Goal: Task Accomplishment & Management: Use online tool/utility

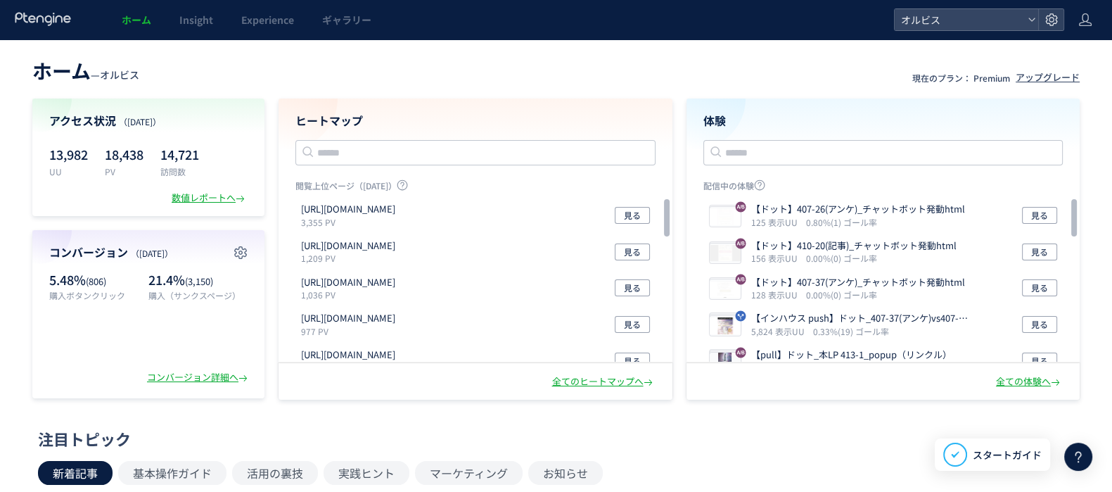
click at [712, 155] on icon at bounding box center [715, 151] width 17 height 17
click at [724, 154] on input "text" at bounding box center [883, 152] width 360 height 25
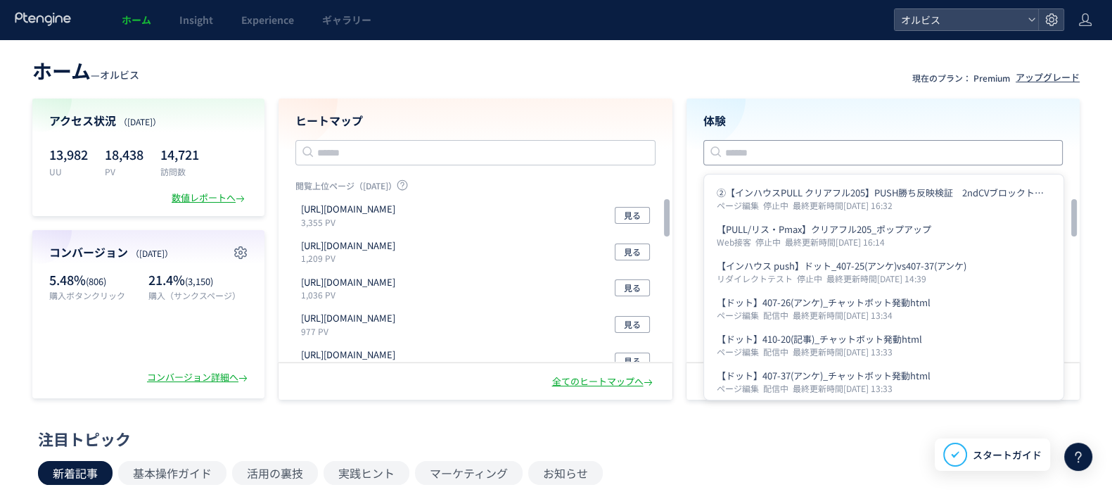
click at [729, 153] on input "text" at bounding box center [883, 152] width 360 height 25
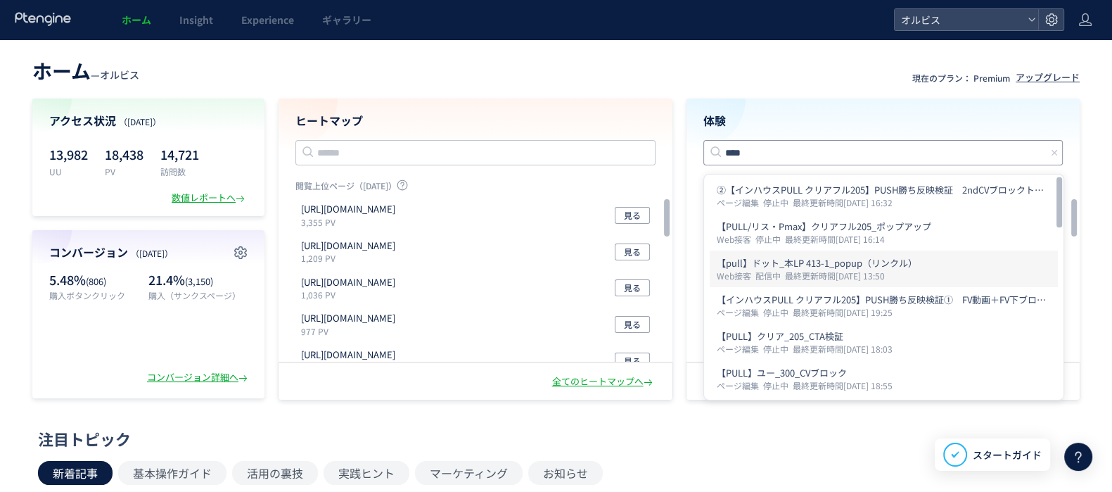
scroll to position [1, 0]
click at [847, 267] on p "【pull】ドット_本LP 413-1_popup（リンクル）" at bounding box center [884, 264] width 334 height 14
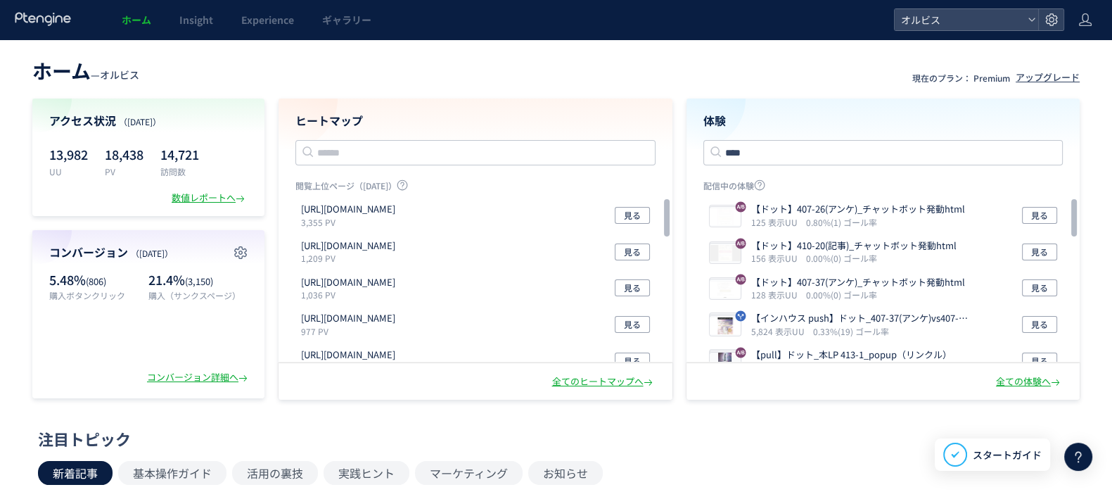
type input "**********"
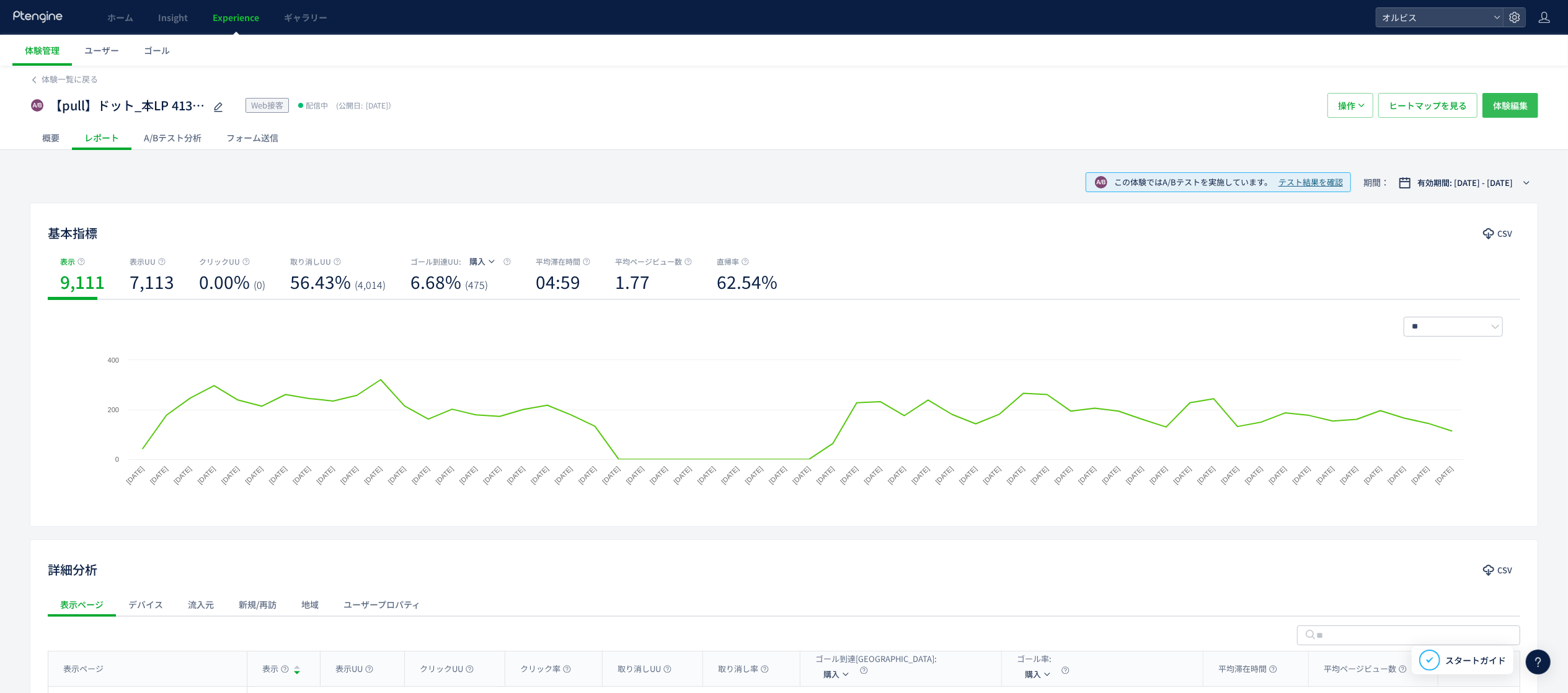
click at [980, 99] on span "体験編集" at bounding box center [1510, 105] width 34 height 25
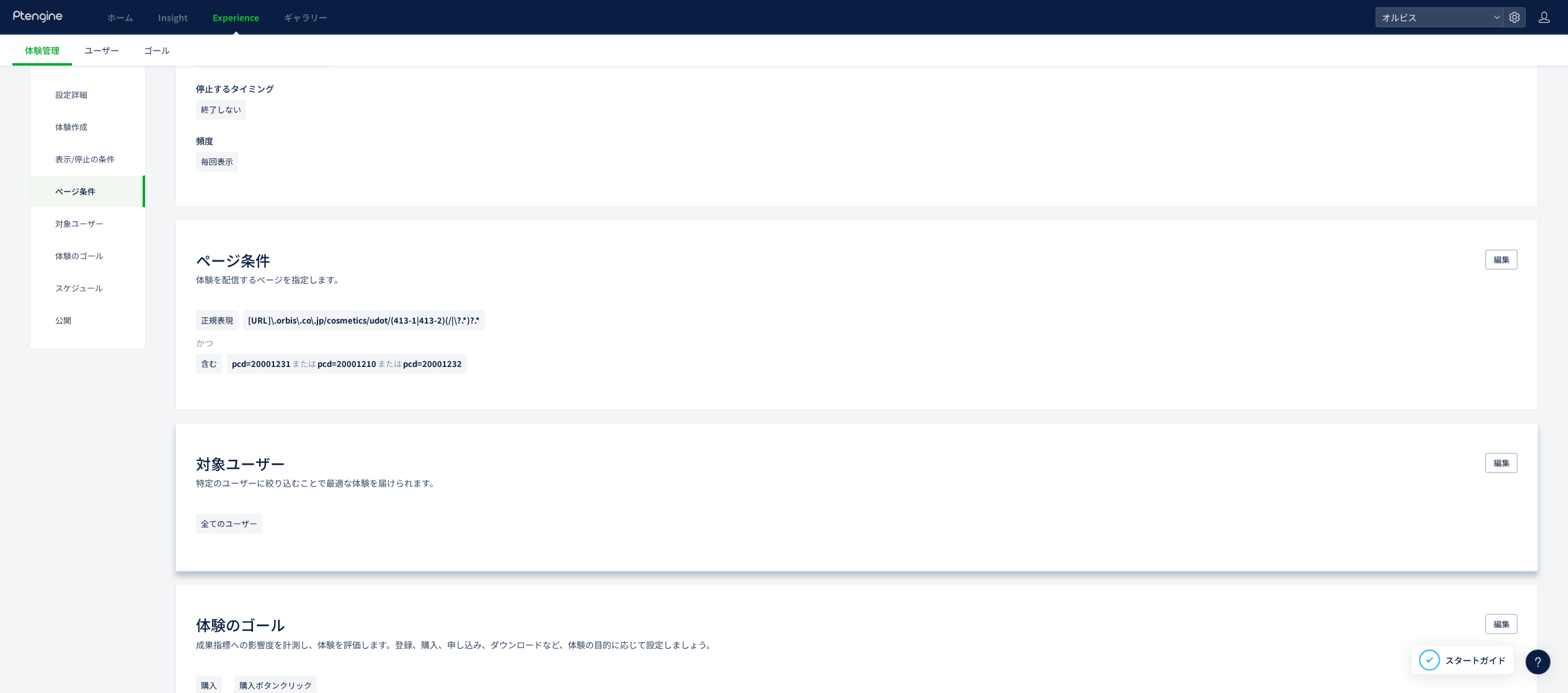
scroll to position [718, 0]
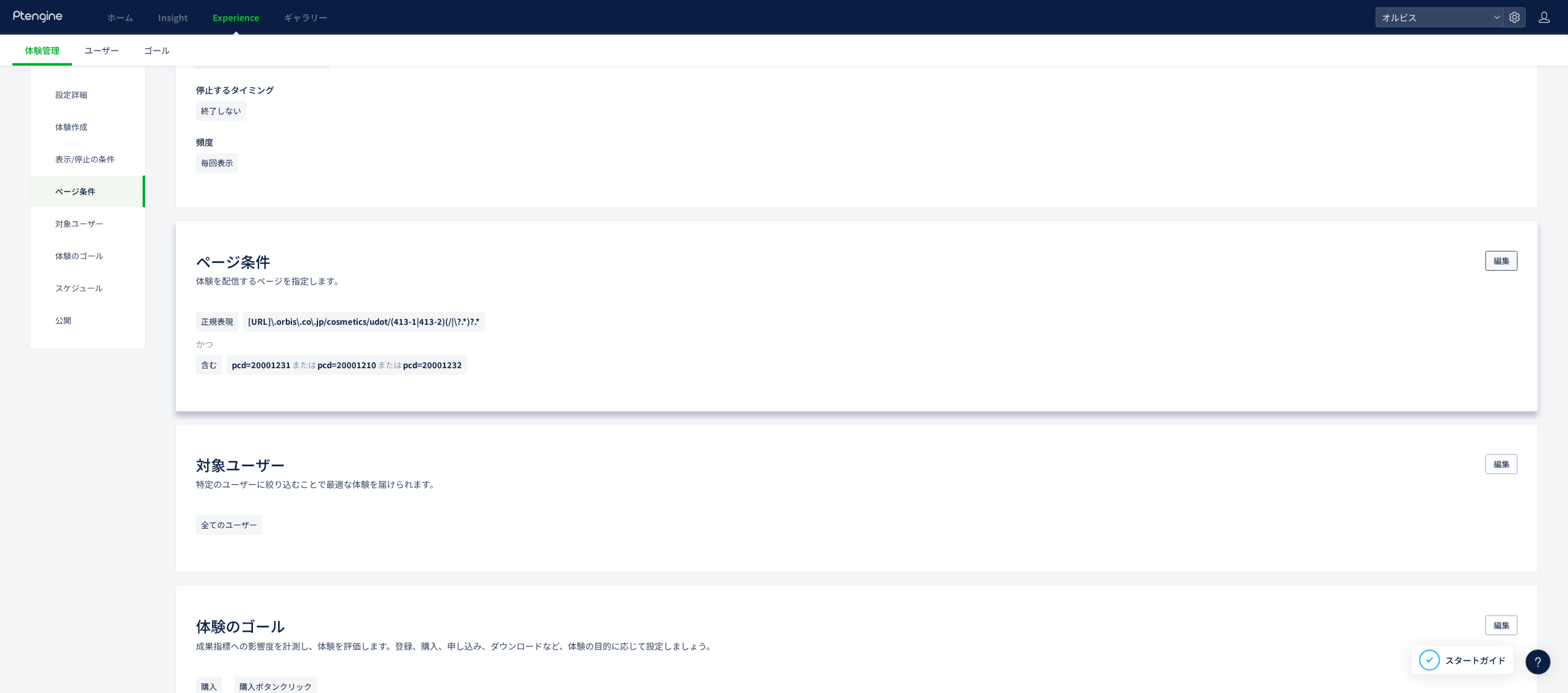
click at [980, 269] on span "編集" at bounding box center [1502, 261] width 16 height 20
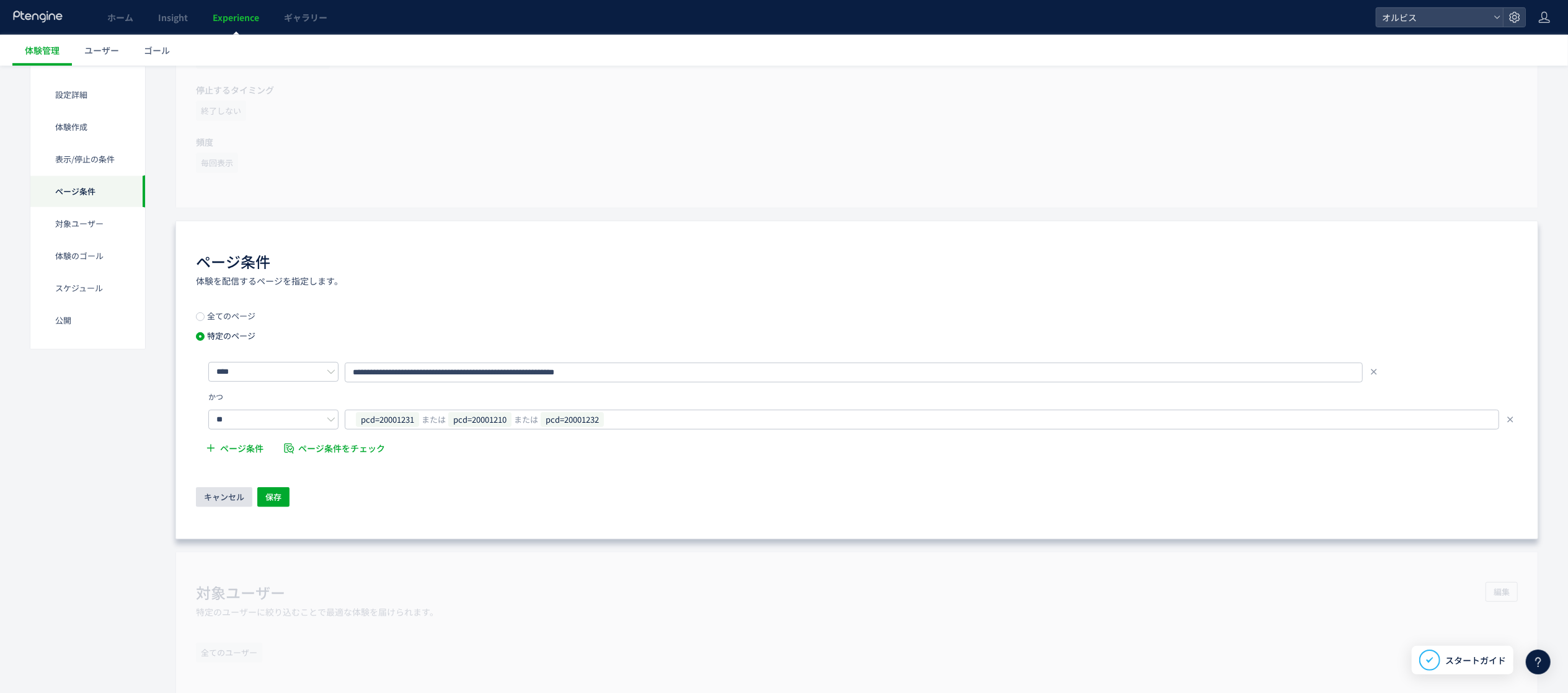
click at [235, 433] on span "キャンセル" at bounding box center [224, 497] width 41 height 20
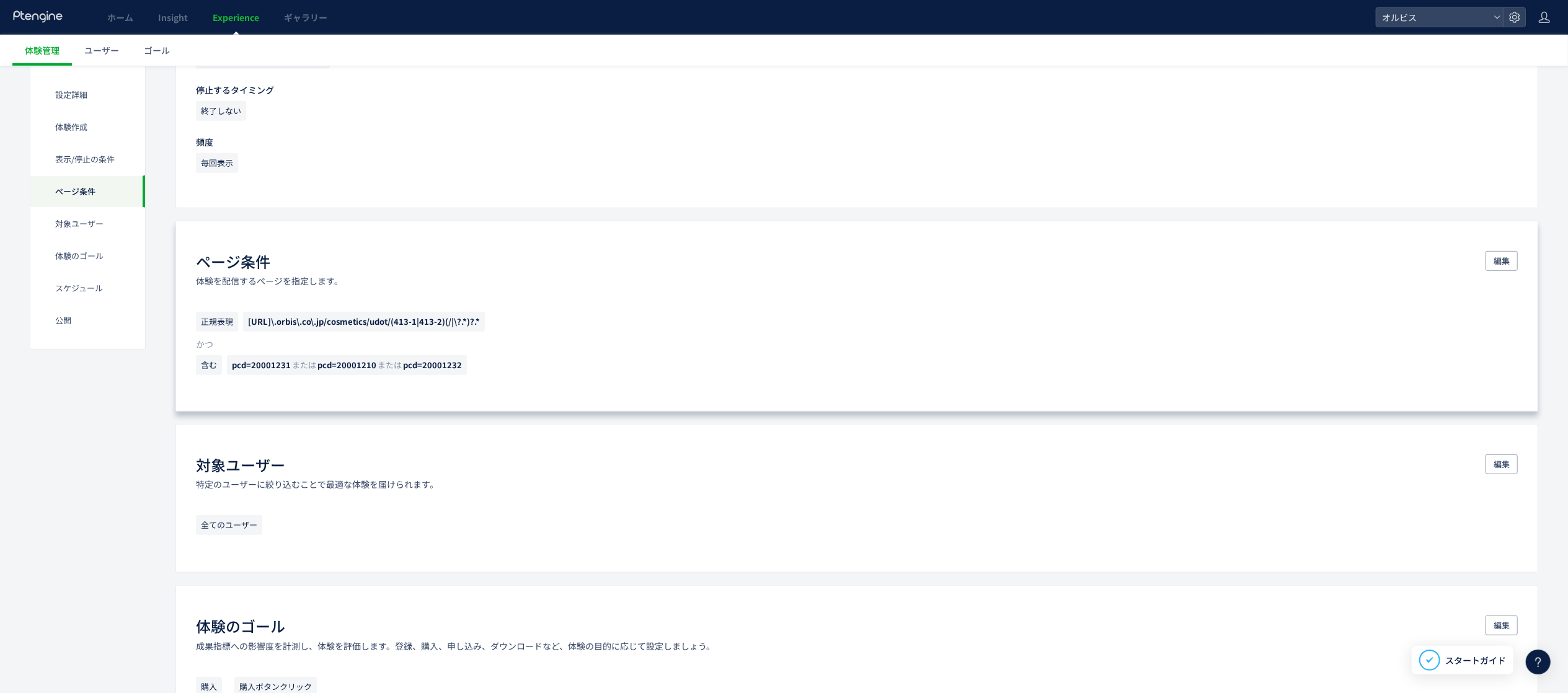
scroll to position [770, 0]
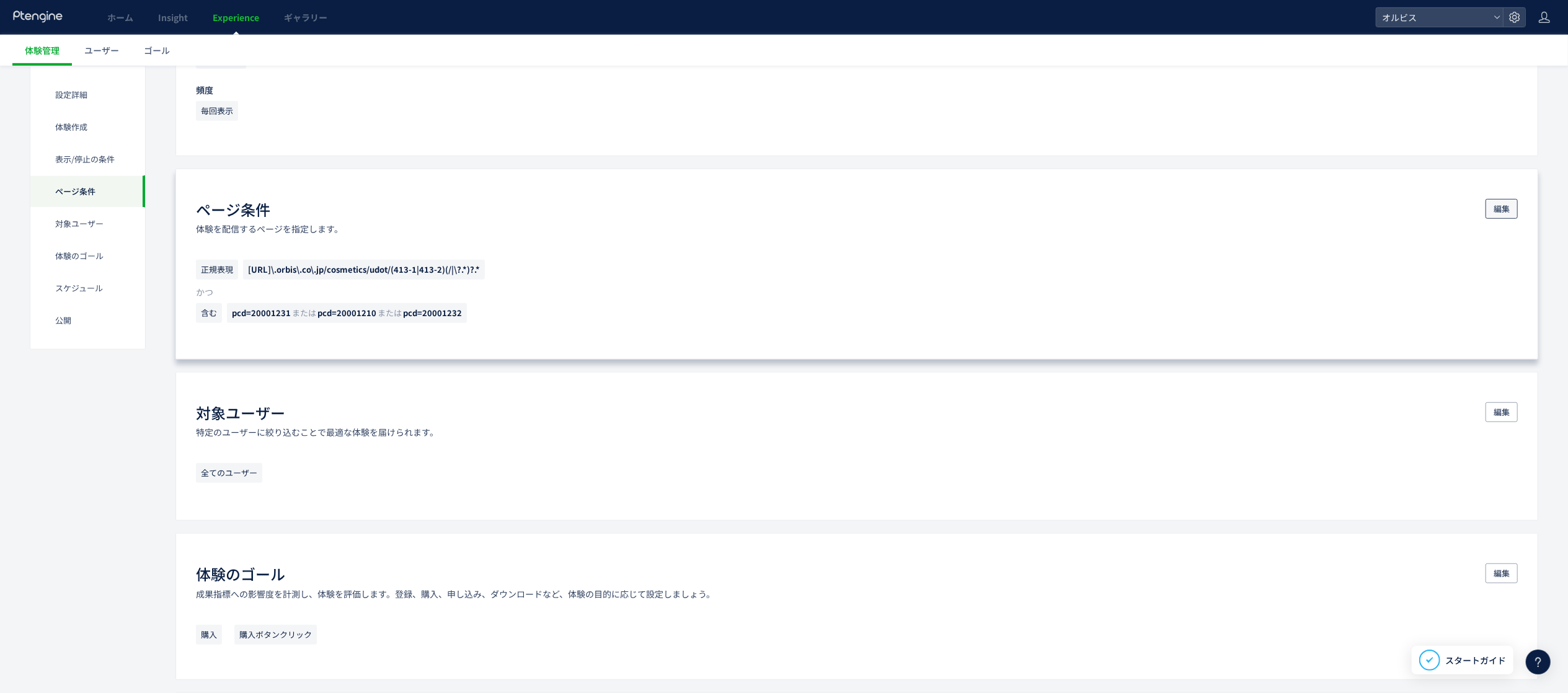
click at [980, 214] on span "編集" at bounding box center [1502, 209] width 16 height 20
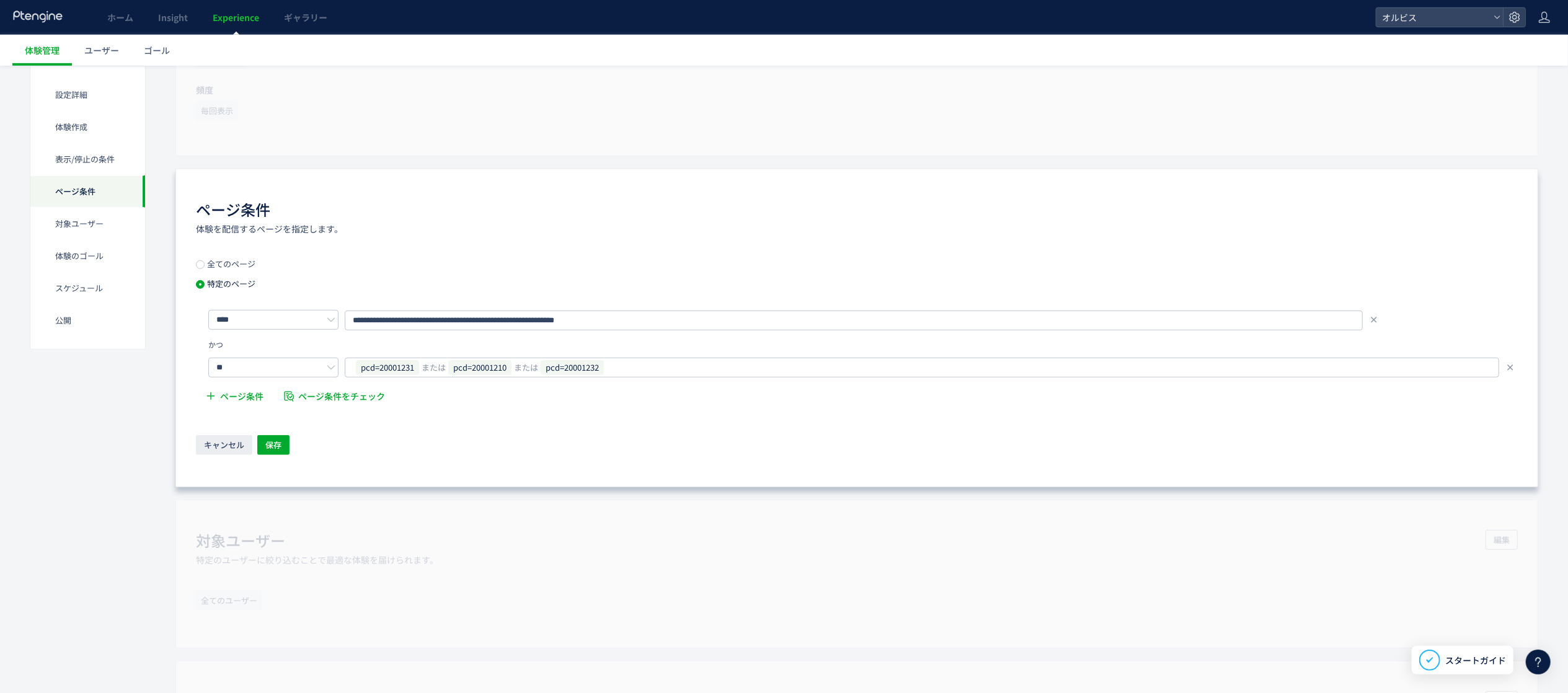
click at [253, 332] on div "**********" at bounding box center [856, 360] width 1322 height 101
click at [251, 327] on input "****" at bounding box center [273, 320] width 131 height 20
click at [425, 348] on div "かつ" at bounding box center [856, 347] width 1322 height 21
click at [325, 326] on input "****" at bounding box center [273, 320] width 131 height 20
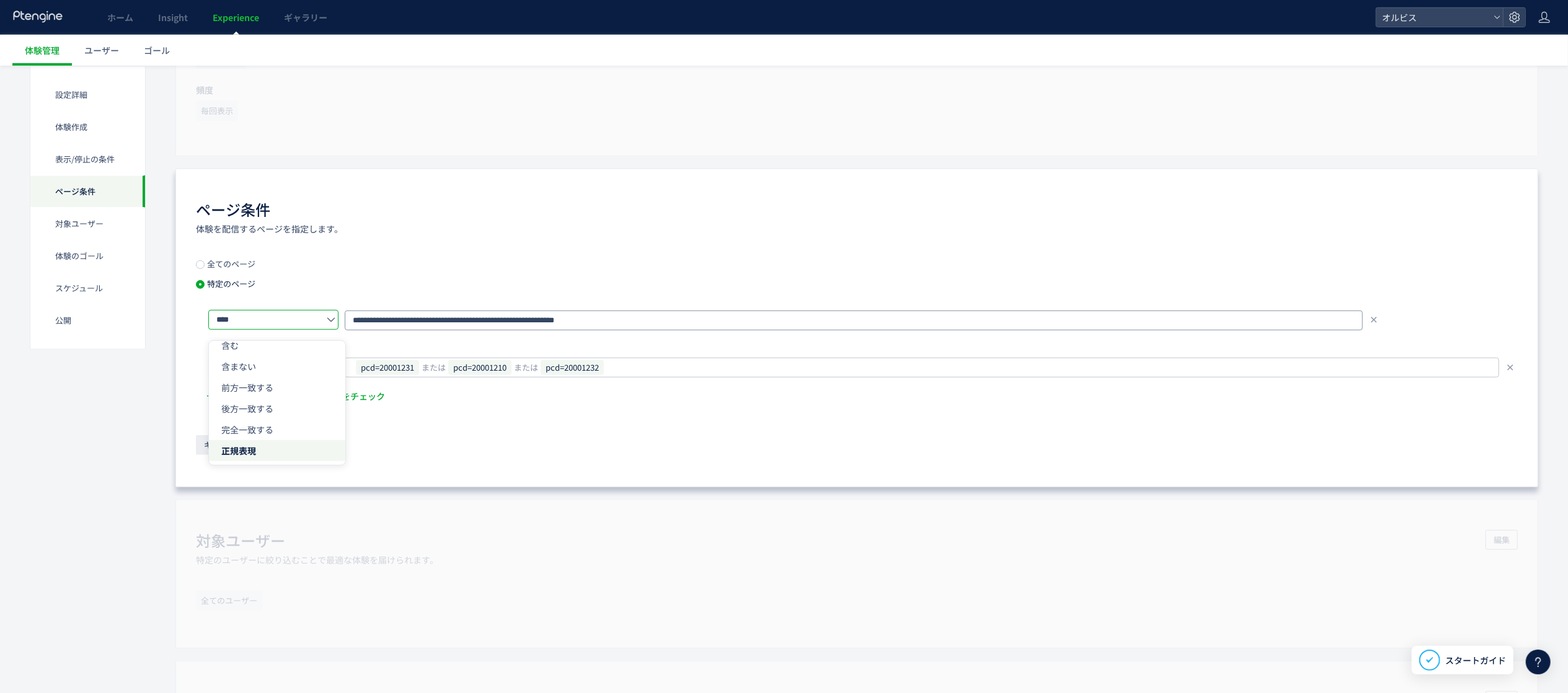
click at [409, 331] on input "**********" at bounding box center [854, 320] width 1019 height 20
click at [610, 317] on input "**********" at bounding box center [854, 320] width 1019 height 20
click at [396, 320] on input "**********" at bounding box center [854, 320] width 1019 height 20
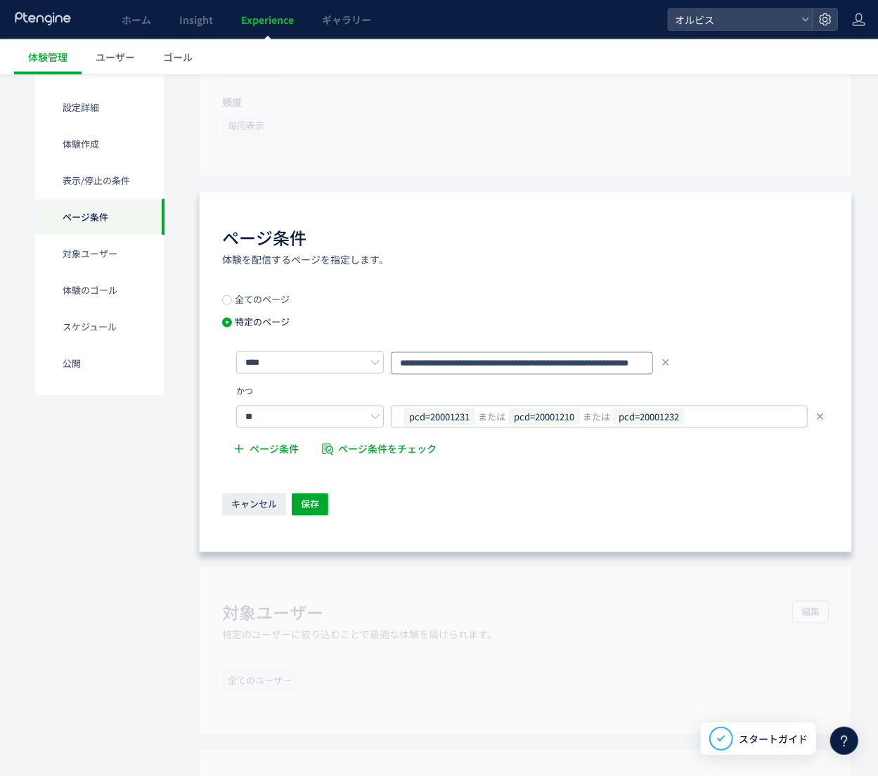
click at [439, 366] on input "**********" at bounding box center [522, 363] width 262 height 23
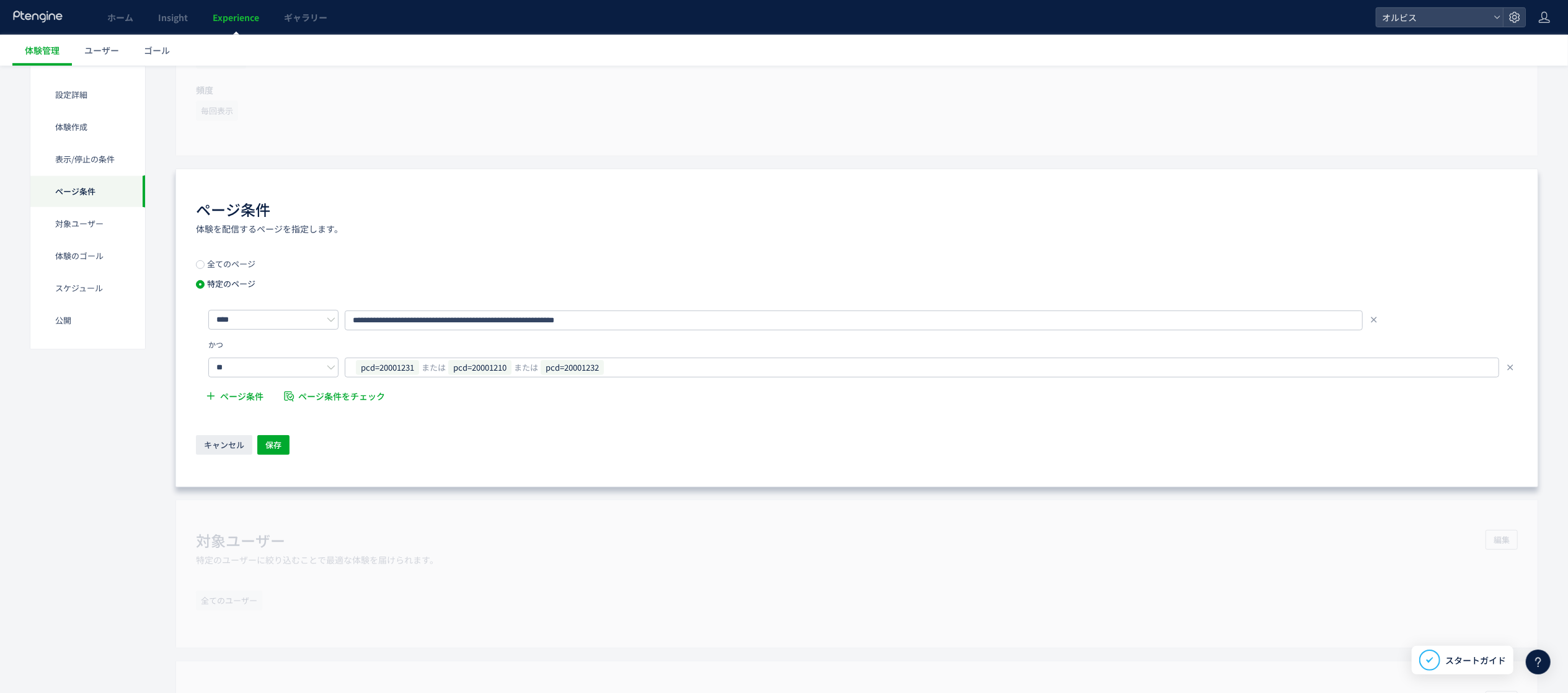
click at [980, 190] on div "**********" at bounding box center [857, 327] width 1363 height 318
click at [980, 257] on div "**********" at bounding box center [857, 327] width 1363 height 318
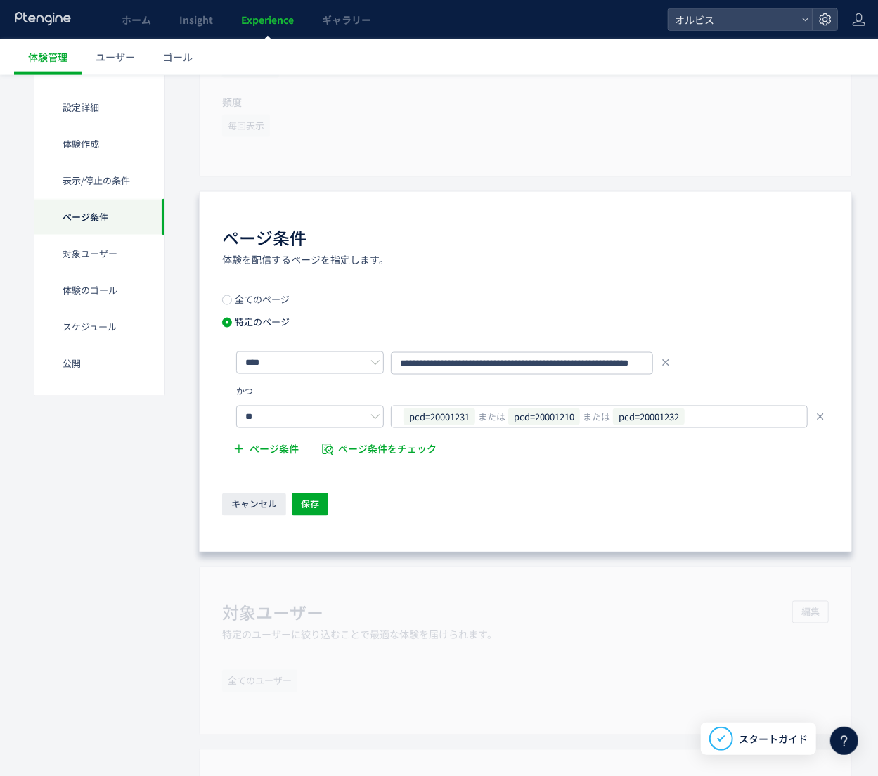
click at [654, 491] on div "**********" at bounding box center [525, 371] width 653 height 361
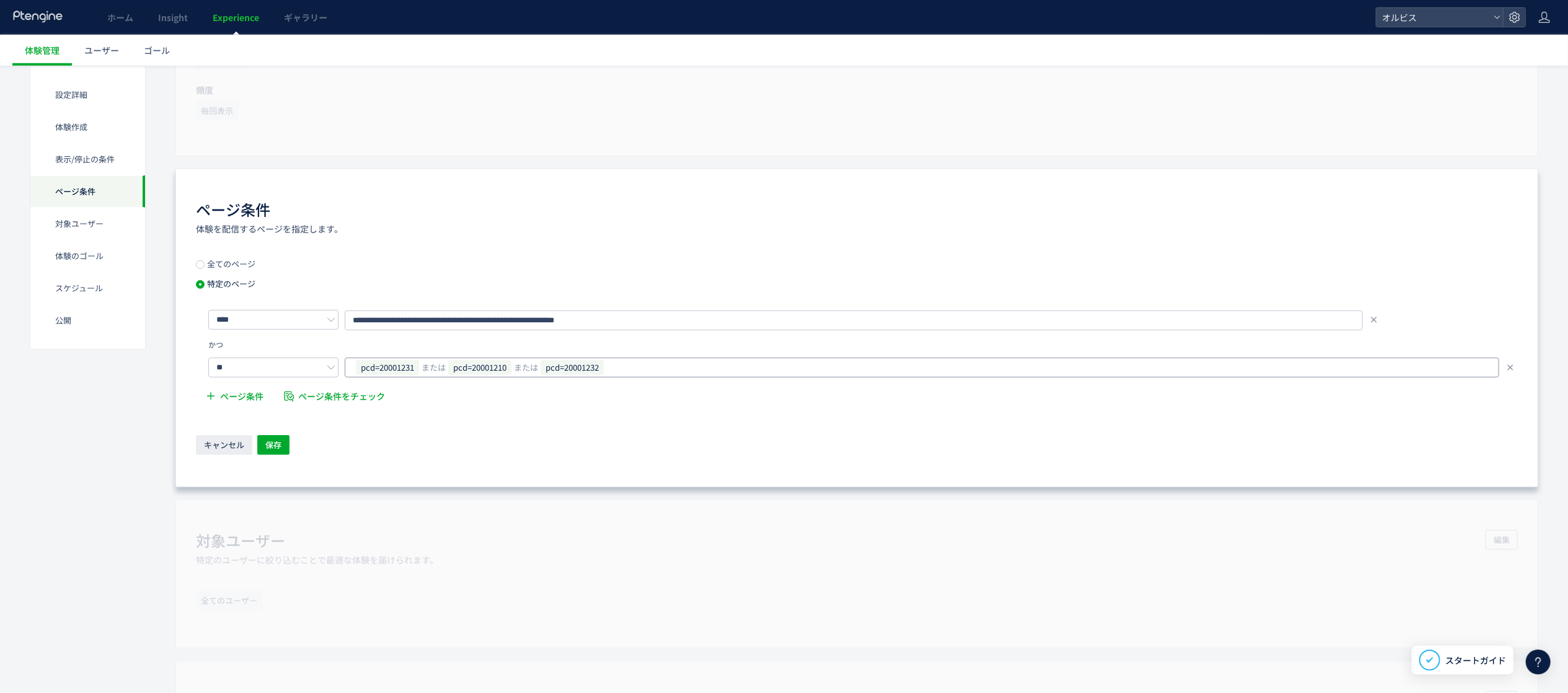
click at [950, 369] on div "pcd=20001231 または pcd=20001210 または pcd=20001232" at bounding box center [917, 367] width 1125 height 19
click at [555, 341] on div "かつ" at bounding box center [856, 347] width 1322 height 21
click at [558, 323] on input "**********" at bounding box center [854, 320] width 1019 height 20
drag, startPoint x: 607, startPoint y: 323, endPoint x: 325, endPoint y: 330, distance: 282.1
click at [323, 329] on div "**********" at bounding box center [862, 320] width 1310 height 21
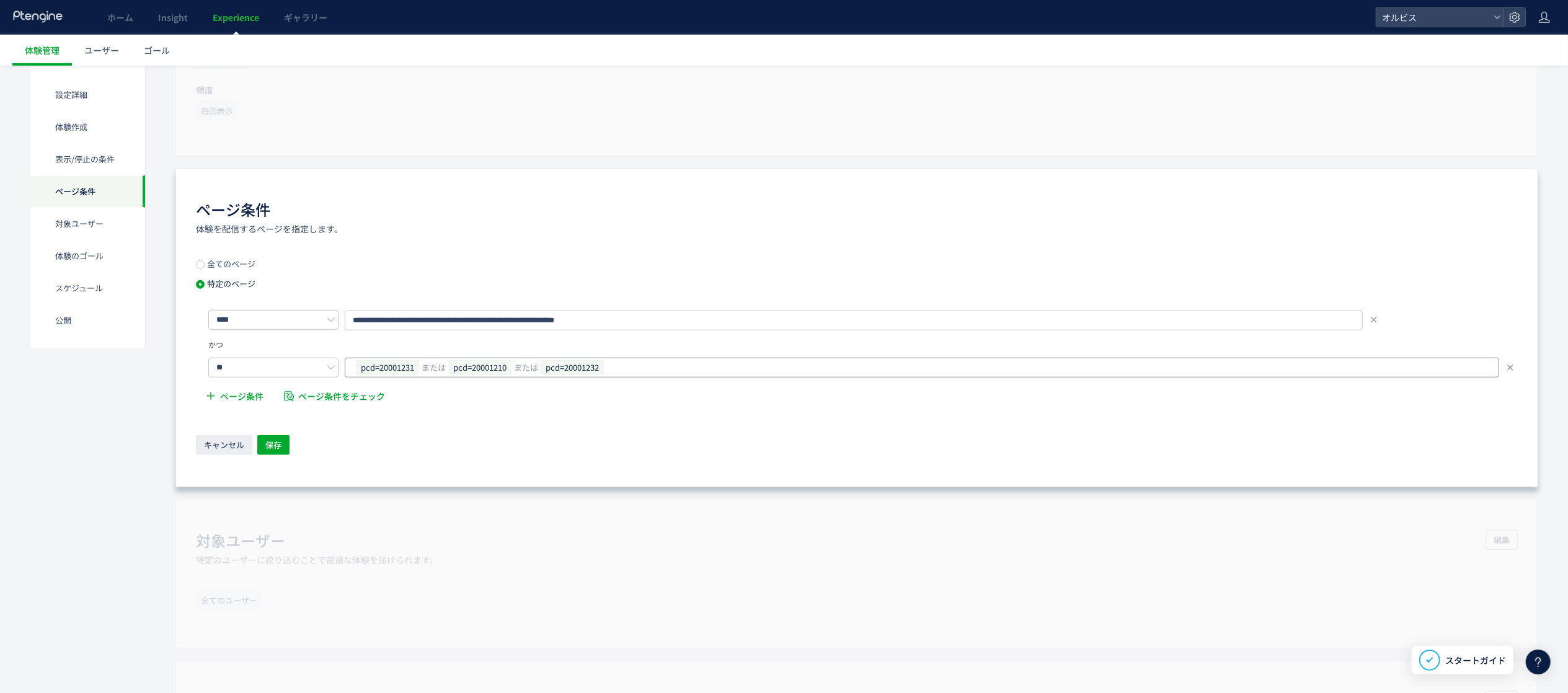
click at [651, 371] on div "pcd=20001231 または pcd=20001210 または pcd=20001232" at bounding box center [917, 367] width 1125 height 19
click at [688, 346] on div "かつ" at bounding box center [856, 347] width 1322 height 21
click at [638, 394] on div "ページ条件 ページ条件をチェック" at bounding box center [856, 397] width 1322 height 26
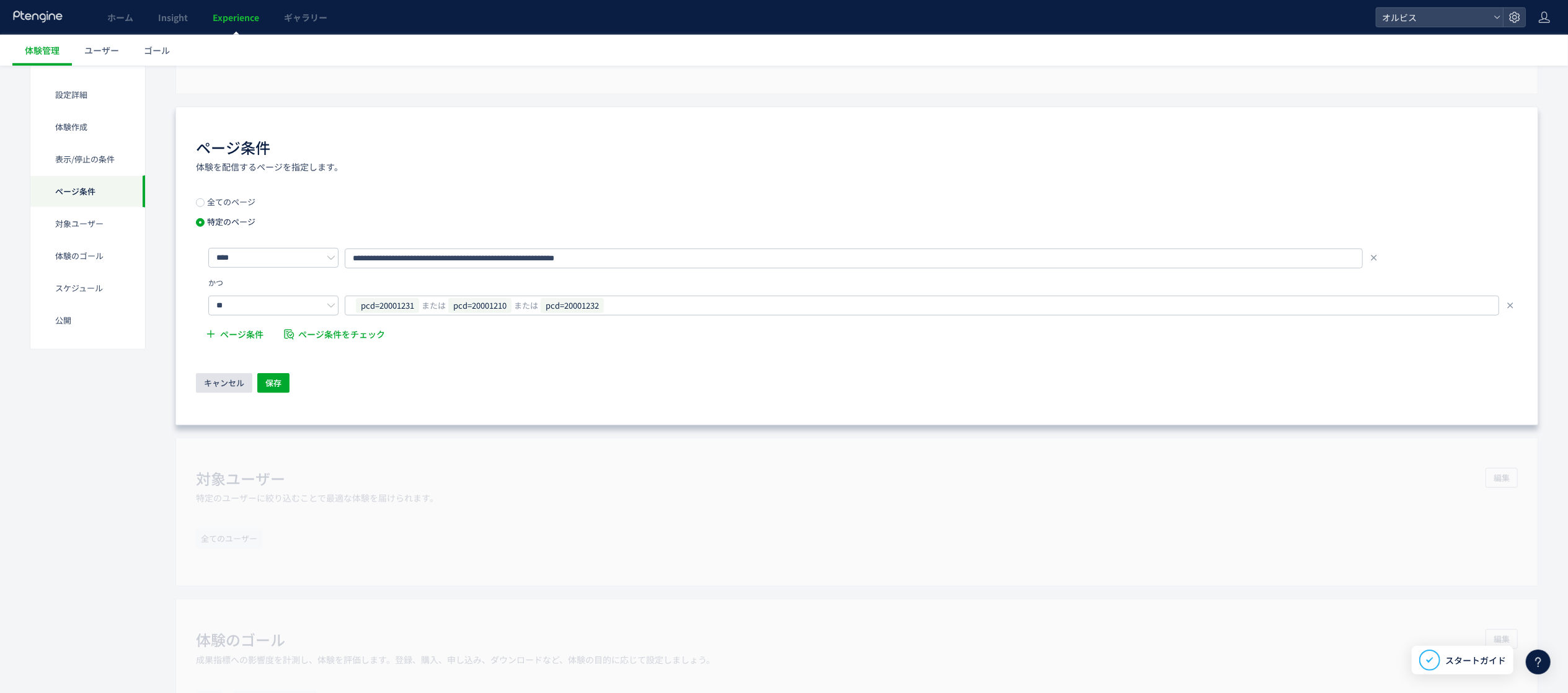
click at [236, 379] on span "キャンセル" at bounding box center [224, 383] width 41 height 20
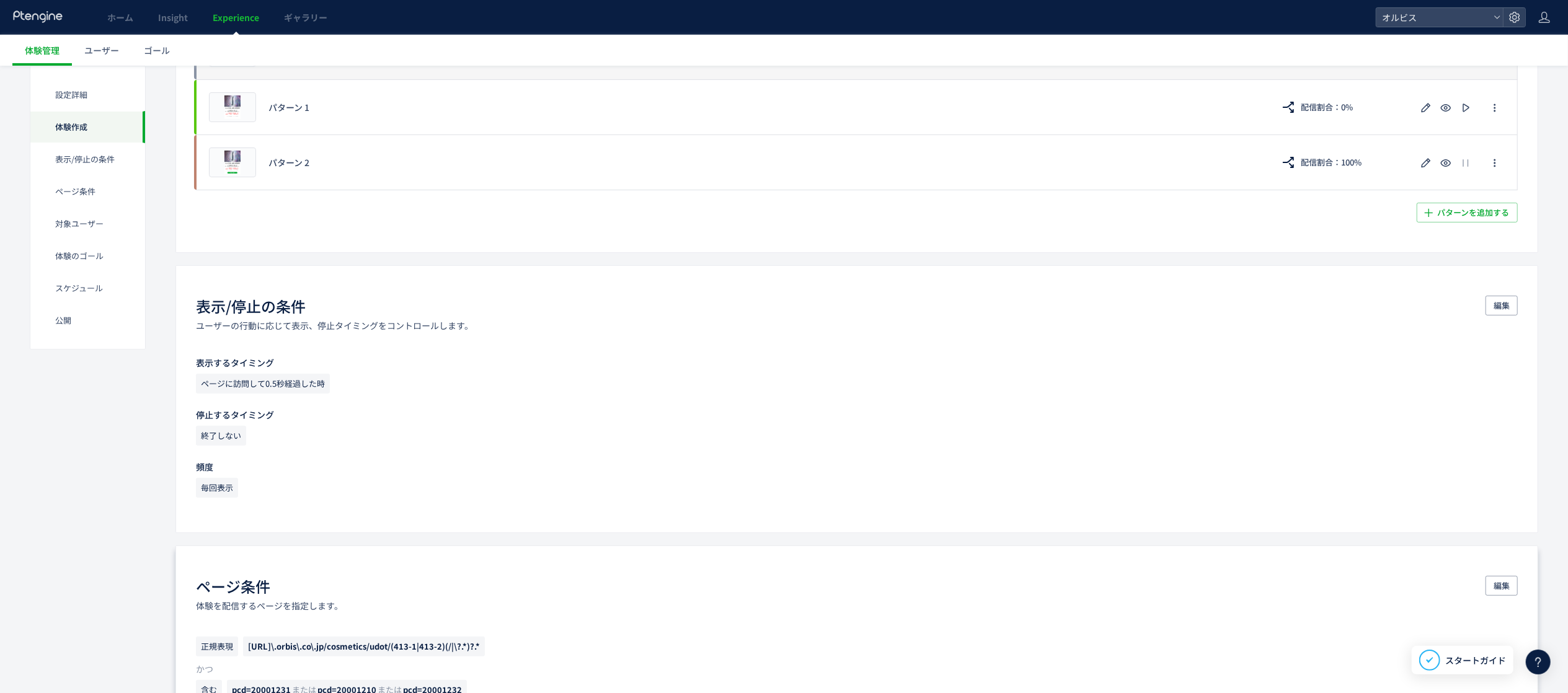
scroll to position [394, 0]
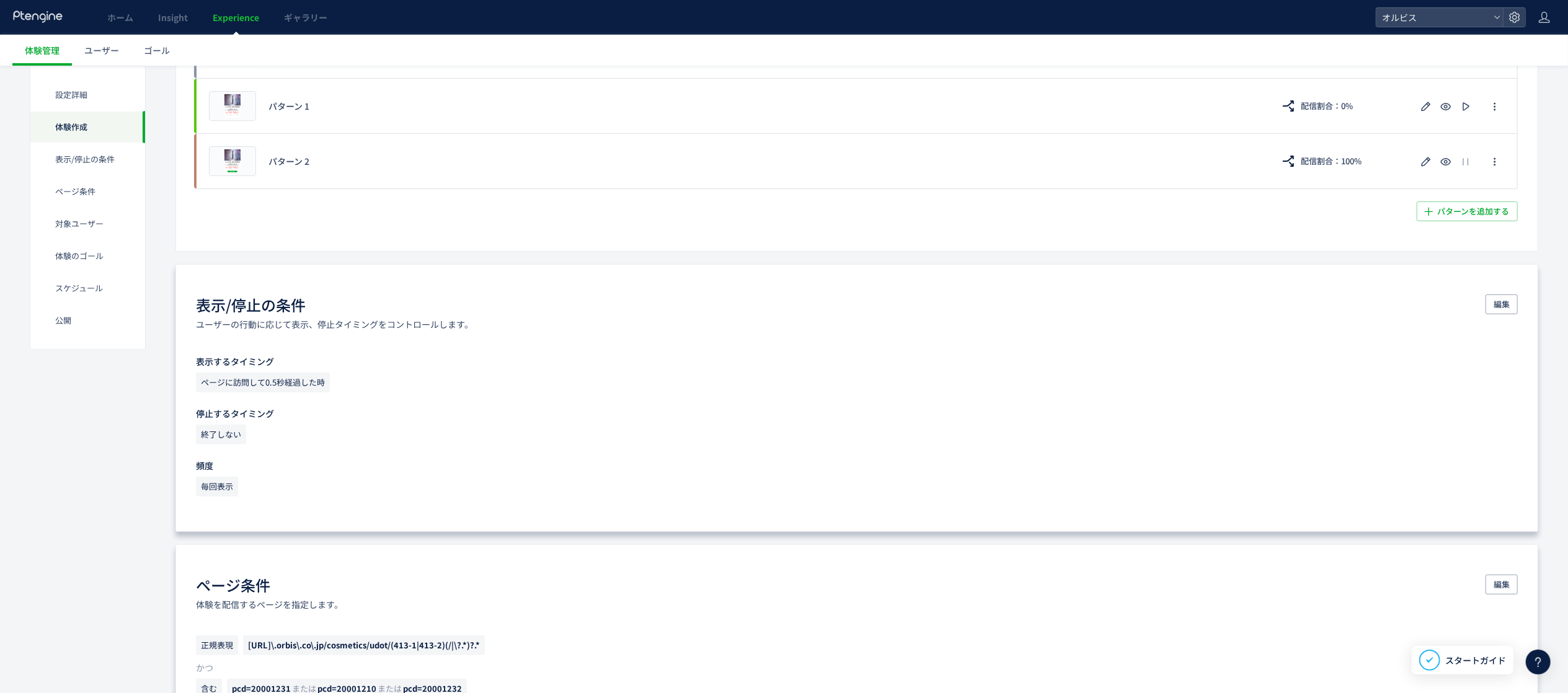
click at [314, 391] on span "ページに訪問して0.5秒経過した時" at bounding box center [263, 383] width 134 height 20
click at [314, 377] on span "ページに訪問して0.5秒経過した時" at bounding box center [263, 383] width 134 height 20
click at [980, 315] on span "編集" at bounding box center [1502, 304] width 16 height 20
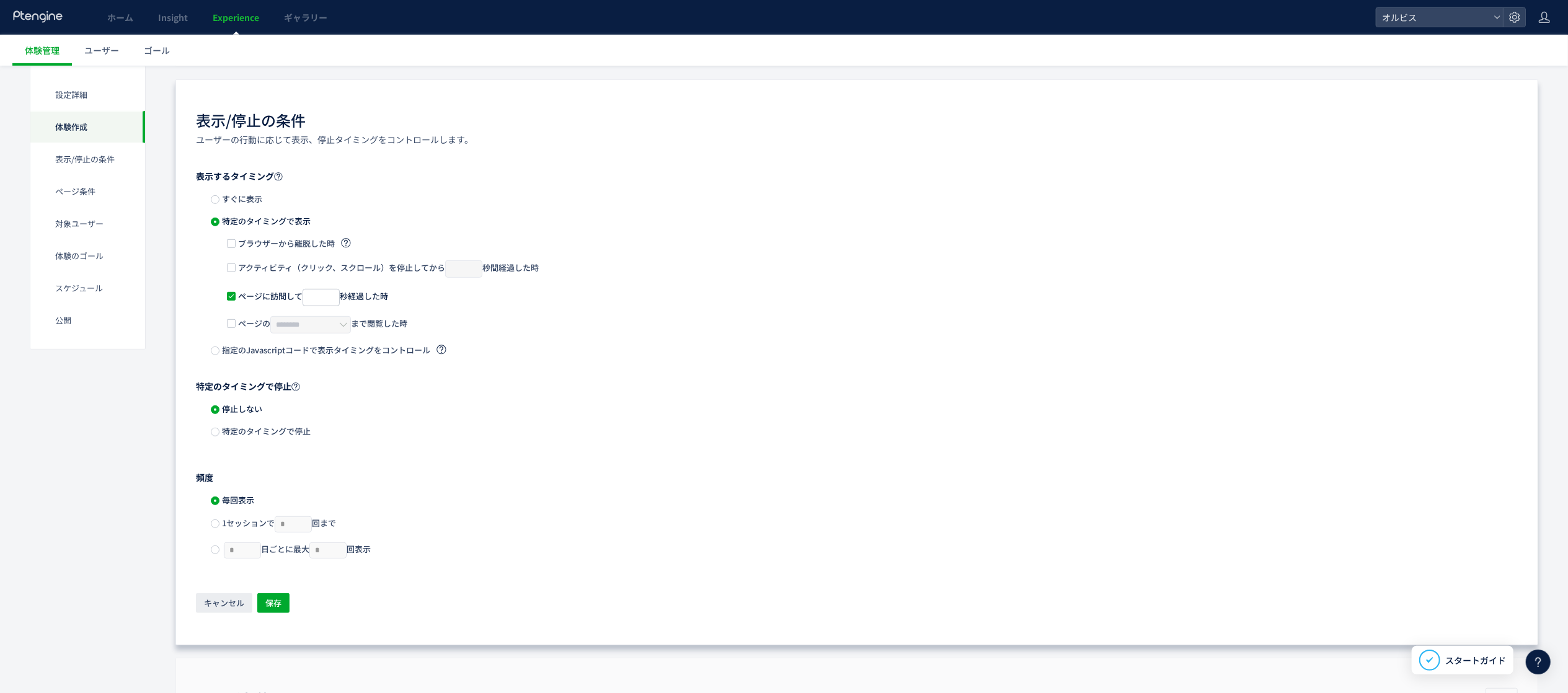
scroll to position [580, 0]
click at [266, 433] on label "特定のタイミングで停止" at bounding box center [260, 430] width 100 height 10
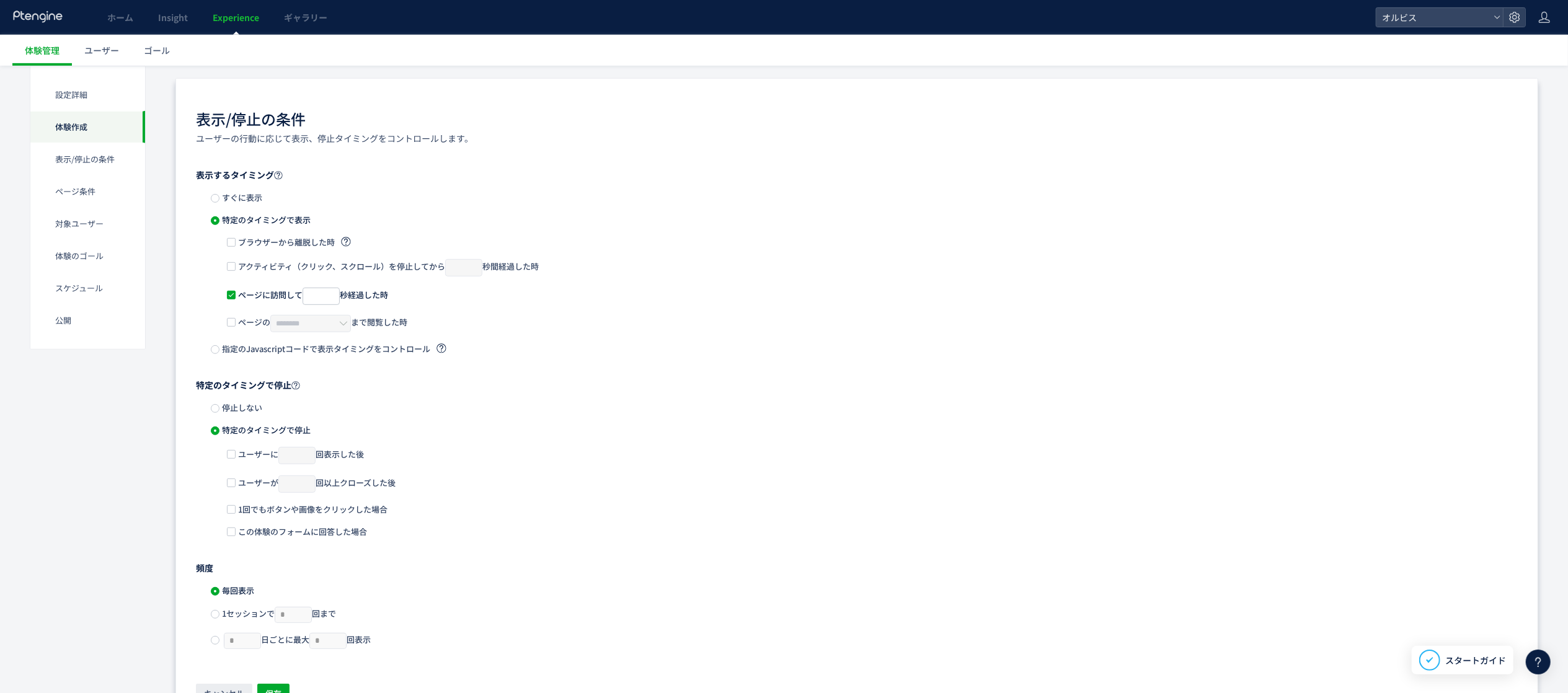
click at [247, 411] on span "停止しない" at bounding box center [241, 407] width 43 height 11
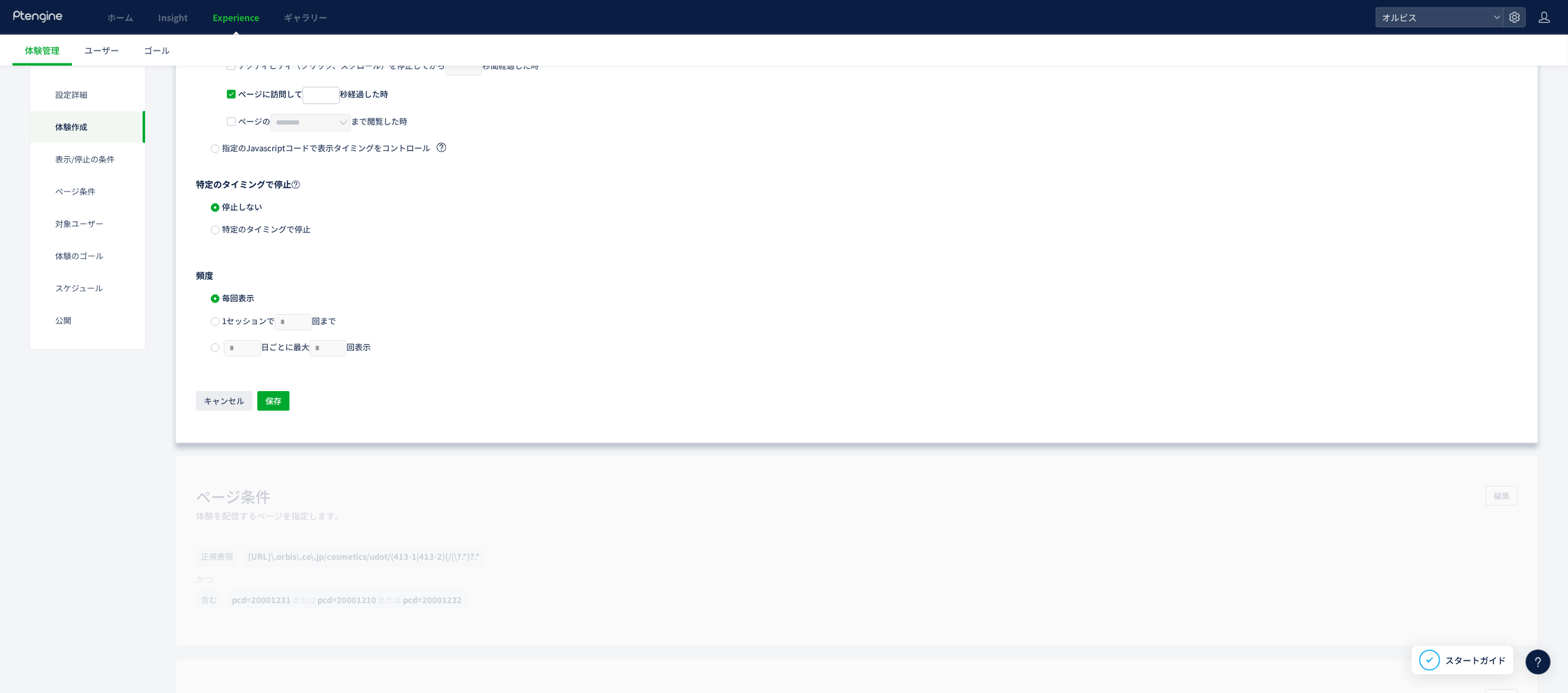
scroll to position [805, 0]
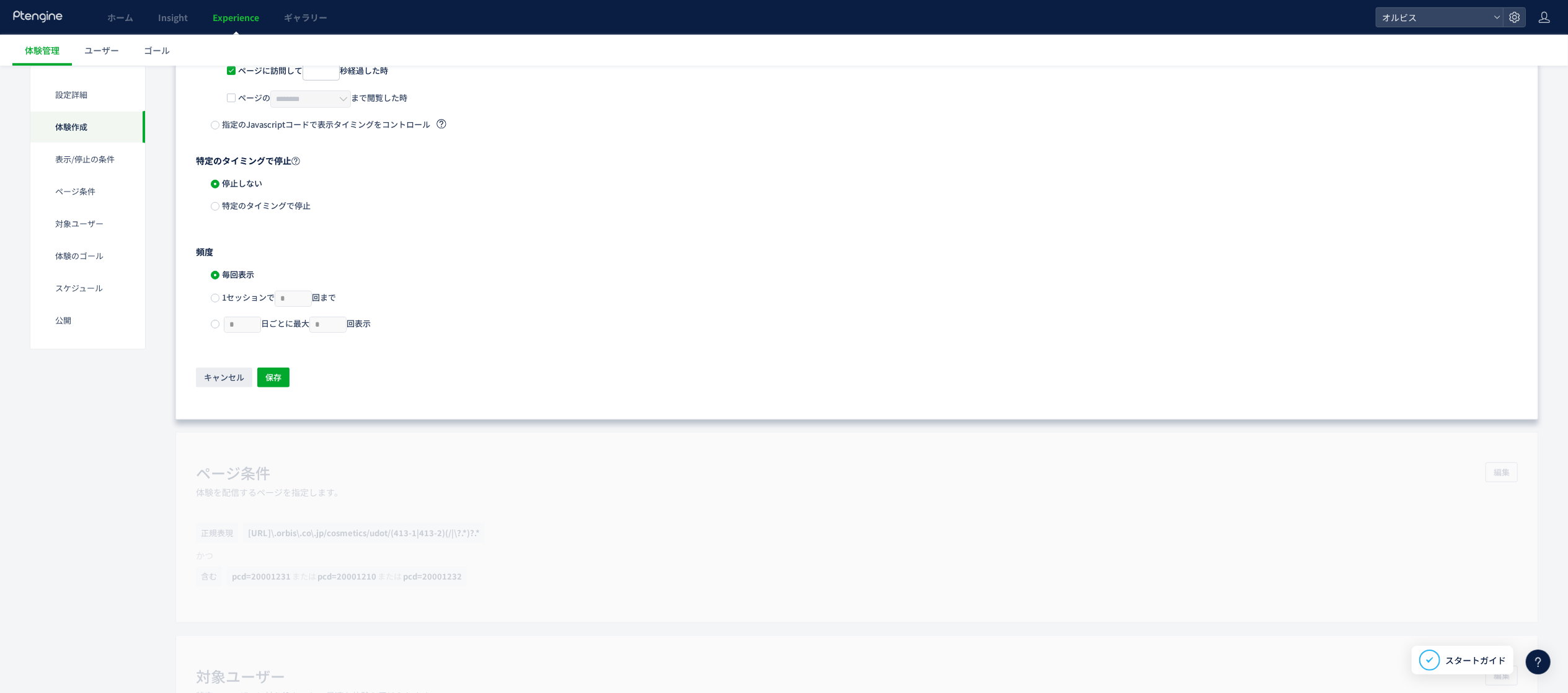
click at [228, 299] on span "1セッションで * 回まで" at bounding box center [278, 296] width 116 height 11
click at [225, 279] on span "毎回表示" at bounding box center [236, 273] width 34 height 11
click at [231, 376] on span "キャンセル" at bounding box center [224, 377] width 41 height 20
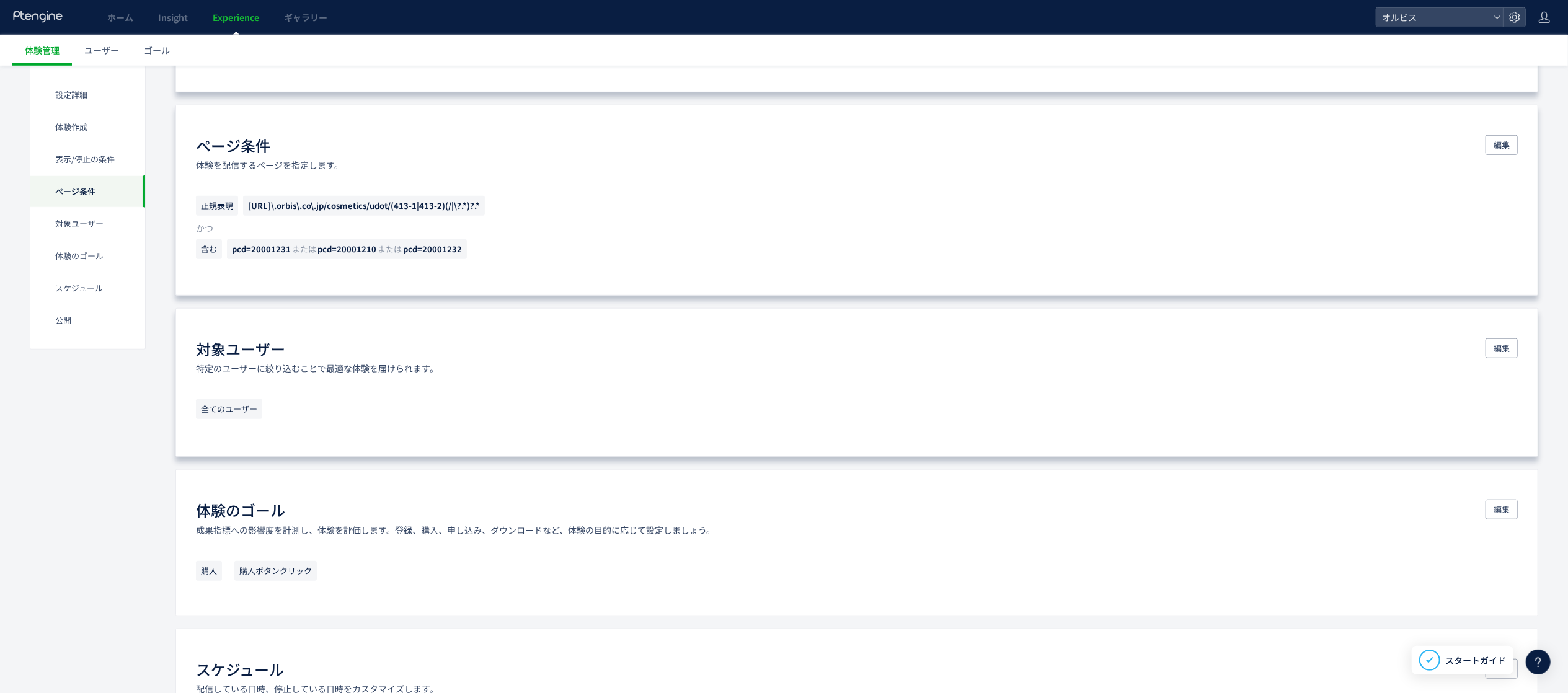
scroll to position [874, 0]
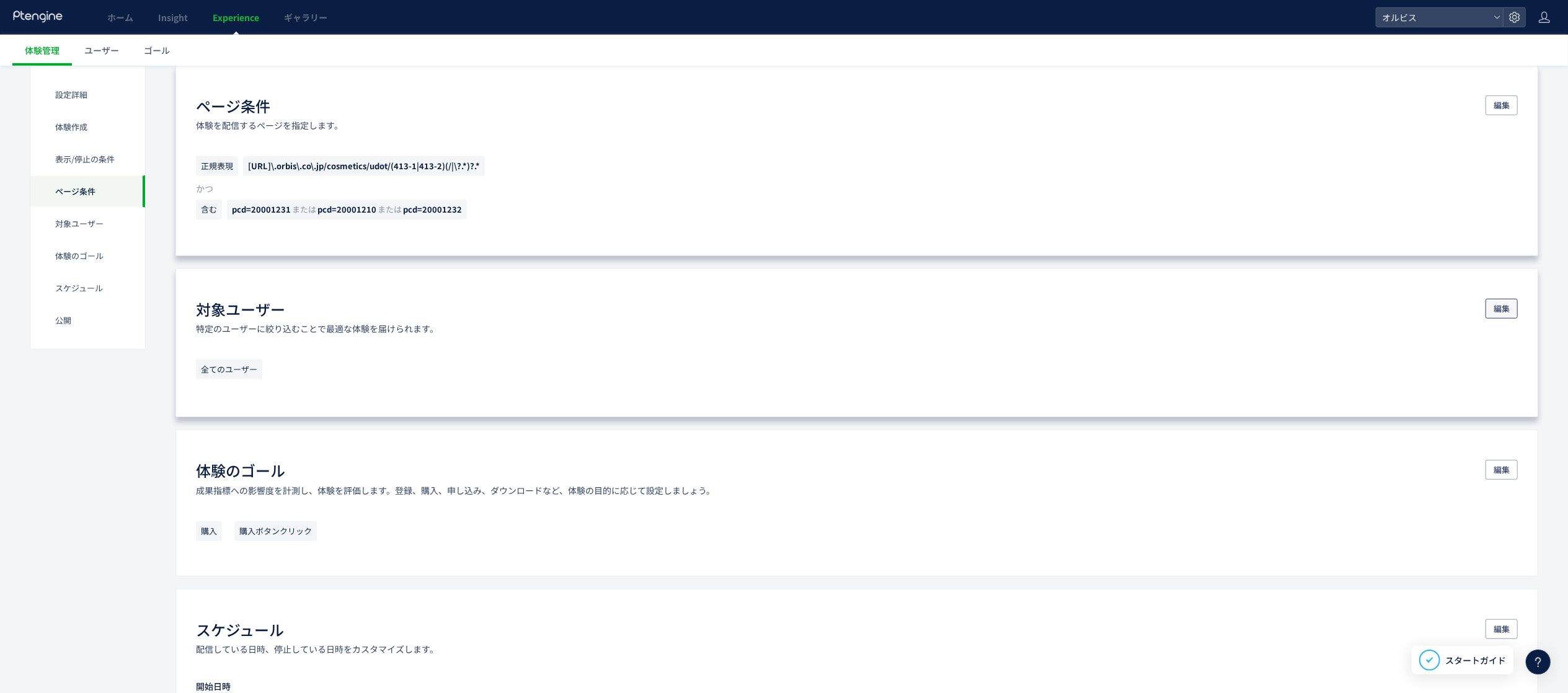
click at [980, 315] on span "編集" at bounding box center [1502, 309] width 16 height 20
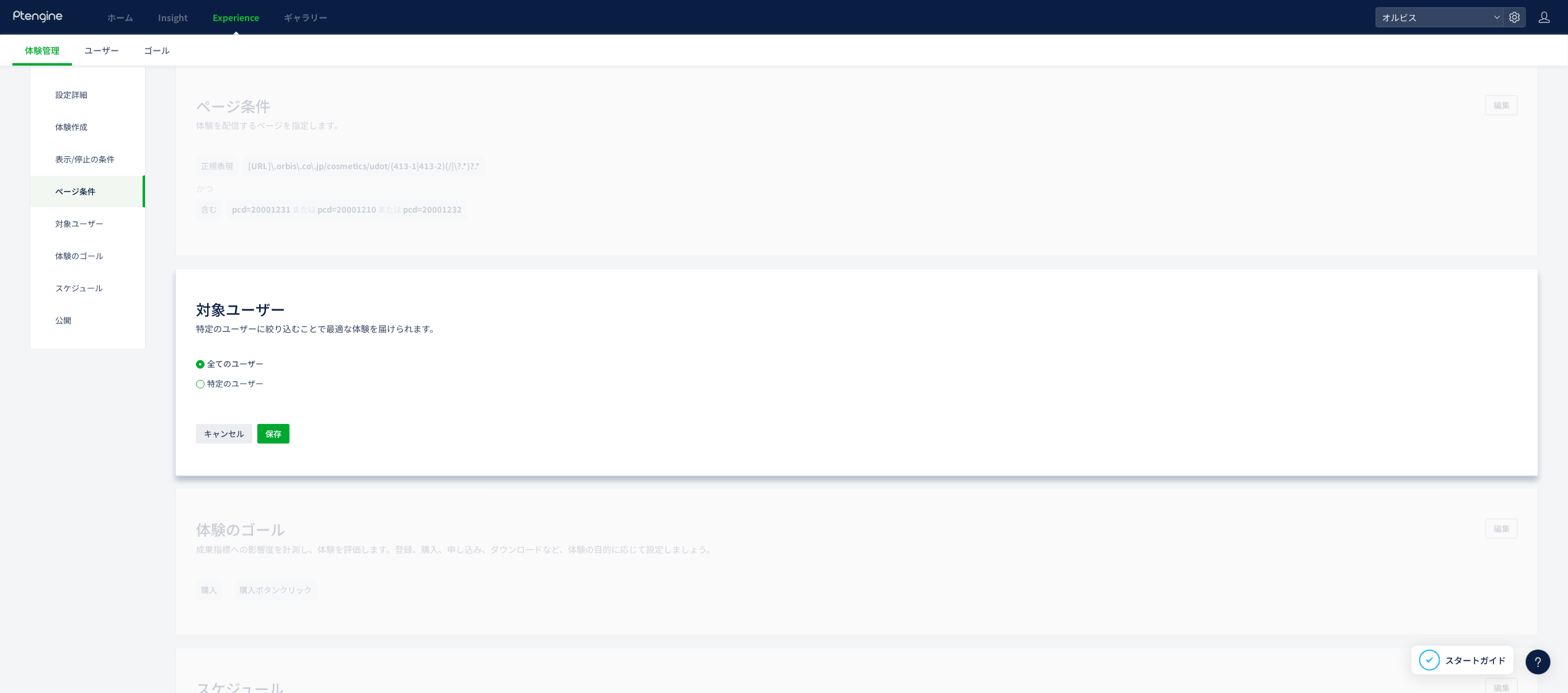
click at [197, 384] on span at bounding box center [200, 384] width 9 height 9
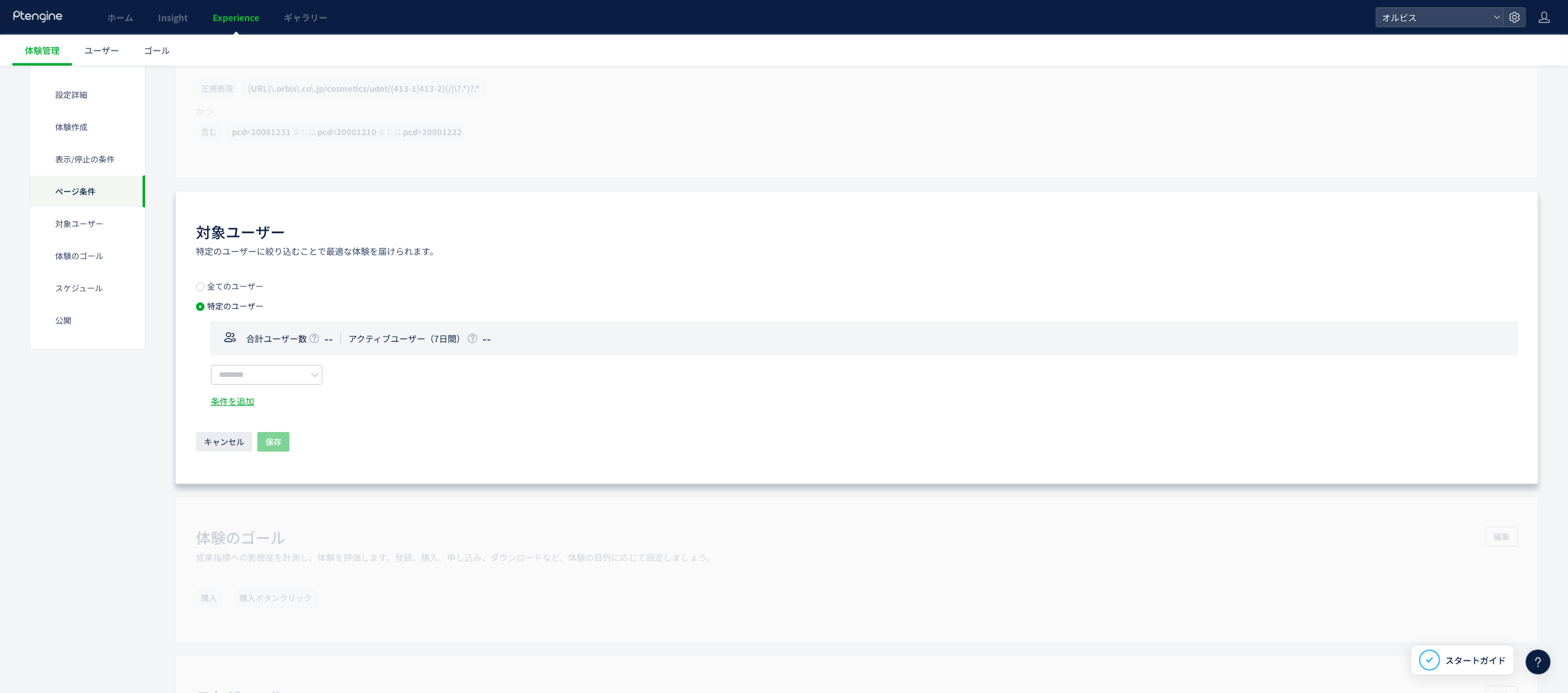
scroll to position [956, 0]
click at [420, 339] on span "アクティブユーザー（7日間）" at bounding box center [407, 333] width 116 height 12
click at [346, 433] on div "対象ユーザー 特定のユーザーに絞り込むことで最適な体験を届けられます。 全てのユーザー 特定のユーザー 合計ユーザー数 -- アクティブユーザー（7日間） -…" at bounding box center [857, 332] width 1363 height 294
click at [295, 369] on input "text" at bounding box center [266, 370] width 112 height 20
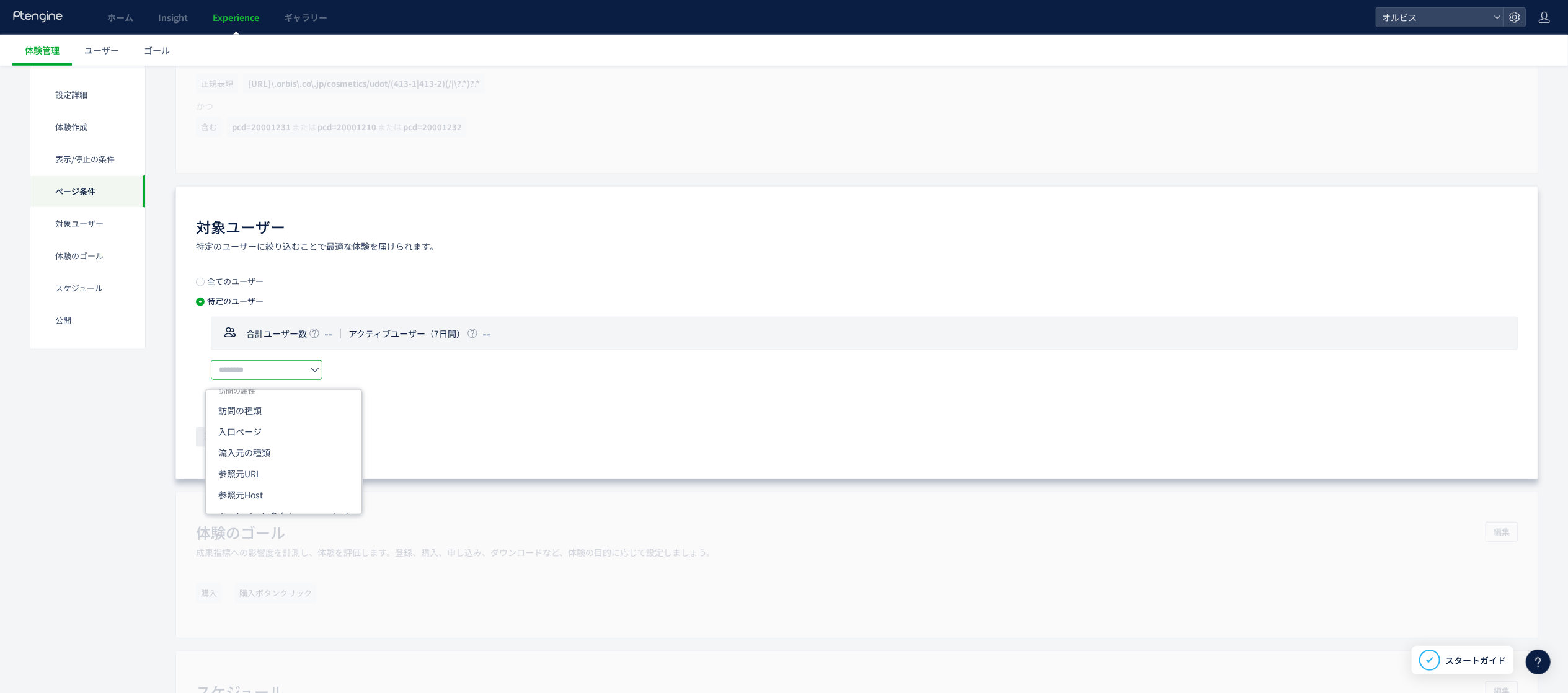
click at [471, 433] on div "キャンセル 保存" at bounding box center [856, 437] width 1322 height 22
click at [231, 433] on span "キャンセル" at bounding box center [224, 436] width 41 height 20
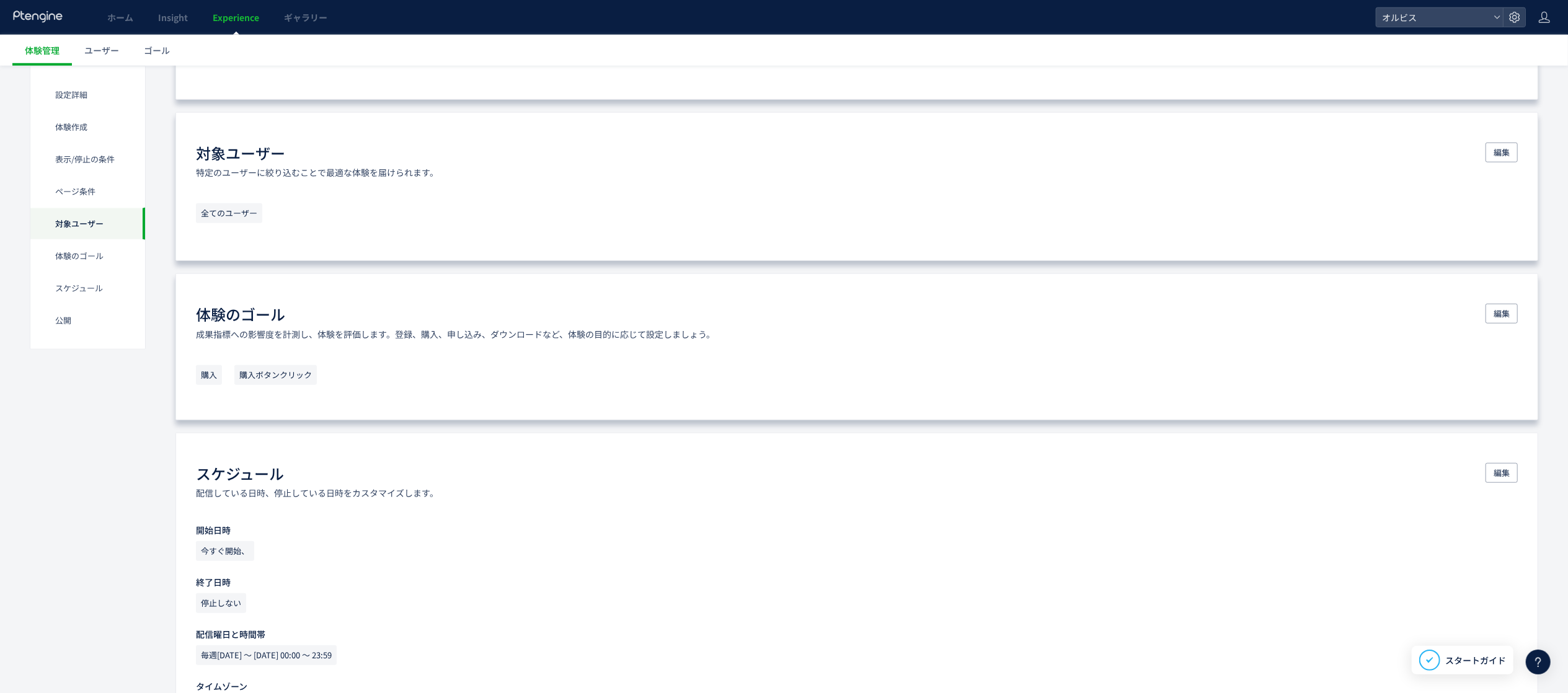
scroll to position [1032, 0]
click at [980, 312] on button "編集" at bounding box center [1502, 311] width 33 height 20
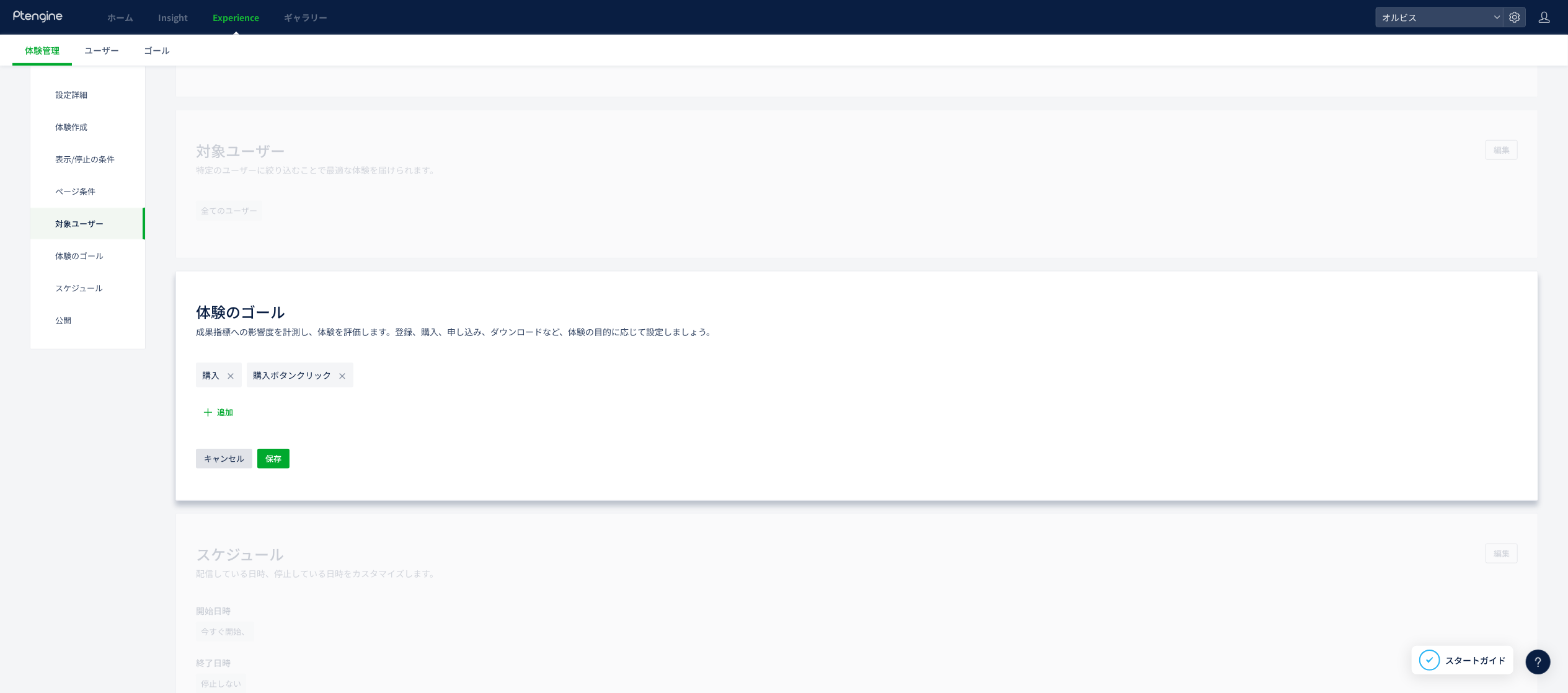
click at [209, 433] on span "キャンセル" at bounding box center [224, 458] width 41 height 20
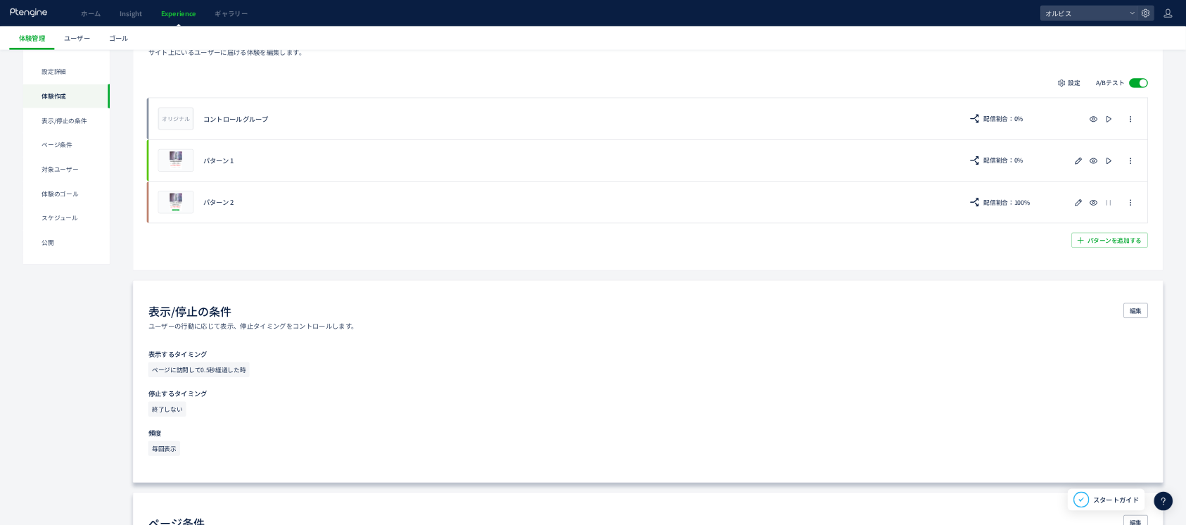
scroll to position [0, 0]
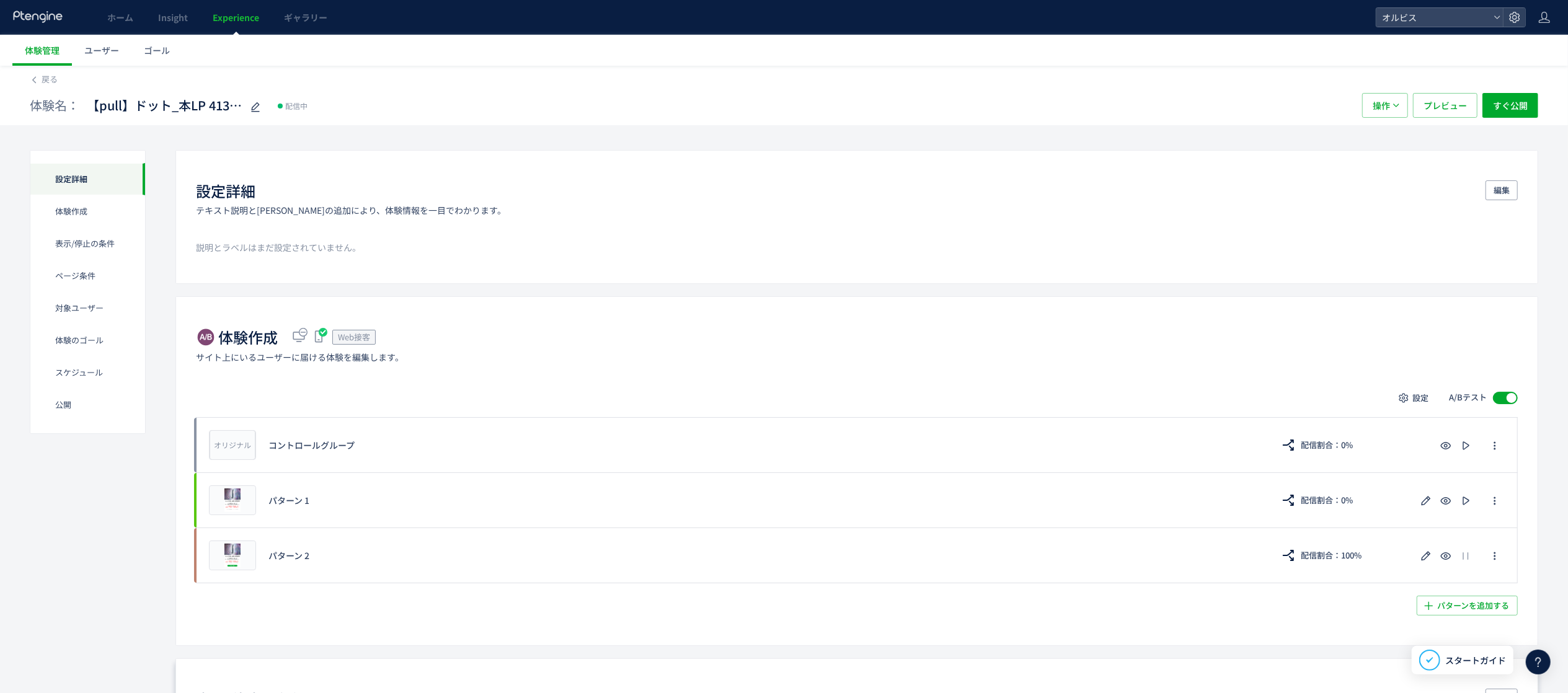
click at [64, 83] on div "戻る" at bounding box center [784, 76] width 1509 height 20
click at [48, 83] on span "戻る" at bounding box center [49, 78] width 16 height 11
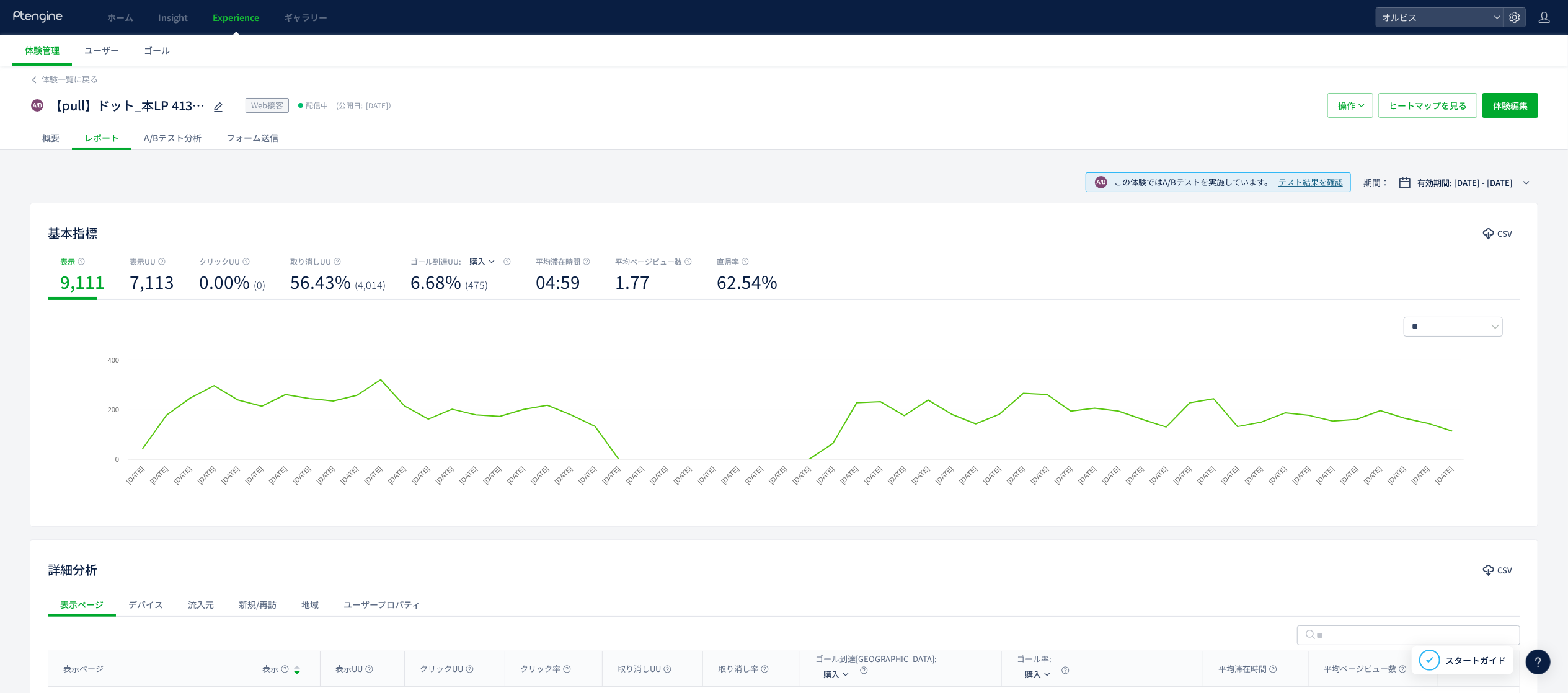
click at [79, 89] on div "【pull】ドット_本LP 413-1_popup（リンクル） Web接客 配信中 (公開日: 2025/08/21） 操作 ヒートマップを見る 体験編集" at bounding box center [784, 105] width 1509 height 40
click at [78, 80] on span "体験一覧に戻る" at bounding box center [70, 78] width 56 height 11
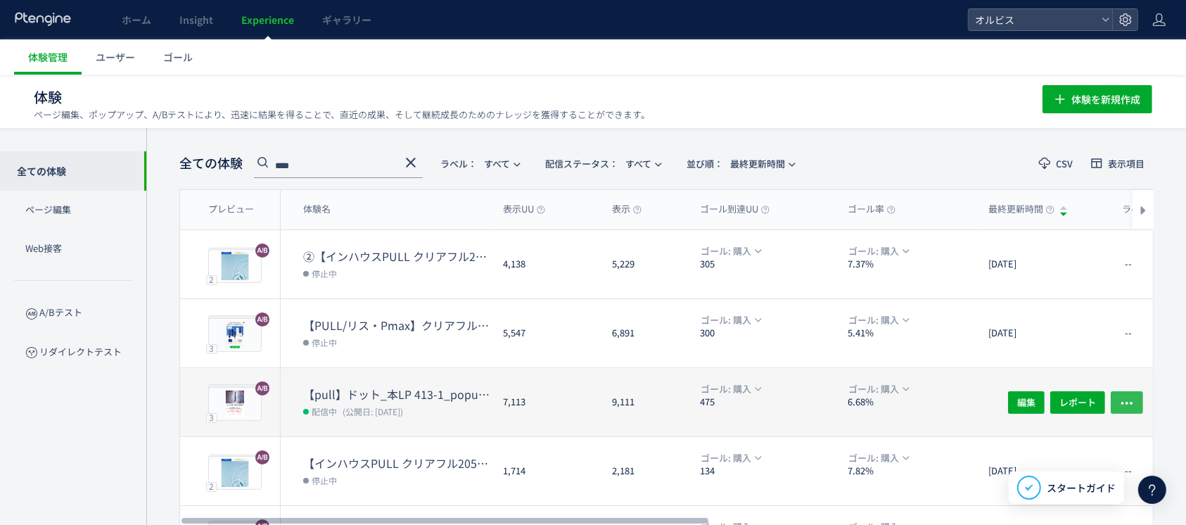
click at [1111, 404] on button "button" at bounding box center [1126, 401] width 32 height 23
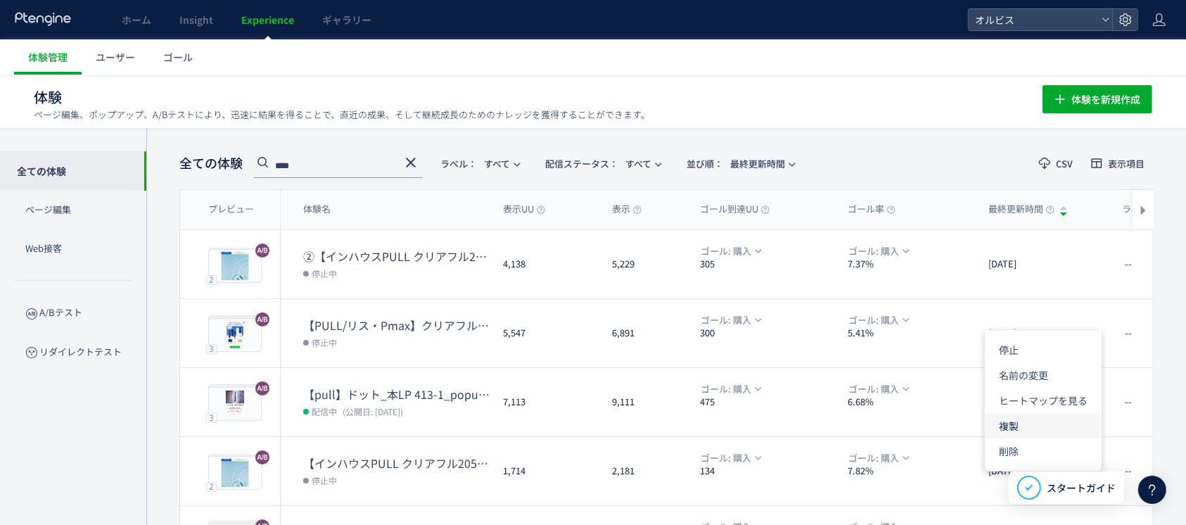
click at [1036, 430] on li "複製" at bounding box center [1042, 425] width 117 height 25
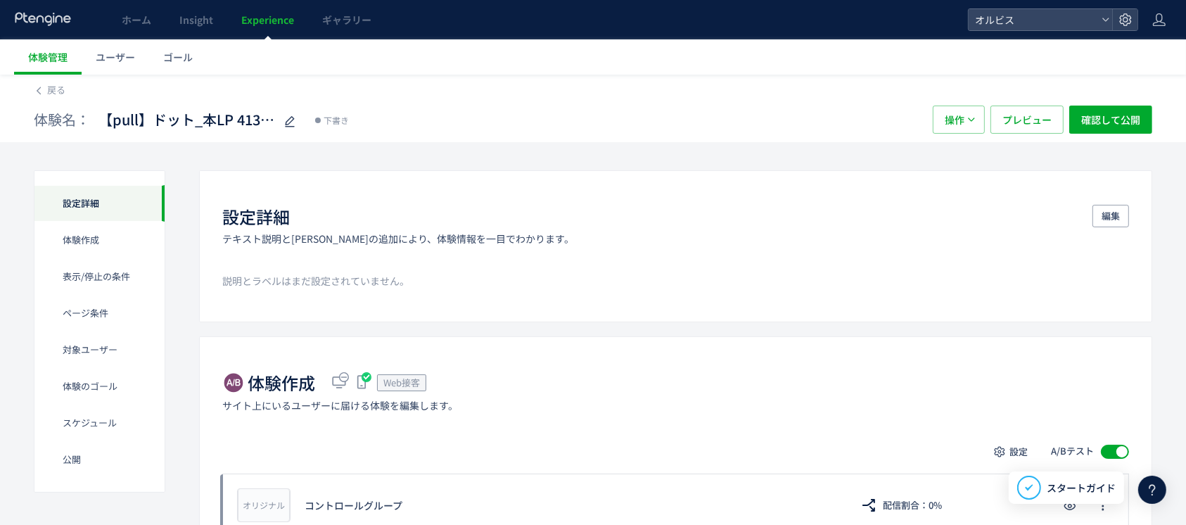
click at [286, 122] on use at bounding box center [290, 121] width 10 height 11
click at [257, 119] on input "**********" at bounding box center [186, 120] width 176 height 28
click at [116, 117] on input "**********" at bounding box center [186, 120] width 176 height 28
type input "**********"
click at [426, 116] on div "体験名： 杉山テスト【pull】ドット_本LP 413-1_popup（リンクル）(copy) 下書き" at bounding box center [476, 119] width 885 height 28
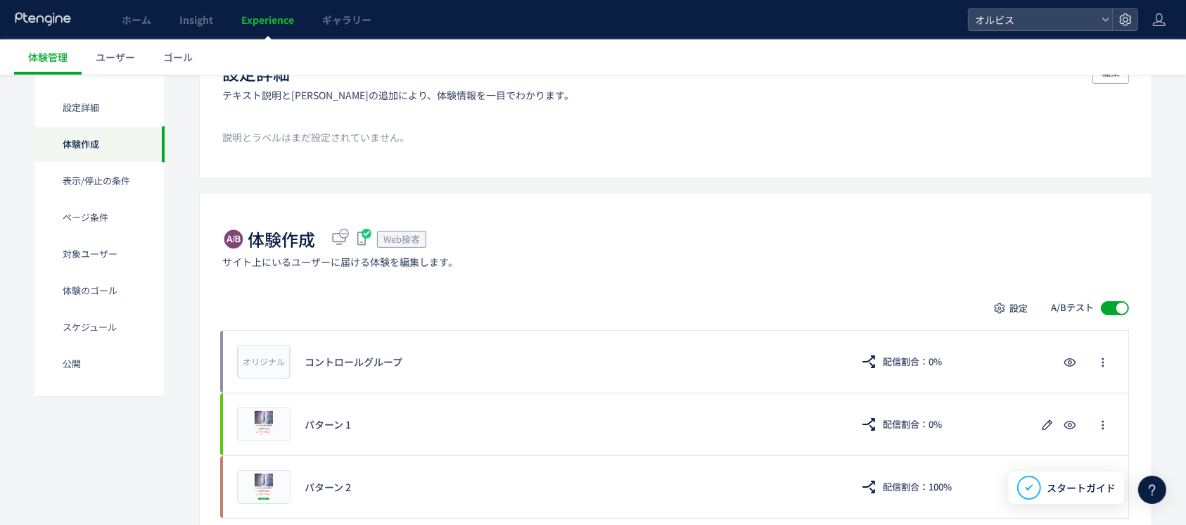
scroll to position [185, 0]
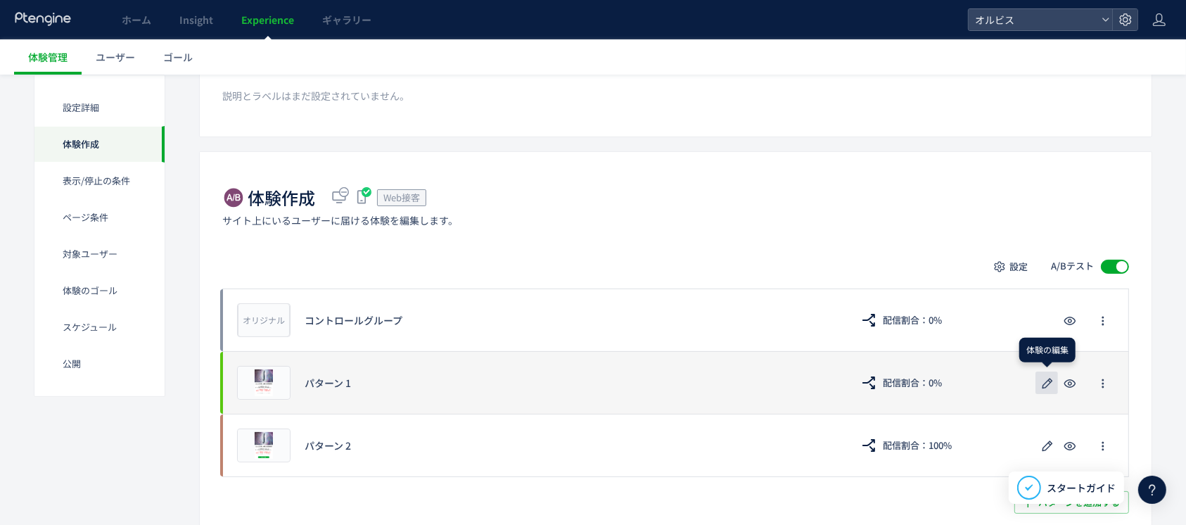
click at [1041, 384] on icon "button" at bounding box center [1047, 383] width 17 height 17
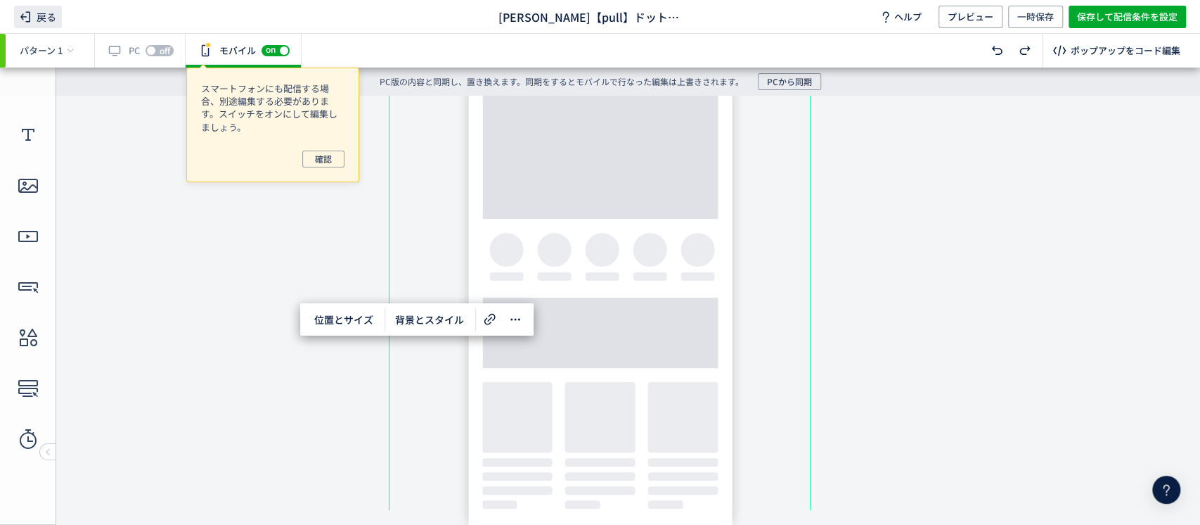
click at [48, 10] on span "戻る" at bounding box center [38, 17] width 48 height 23
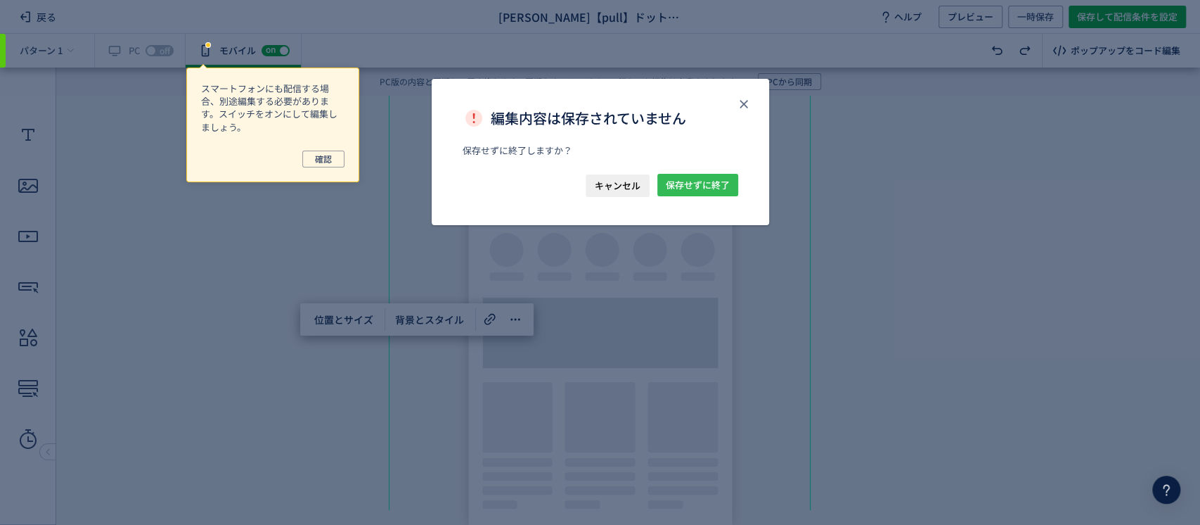
click at [674, 181] on span "保存せずに終了" at bounding box center [698, 185] width 64 height 23
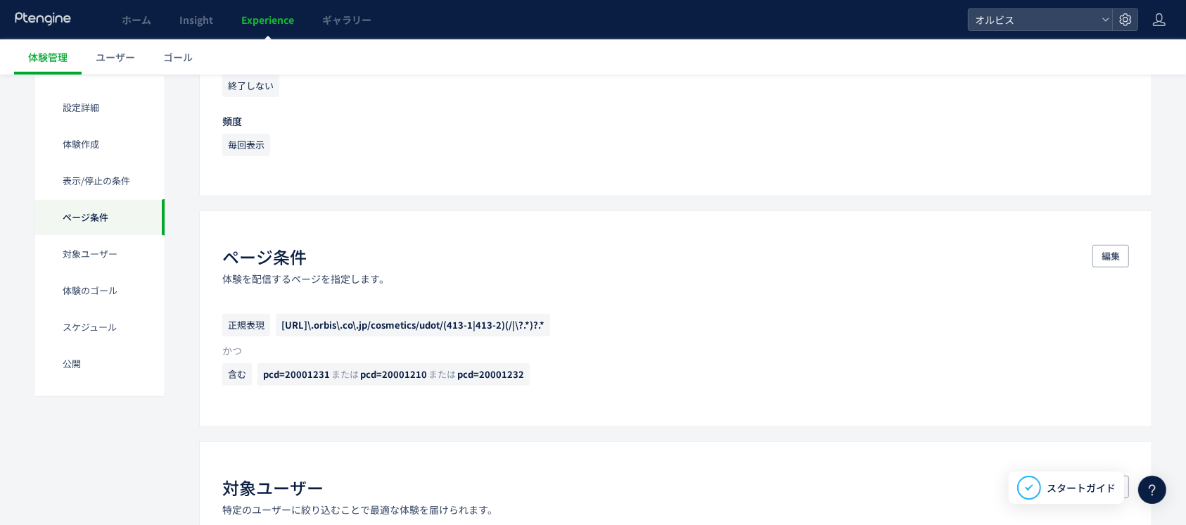
scroll to position [879, 0]
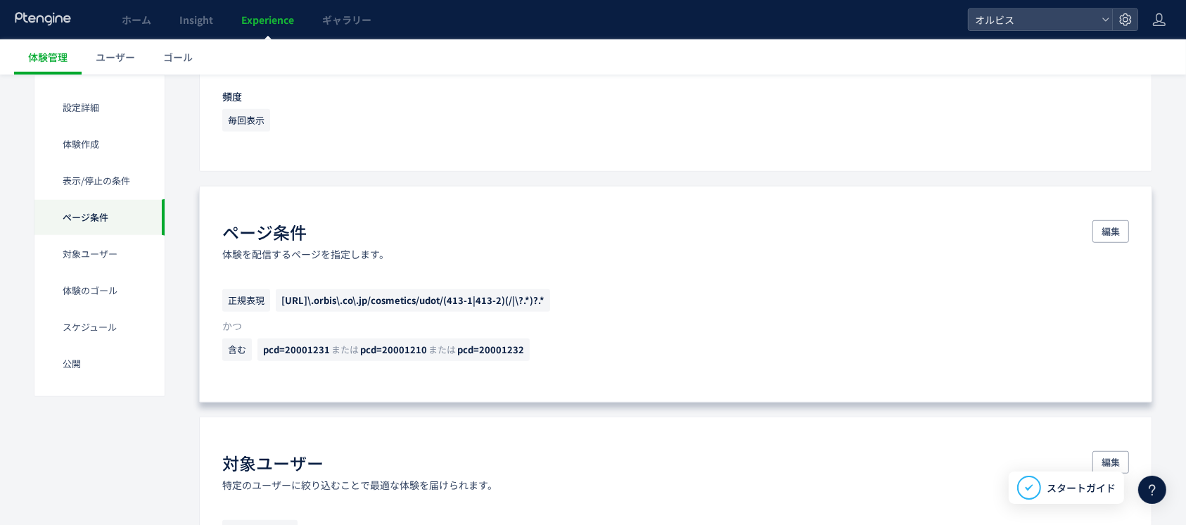
drag, startPoint x: 274, startPoint y: 293, endPoint x: 571, endPoint y: 307, distance: 297.8
click at [571, 307] on p "正規表現 https://pr\.orbis\.co\.jp/cosmetics/udot/(413-1|413-2)(/|\?.*)?.*" at bounding box center [675, 304] width 906 height 30
copy span "[URL]\.orbis\.co\.jp/cosmetics/udot/(413-1|413-2)(/|\?.*)?.*"
drag, startPoint x: 258, startPoint y: 349, endPoint x: 520, endPoint y: 357, distance: 262.4
click at [520, 357] on span "pcd=20001231 または pcd=20001210 または pcd=20001232" at bounding box center [393, 349] width 272 height 23
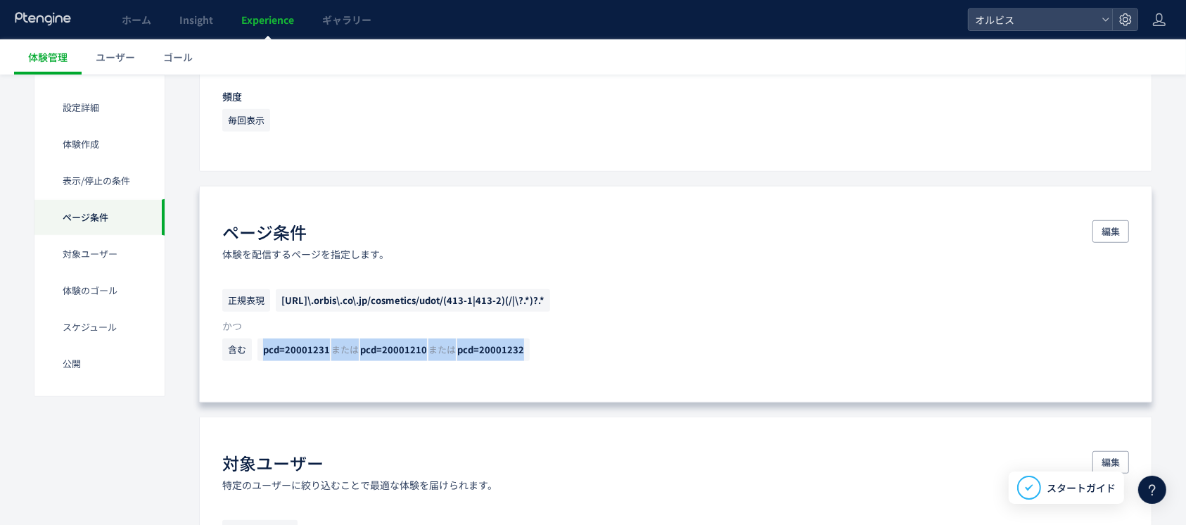
copy span "pcd=20001231 または pcd=20001210 または pcd=20001232"
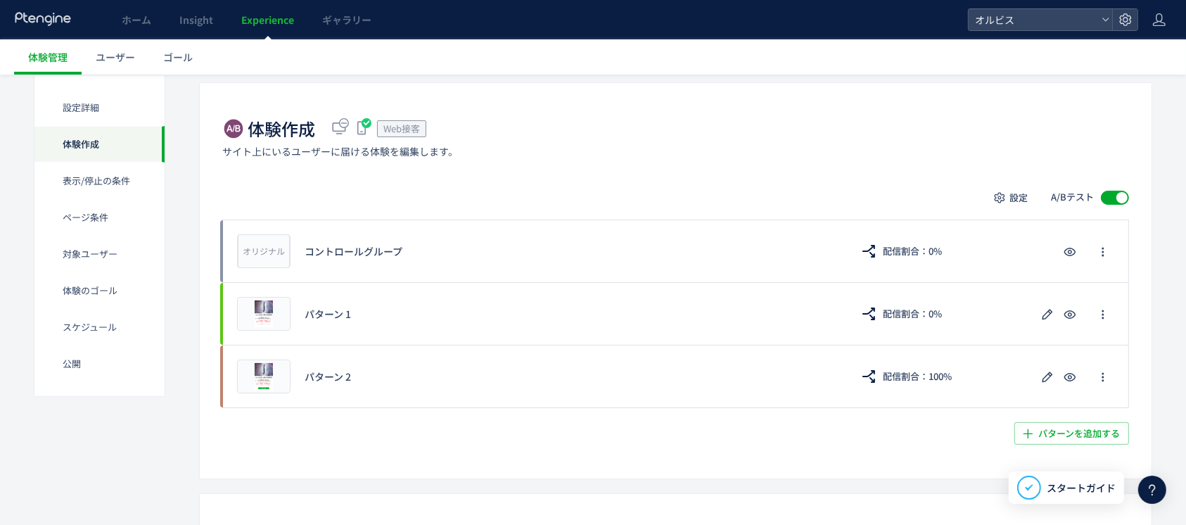
scroll to position [252, 0]
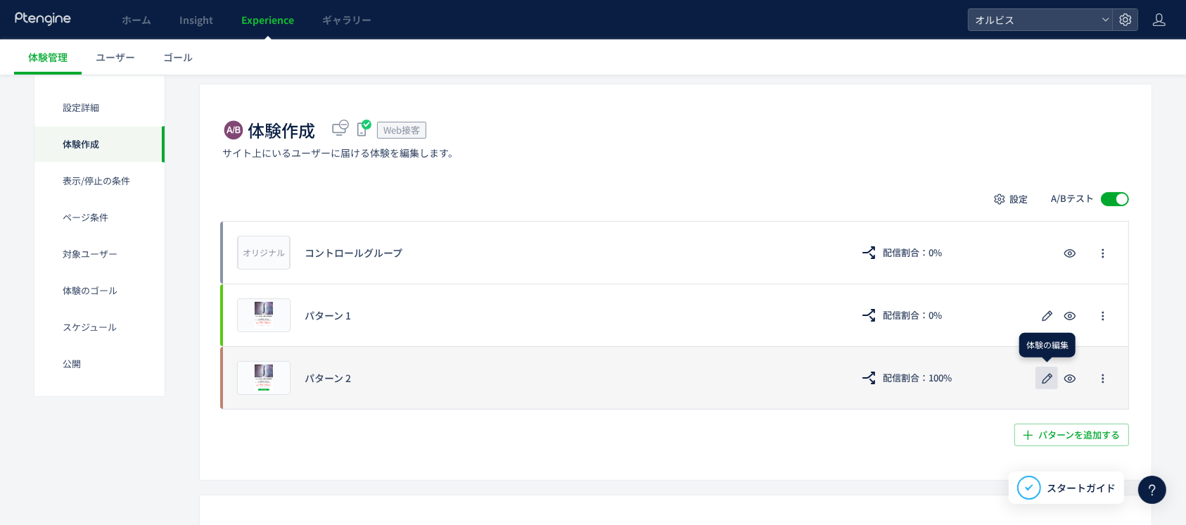
click at [1044, 384] on icon "button" at bounding box center [1047, 378] width 17 height 17
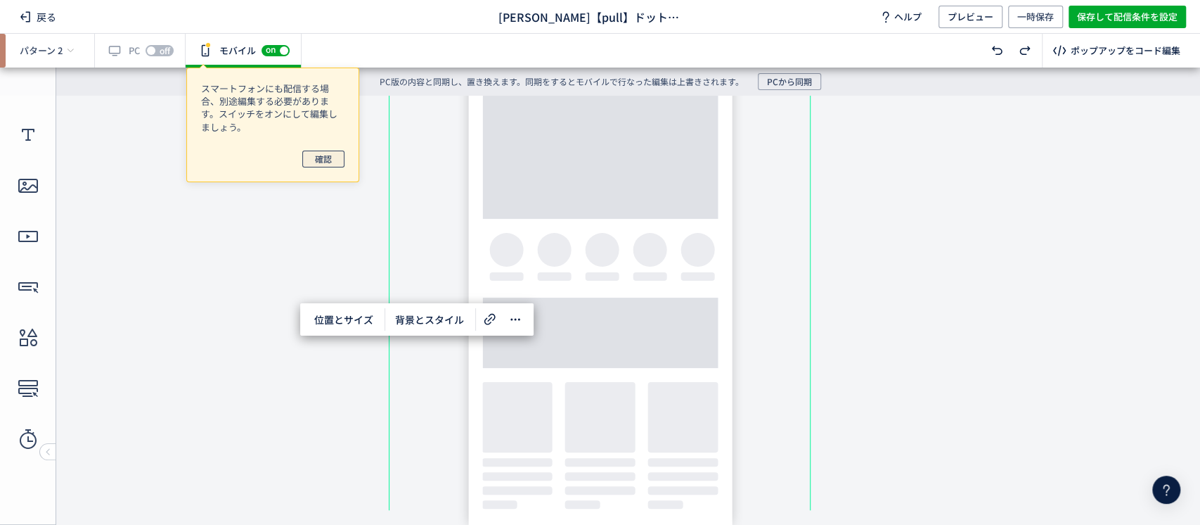
click at [323, 151] on span "確認" at bounding box center [323, 158] width 17 height 17
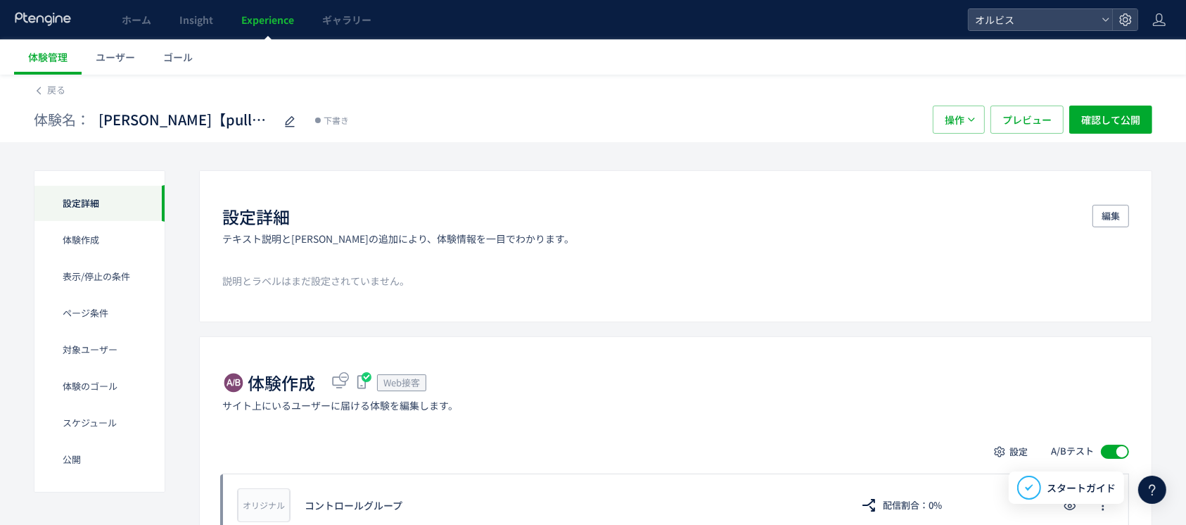
click at [264, 26] on span "Experience" at bounding box center [267, 20] width 53 height 14
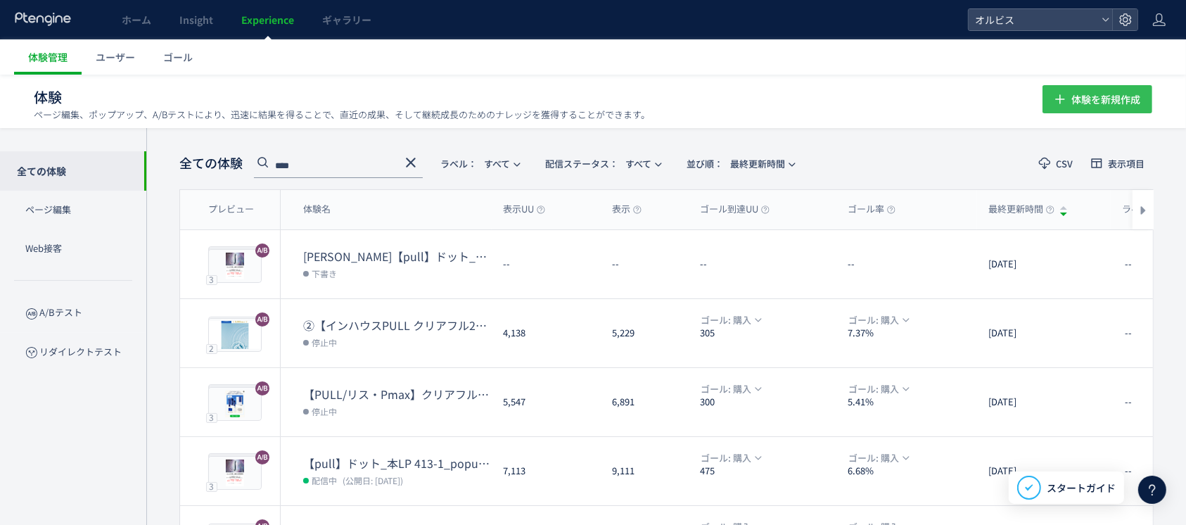
click at [1070, 98] on button "体験を新規作成" at bounding box center [1097, 99] width 110 height 28
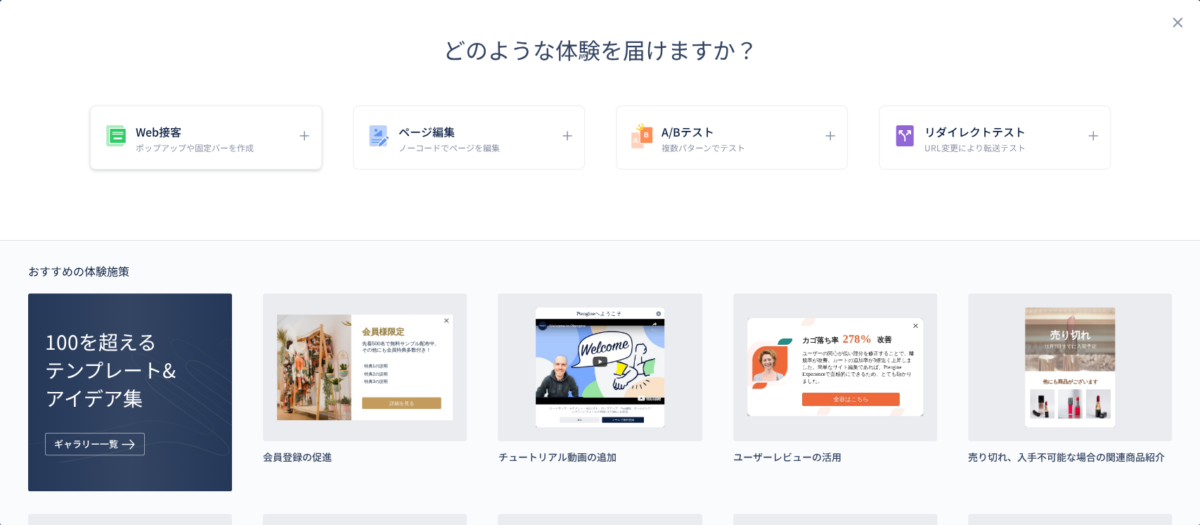
click at [200, 142] on p "ポップアップや固定バーを作成" at bounding box center [195, 147] width 118 height 12
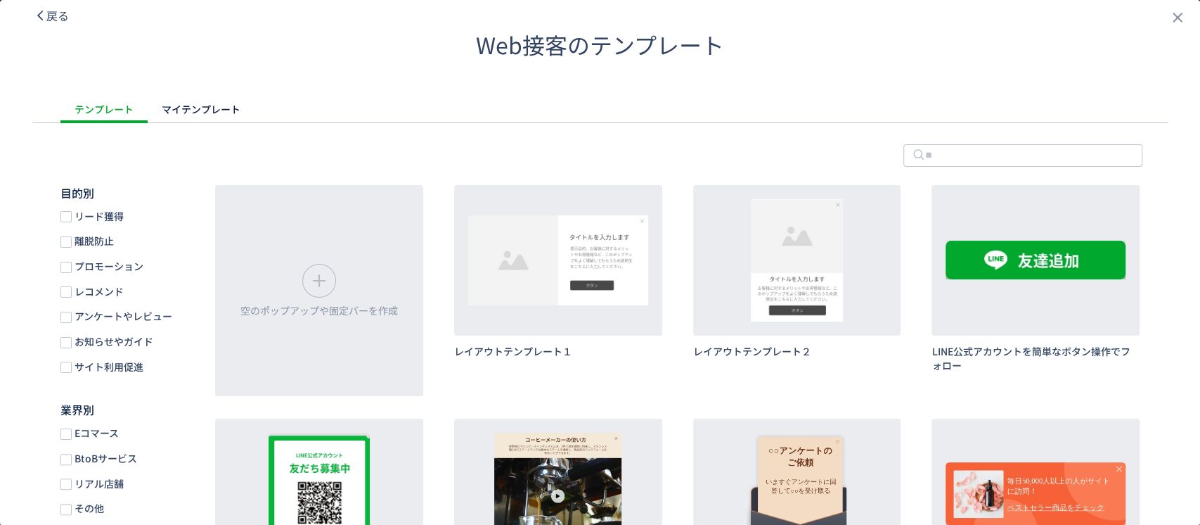
scroll to position [1, 0]
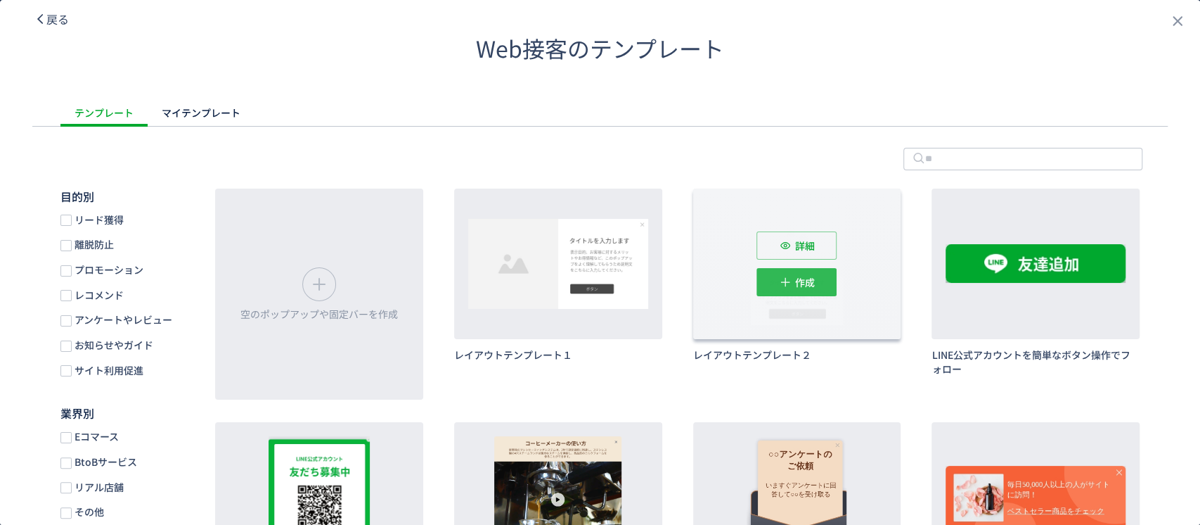
click at [804, 281] on span "作成" at bounding box center [805, 282] width 20 height 28
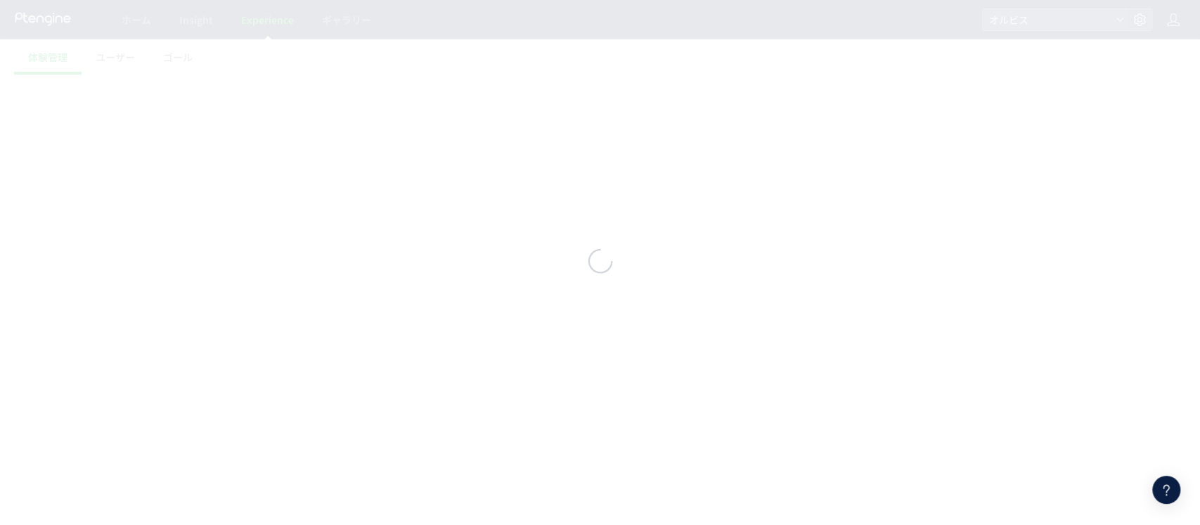
click at [804, 281] on div at bounding box center [600, 262] width 1200 height 44
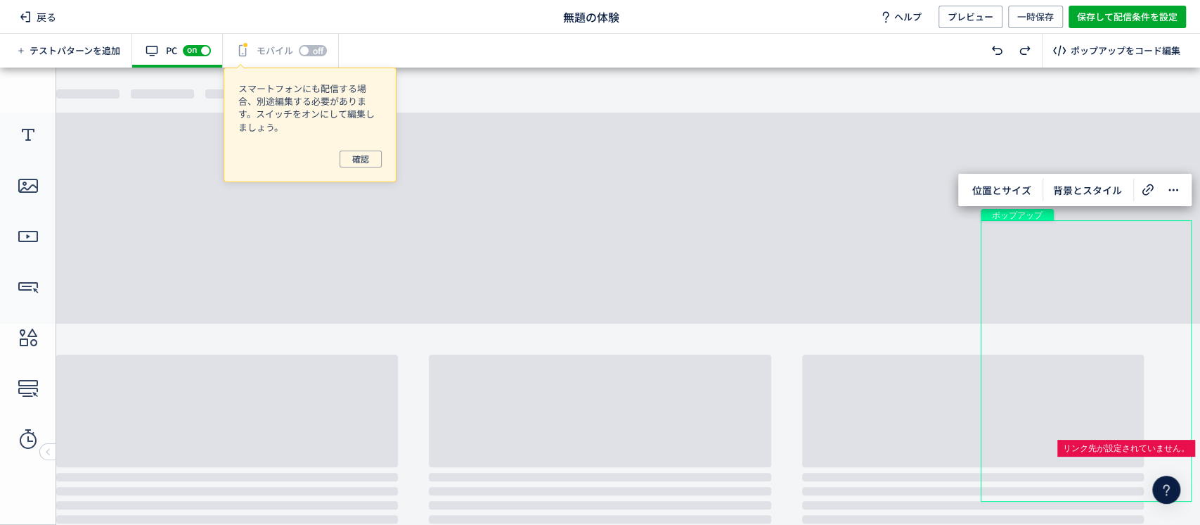
click at [827, 364] on body "undefined ポップアップ undefined ポップアップ クローズボタン テキスト ボタン 画像 テキスト" at bounding box center [600, 289] width 1200 height 442
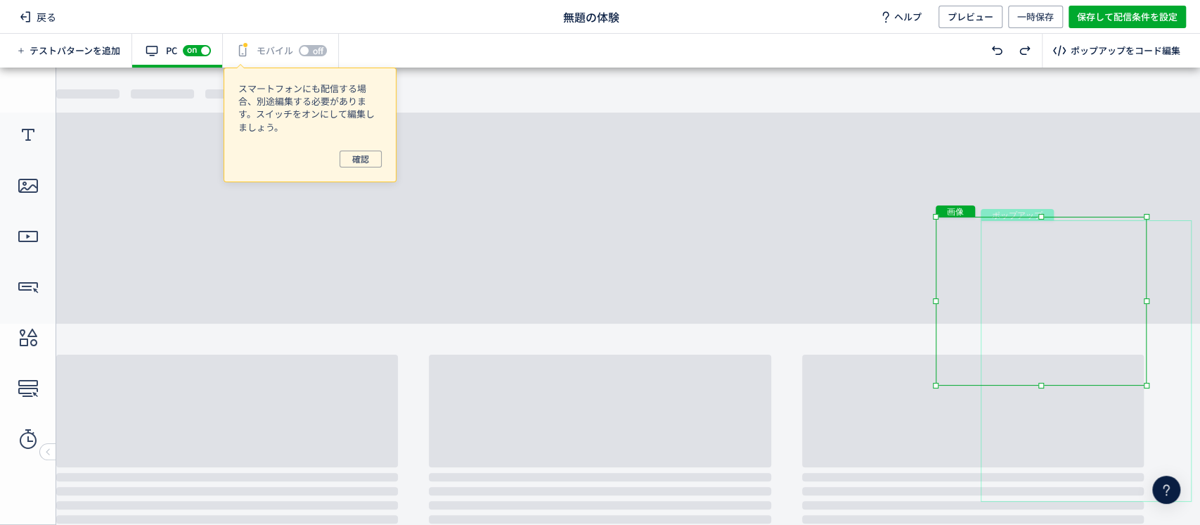
drag, startPoint x: 1137, startPoint y: 258, endPoint x: 1016, endPoint y: 240, distance: 122.3
click at [1015, 240] on div "画像" at bounding box center [1041, 301] width 211 height 169
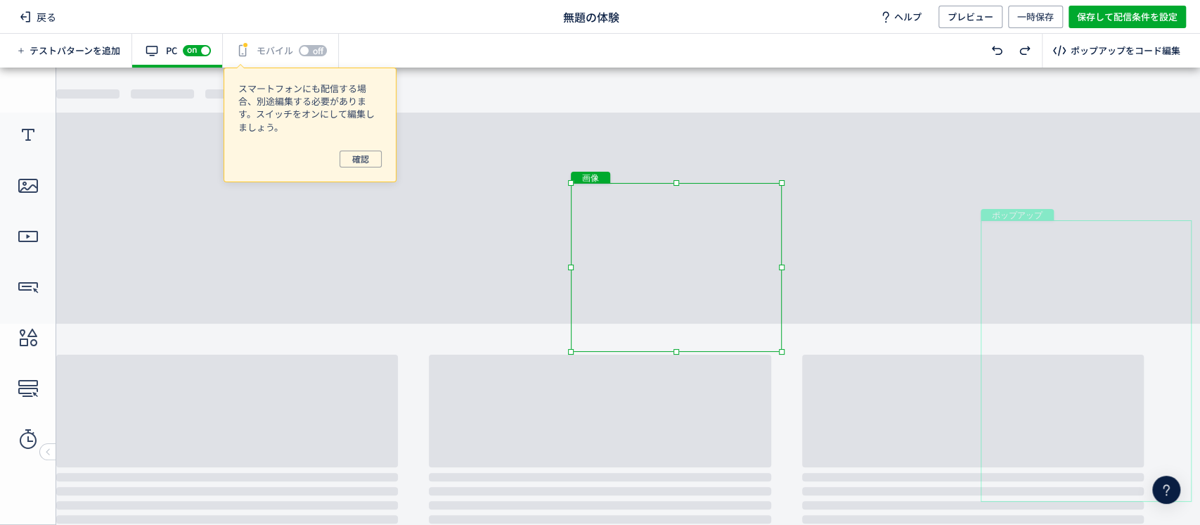
drag, startPoint x: 1044, startPoint y: 238, endPoint x: 616, endPoint y: 197, distance: 430.2
click at [616, 197] on div "画像" at bounding box center [676, 267] width 211 height 169
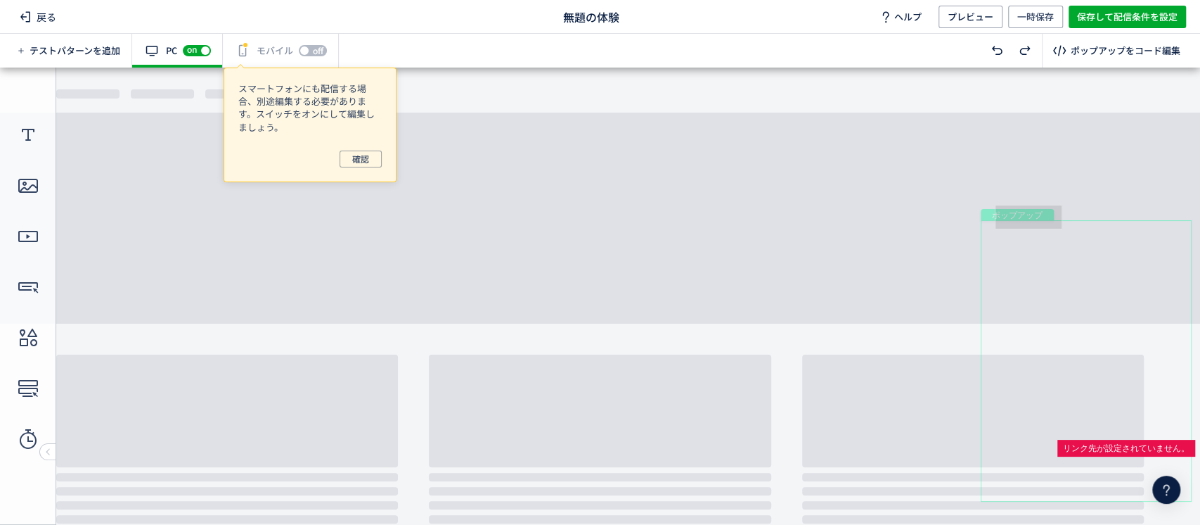
drag, startPoint x: 1060, startPoint y: 228, endPoint x: 995, endPoint y: 205, distance: 69.4
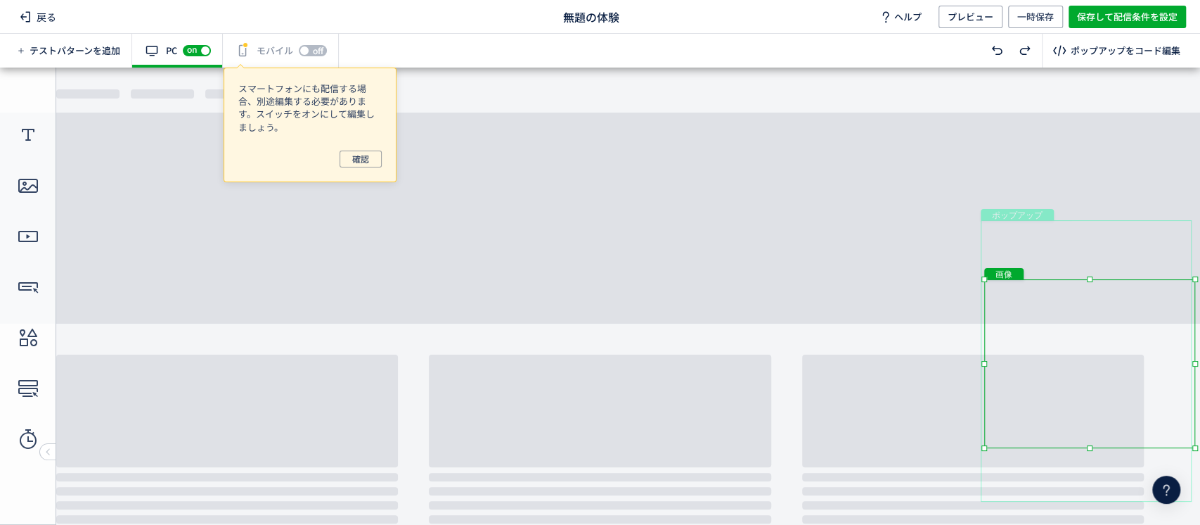
drag, startPoint x: 520, startPoint y: 207, endPoint x: 1080, endPoint y: 258, distance: 562.0
click at [1080, 258] on body "undefined ポップアップ undefined ポップアップ クローズボタン テキスト ボタン 画像 テキスト" at bounding box center [600, 289] width 1200 height 442
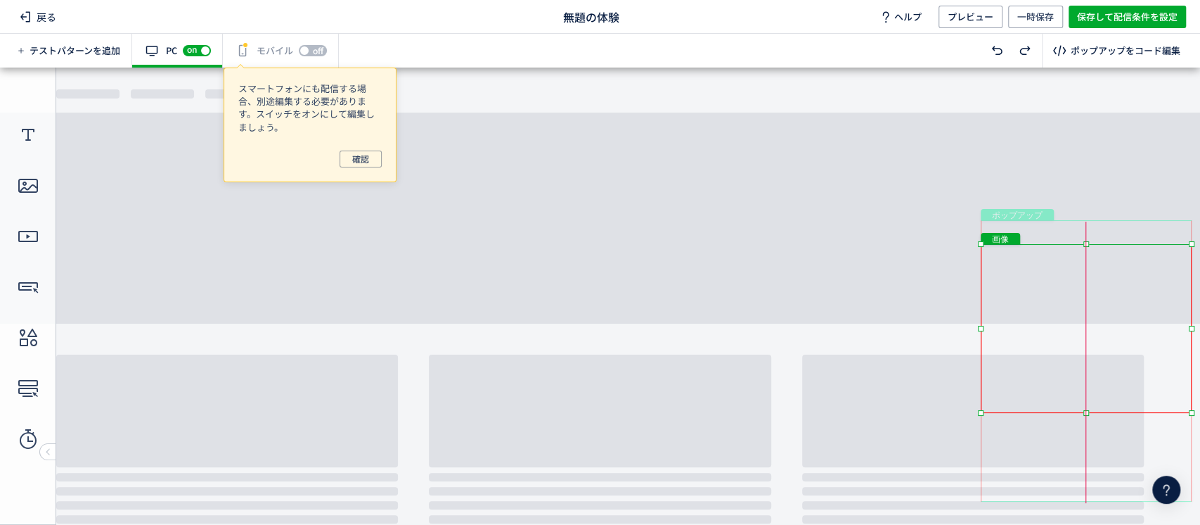
drag, startPoint x: 1079, startPoint y: 307, endPoint x: 1076, endPoint y: 266, distance: 40.9
click at [1076, 266] on div "画像" at bounding box center [1086, 328] width 211 height 169
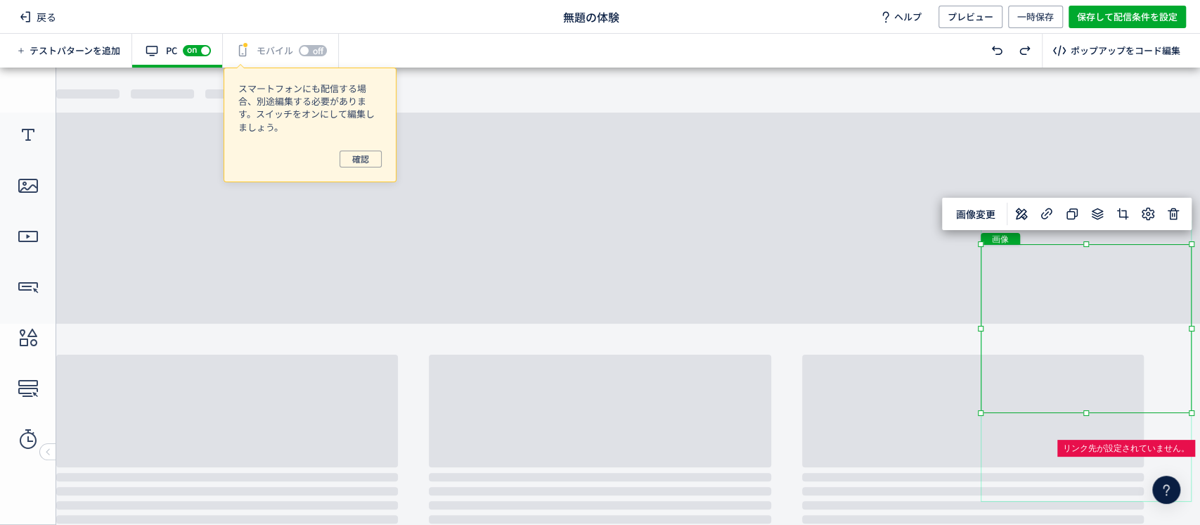
click at [877, 295] on body "undefined ポップアップ undefined ポップアップ クローズボタン テキスト ボタン 画像 テキスト" at bounding box center [600, 289] width 1200 height 442
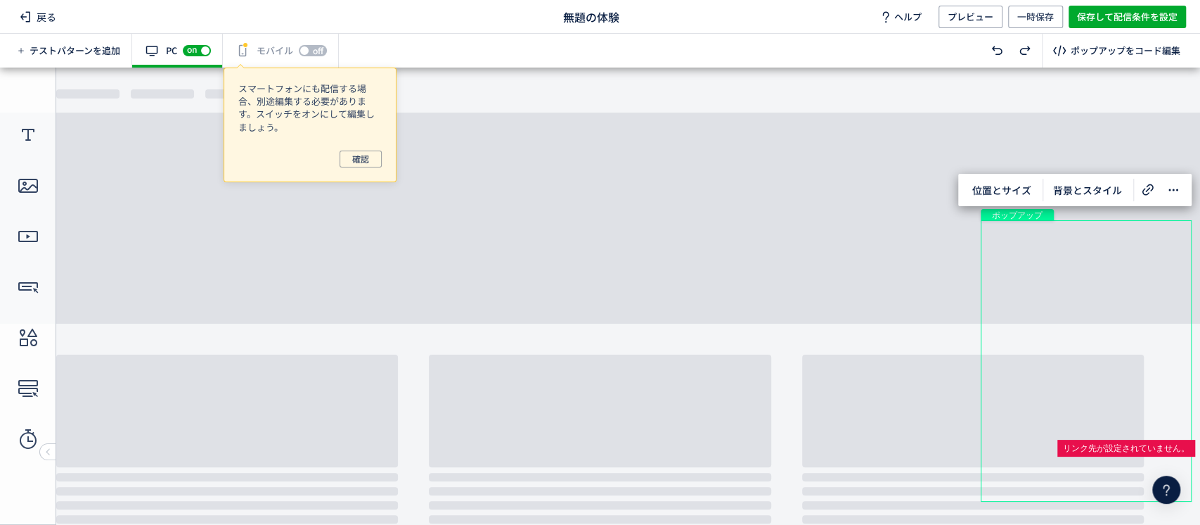
click at [1034, 215] on span "ポップアップ" at bounding box center [1018, 214] width 62 height 11
click at [1121, 329] on div "画像" at bounding box center [1086, 328] width 211 height 169
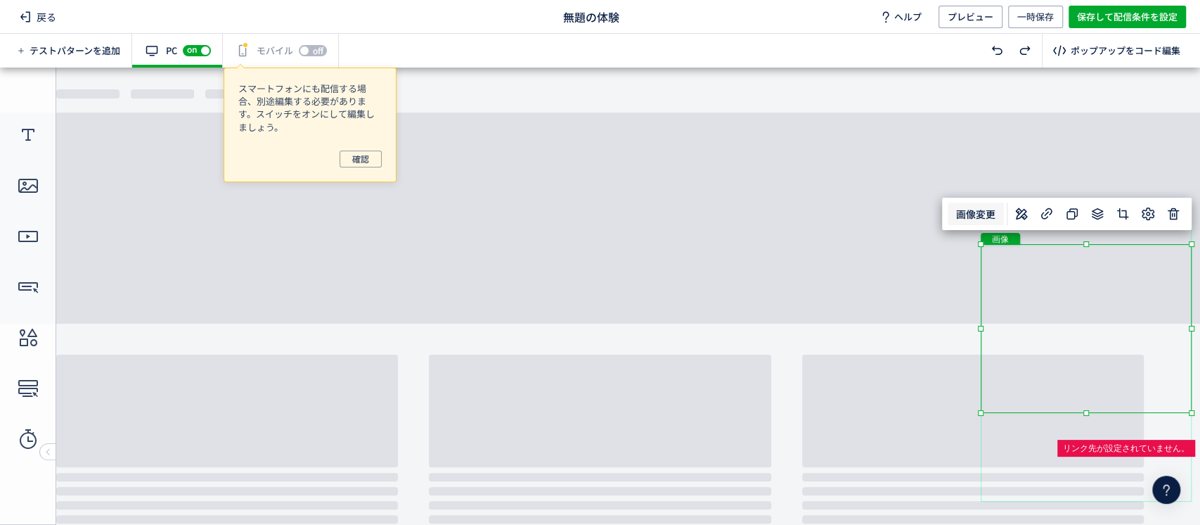
click at [984, 210] on span "画像変更" at bounding box center [976, 214] width 56 height 23
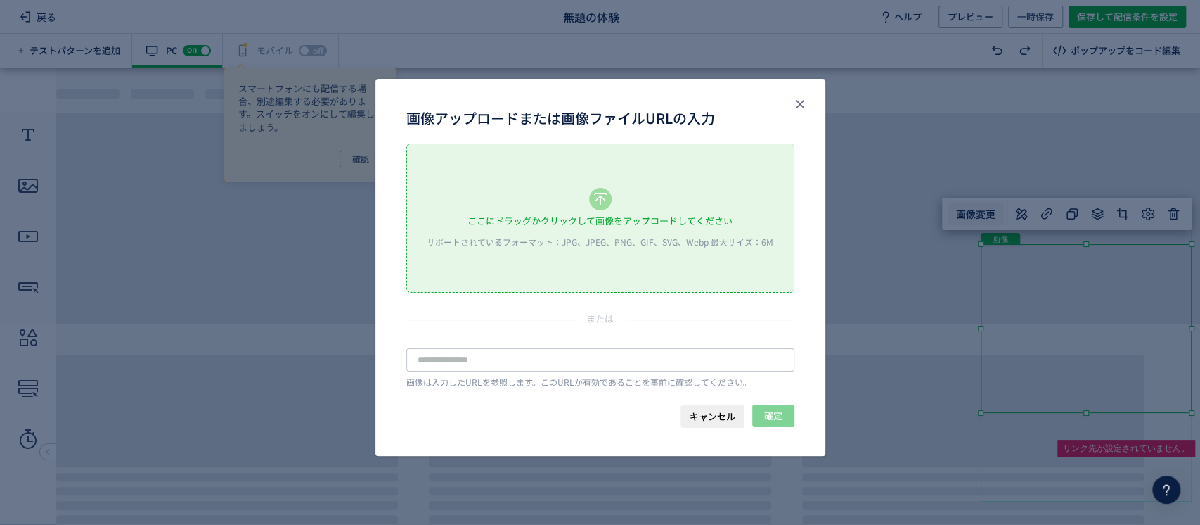
click at [610, 249] on div "ここにドラッグかクリックして画像をアップロードしてください サポートされているフォーマット：JPG、JPEG、PNG、GIF、SVG、Webp 最大サイズ：6M" at bounding box center [600, 218] width 387 height 148
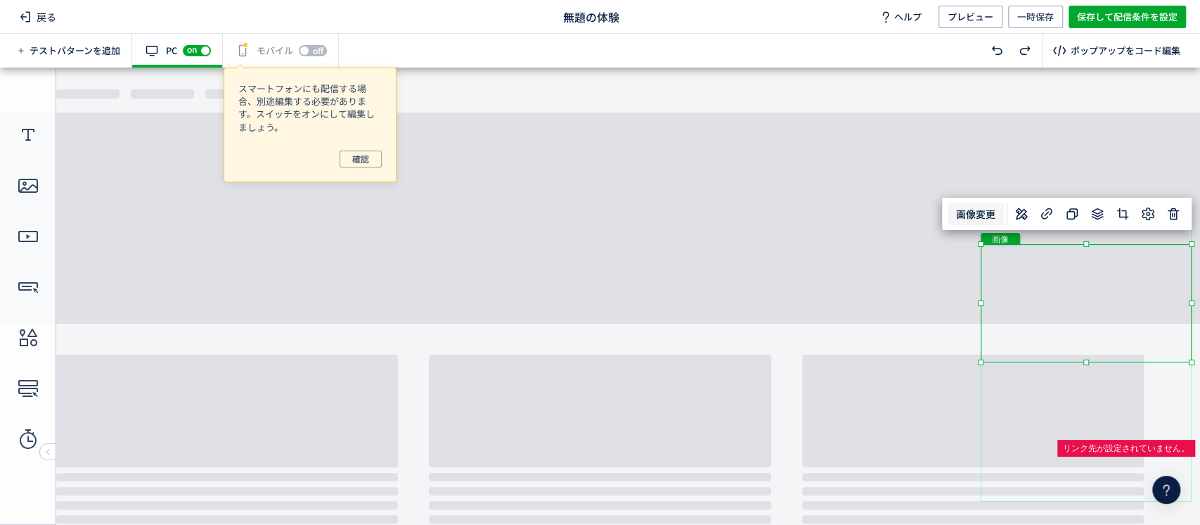
click at [1125, 380] on div "ポップアップ" at bounding box center [1086, 360] width 211 height 281
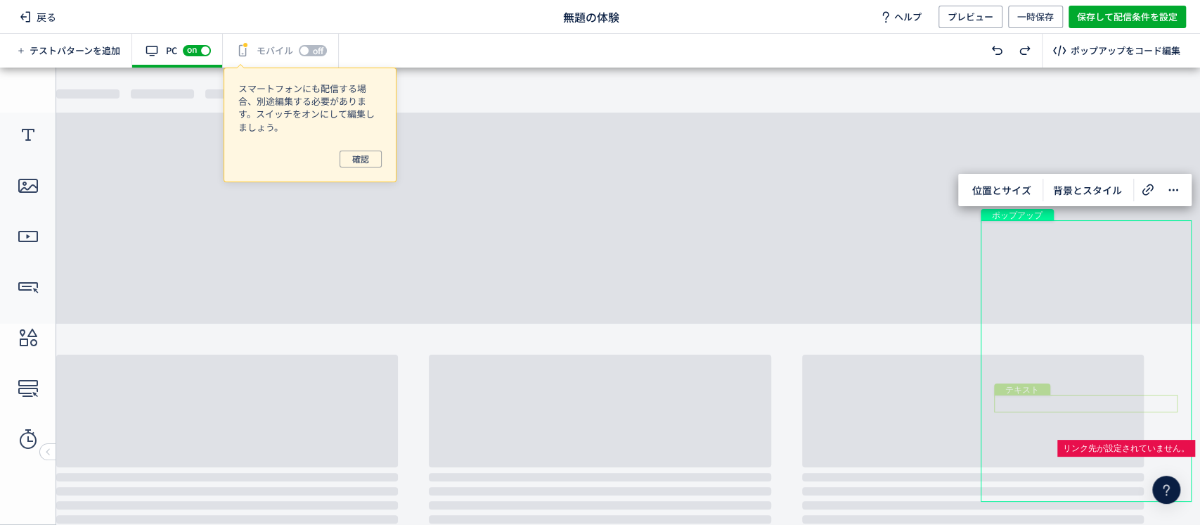
click at [1100, 400] on div "テキスト" at bounding box center [1086, 403] width 184 height 18
click at [1063, 409] on div "ポップアップ" at bounding box center [1086, 360] width 211 height 281
click at [1063, 392] on div "ポップアップ" at bounding box center [1086, 360] width 211 height 281
drag, startPoint x: 1063, startPoint y: 392, endPoint x: 1106, endPoint y: 392, distance: 42.9
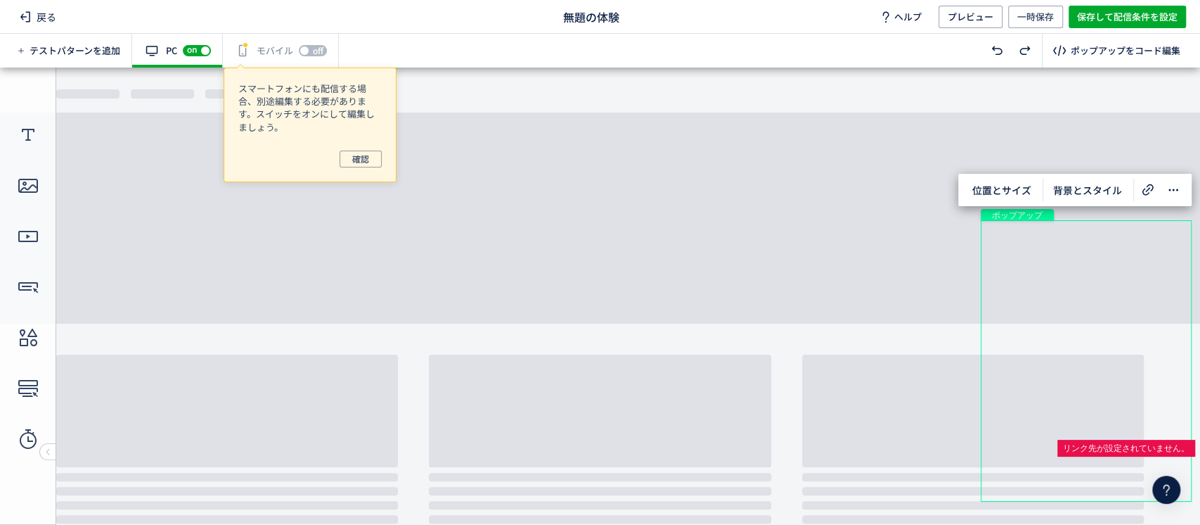
click at [1106, 392] on div "ポップアップ" at bounding box center [1086, 360] width 211 height 281
click at [1176, 188] on icon at bounding box center [1173, 189] width 17 height 17
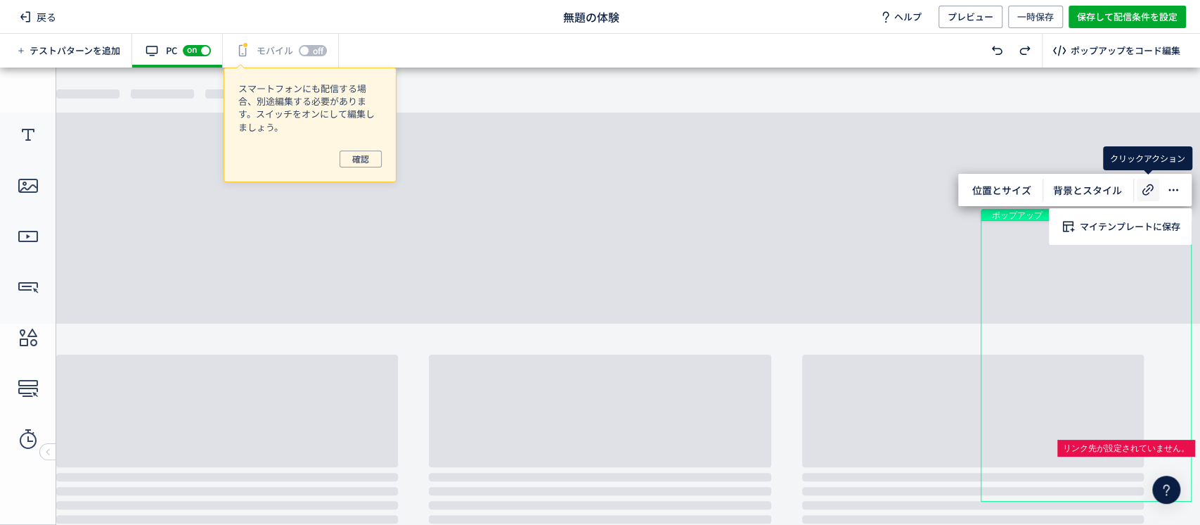
click at [1148, 194] on icon at bounding box center [1148, 189] width 17 height 17
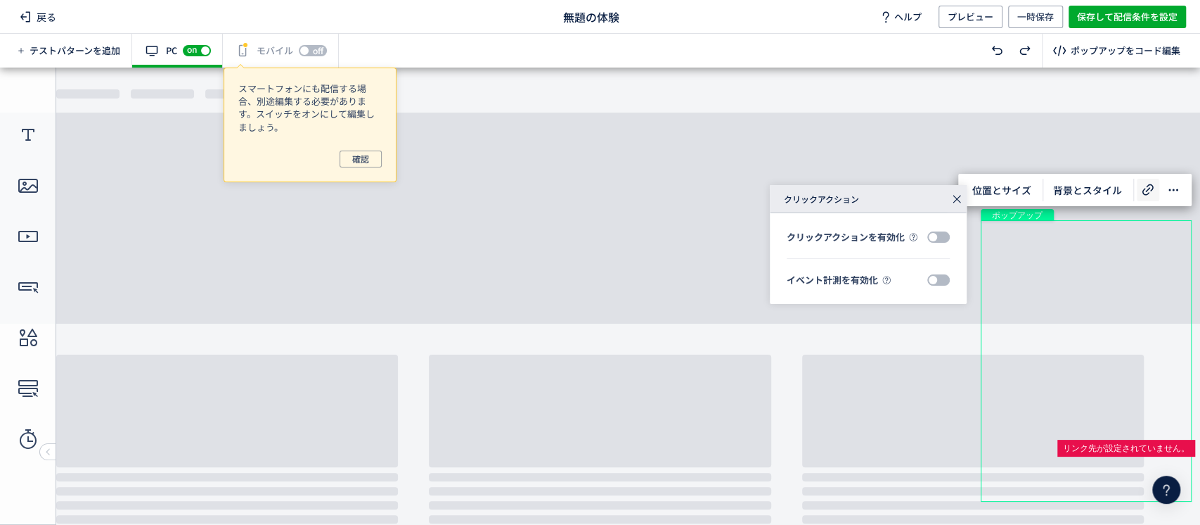
click at [962, 200] on icon at bounding box center [957, 199] width 20 height 20
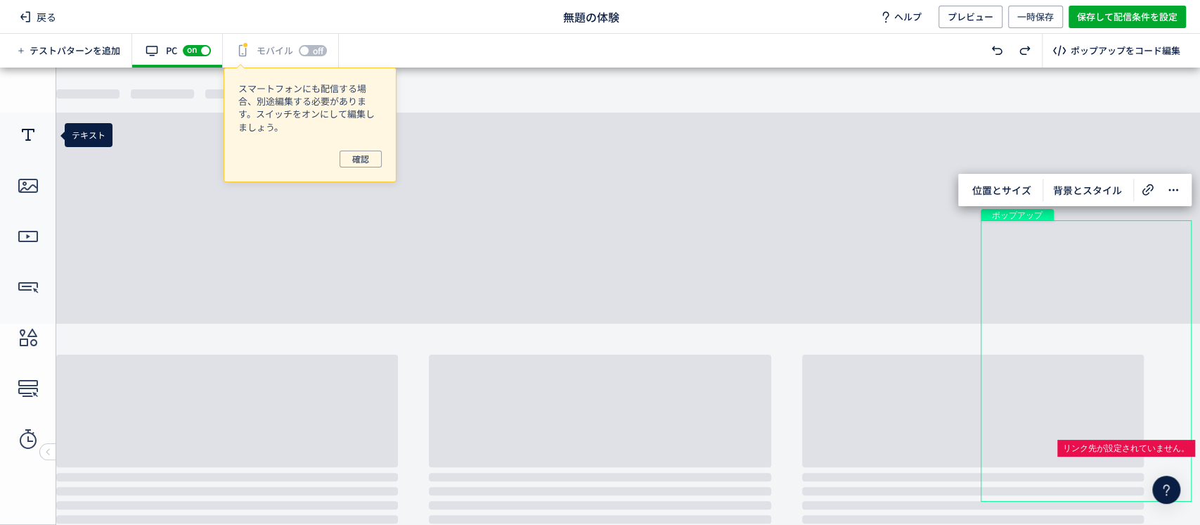
click at [27, 140] on use at bounding box center [28, 135] width 13 height 12
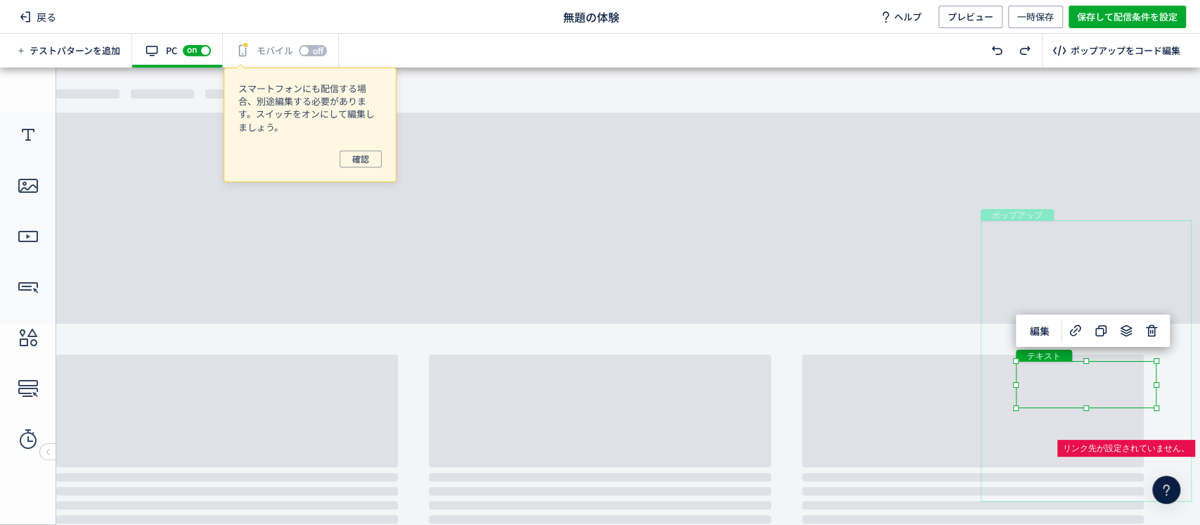
click at [1098, 397] on div "テキスト" at bounding box center [1086, 384] width 141 height 47
click at [1099, 392] on div "テキスト" at bounding box center [1086, 384] width 141 height 47
click at [1084, 363] on div "テキスト" at bounding box center [1086, 384] width 141 height 47
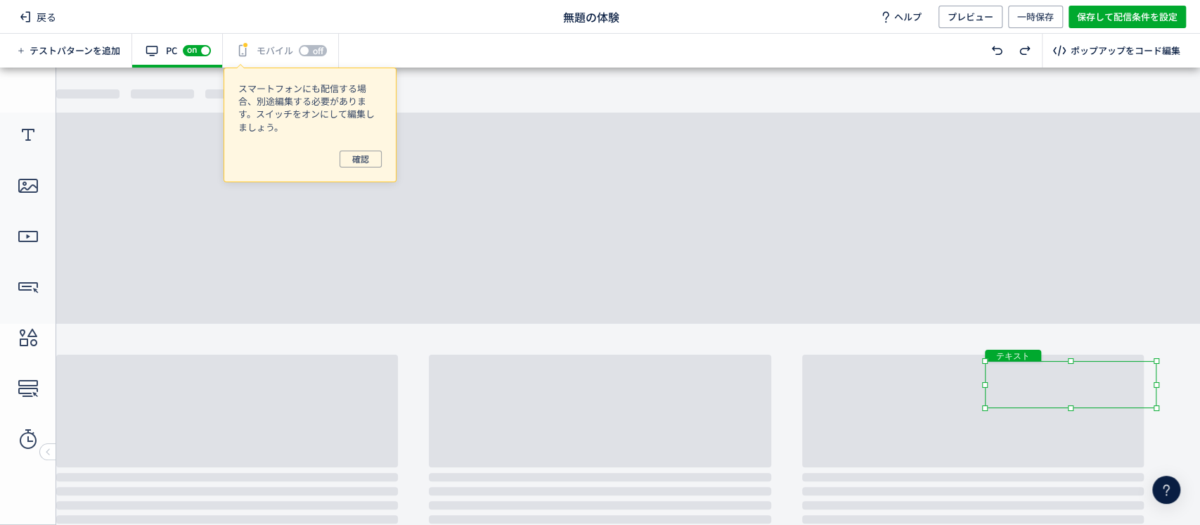
drag, startPoint x: 1015, startPoint y: 385, endPoint x: 968, endPoint y: 385, distance: 46.4
click at [968, 385] on body "undefined ポップアップ undefined ポップアップ クローズボタン ボタン 画像 テキスト テキスト" at bounding box center [600, 289] width 1200 height 442
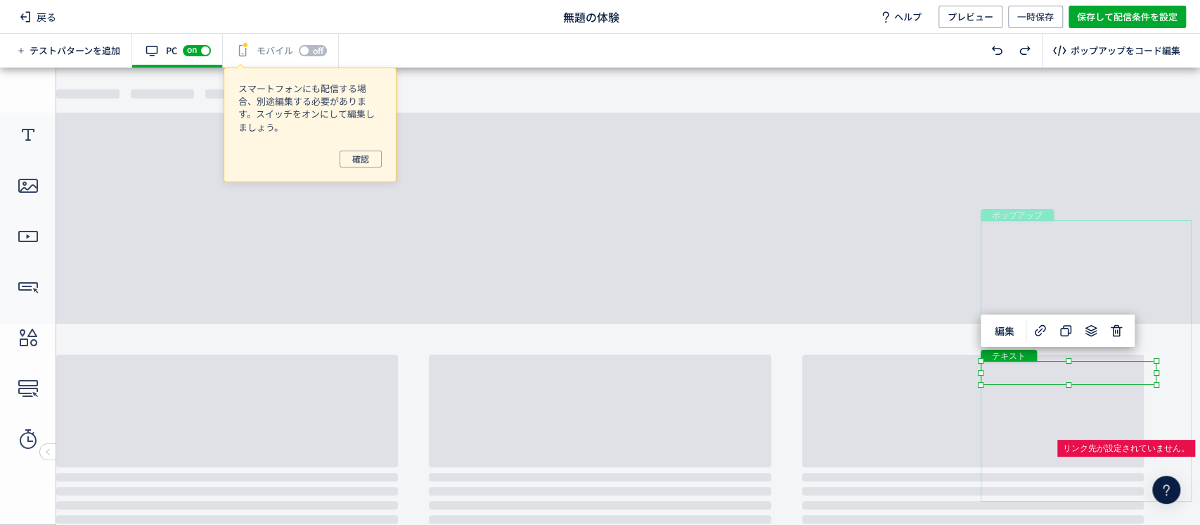
click at [1013, 370] on div "テキスト" at bounding box center [1069, 373] width 176 height 24
click at [1003, 335] on span "編集" at bounding box center [1005, 330] width 37 height 23
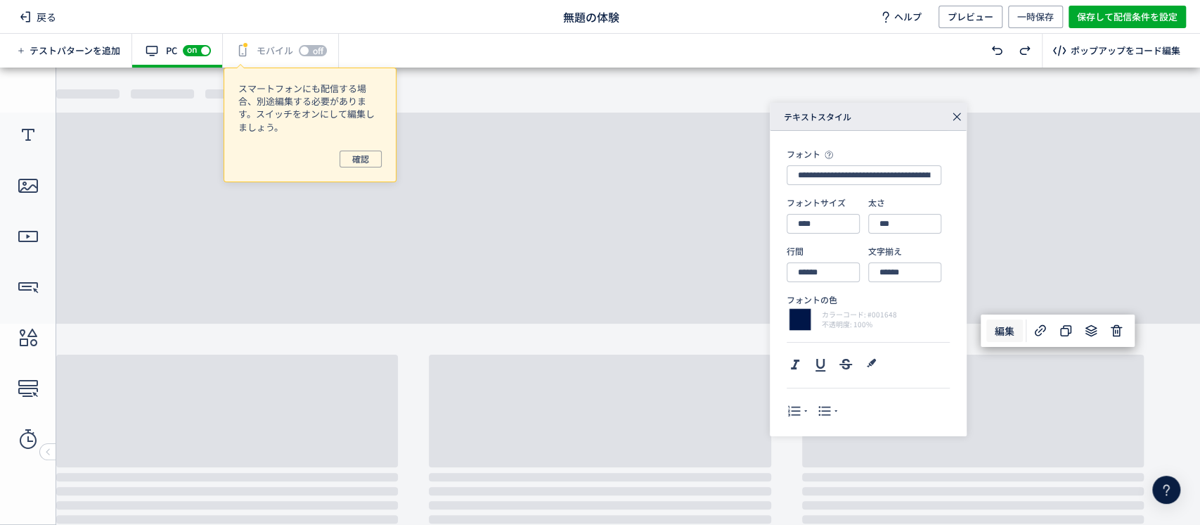
click at [904, 316] on div "カラーコード: #001648 不透明度: 100%" at bounding box center [868, 319] width 163 height 17
click at [808, 323] on div at bounding box center [800, 319] width 27 height 27
type input "******"
type input "**"
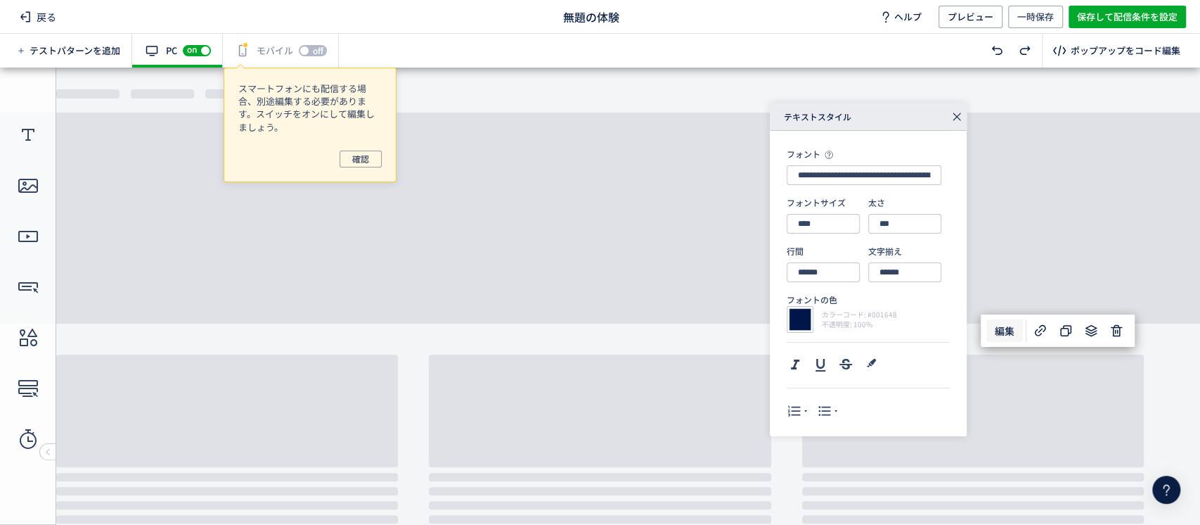
type input "****"
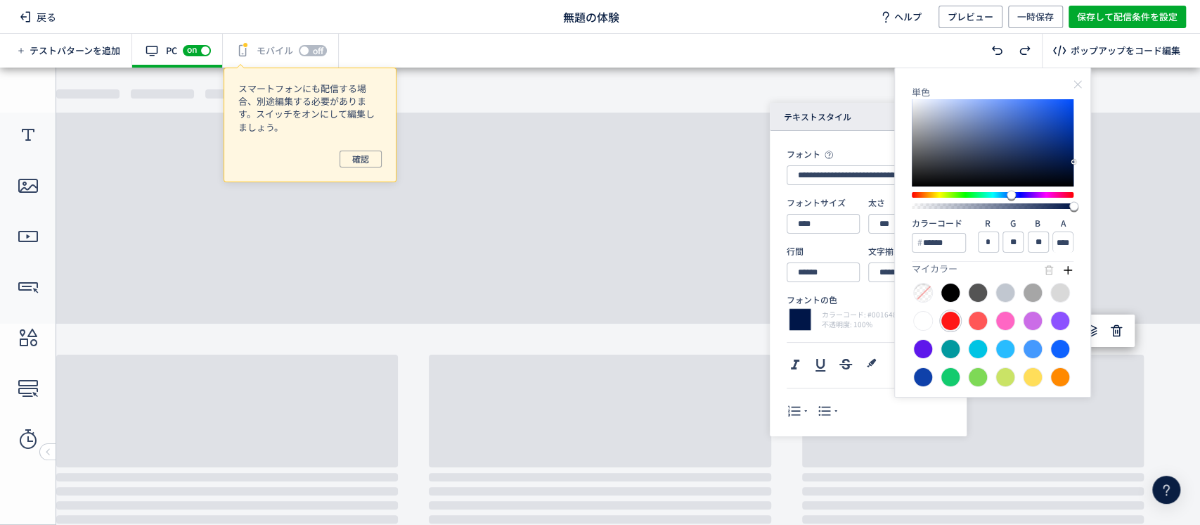
click at [954, 314] on div at bounding box center [951, 321] width 20 height 20
type input "******"
type input "***"
type input "**"
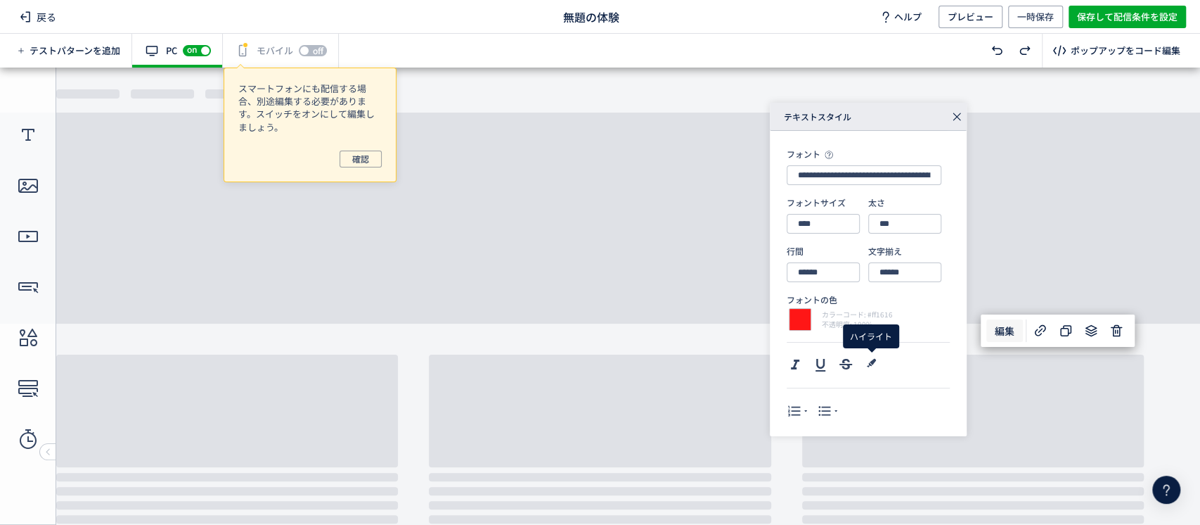
click at [834, 307] on div "フォントの色 カラーコード: #ff1616 不透明度: 100%" at bounding box center [868, 310] width 163 height 34
click at [794, 365] on use at bounding box center [795, 364] width 8 height 10
click at [794, 361] on use at bounding box center [795, 364] width 8 height 10
click at [793, 321] on div at bounding box center [800, 319] width 27 height 27
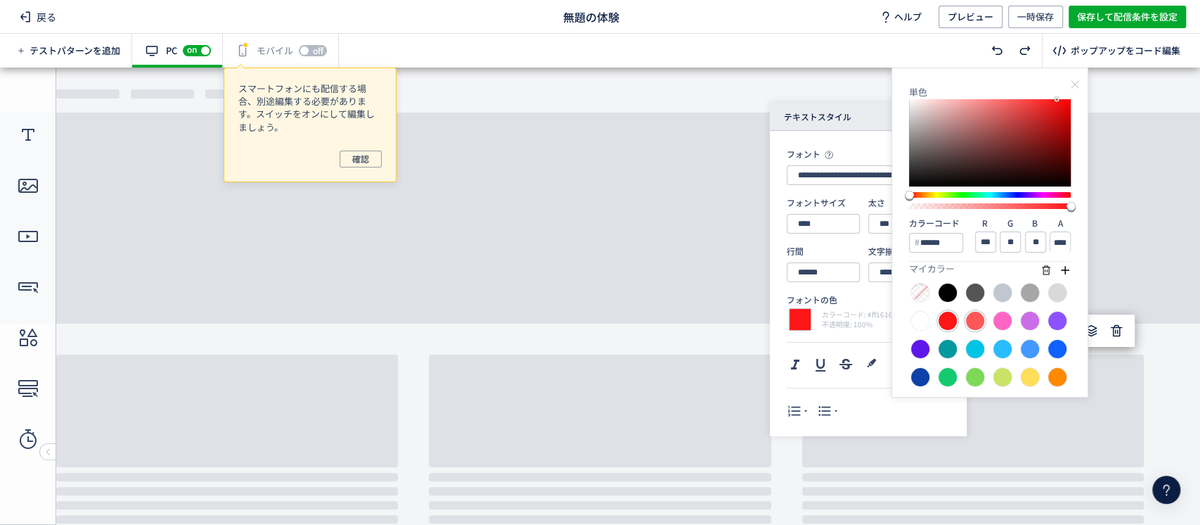
click at [974, 320] on div at bounding box center [975, 321] width 20 height 20
type input "******"
type input "**"
click at [861, 332] on div "ハイライト" at bounding box center [871, 336] width 56 height 24
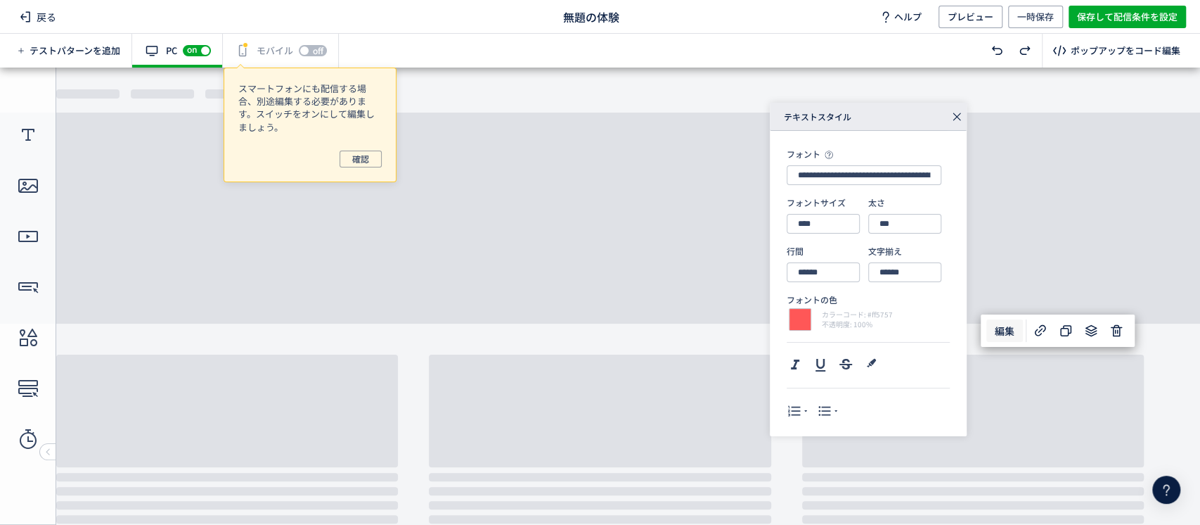
click at [961, 112] on icon at bounding box center [957, 117] width 20 height 20
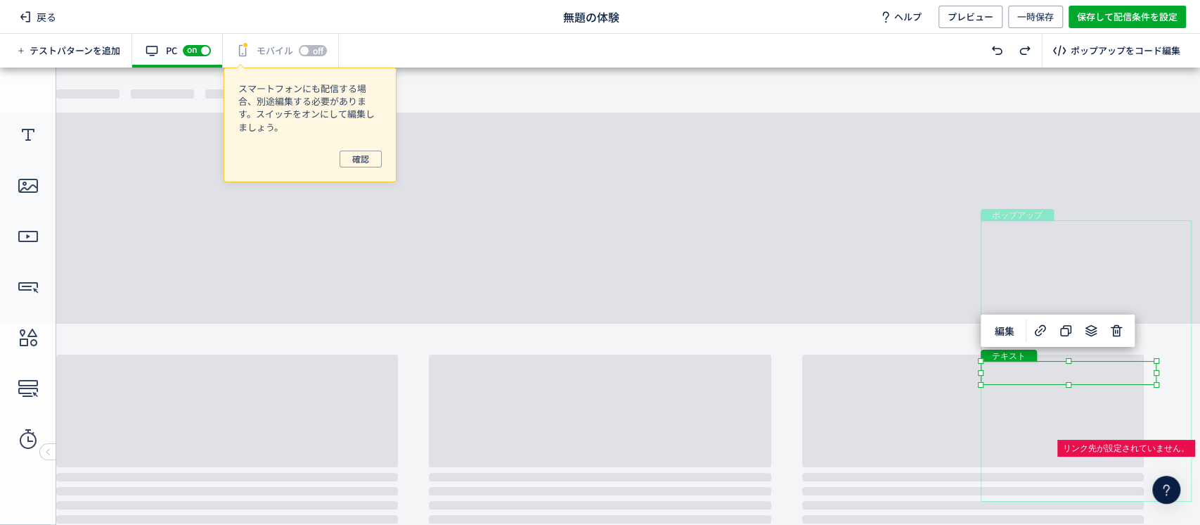
click at [1155, 380] on div "テキスト" at bounding box center [1069, 373] width 176 height 24
click at [1110, 15] on span "保存して配信条件を設定" at bounding box center [1127, 17] width 101 height 23
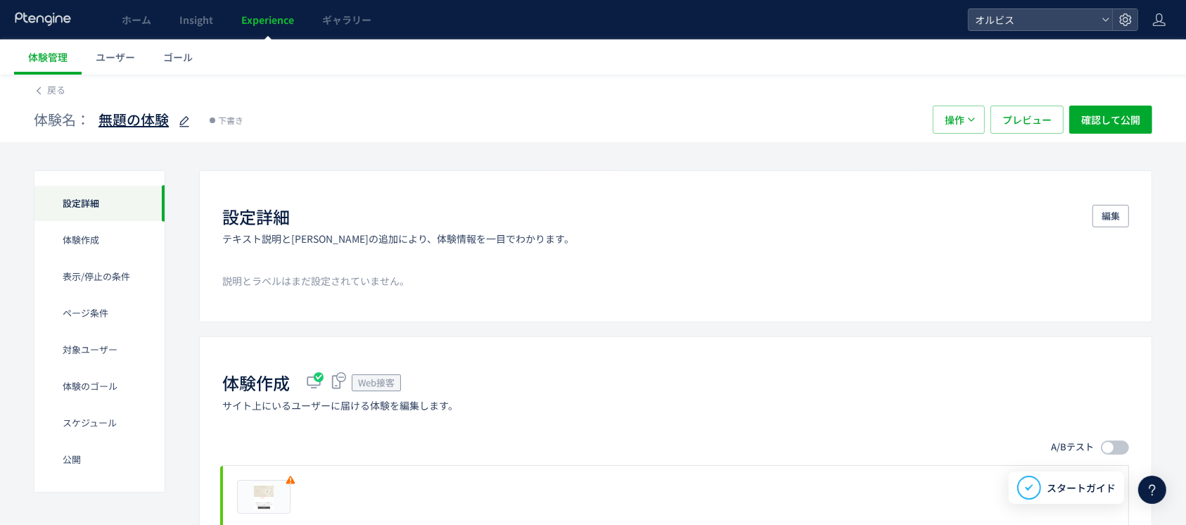
click at [186, 120] on use at bounding box center [184, 121] width 10 height 11
type input "*****"
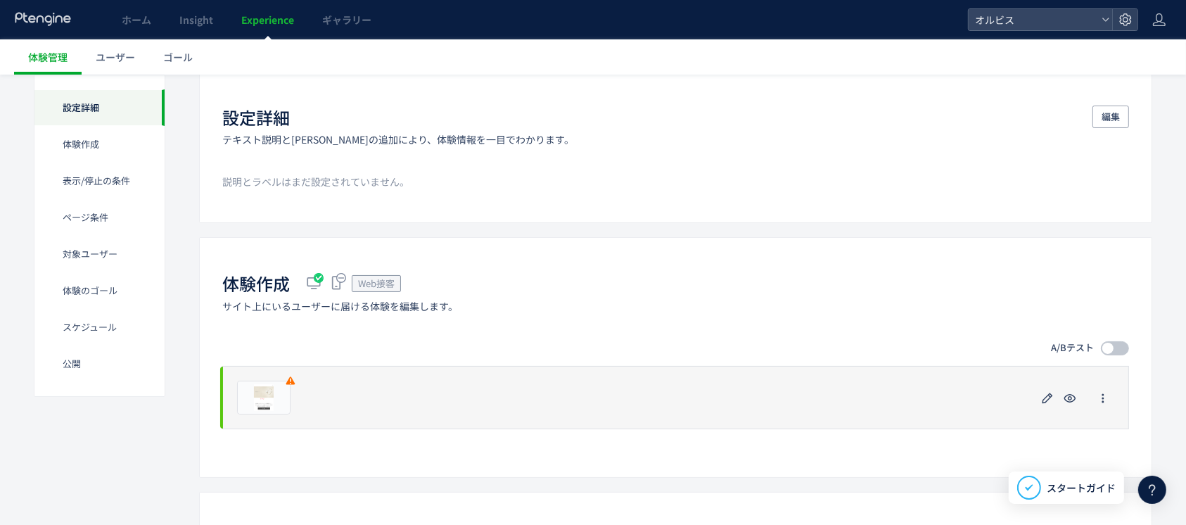
scroll to position [98, 0]
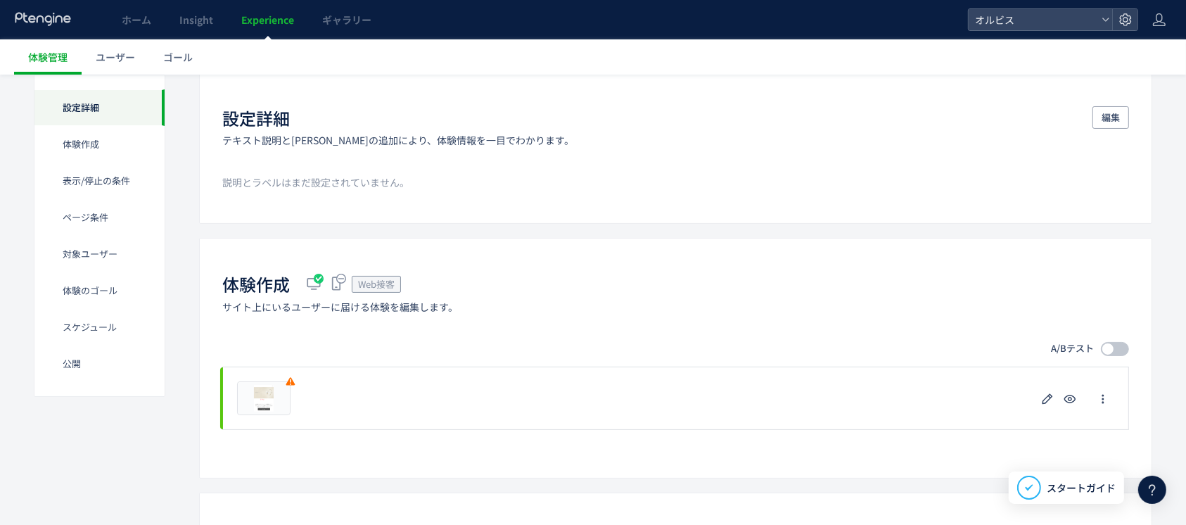
click at [1119, 352] on span at bounding box center [1114, 349] width 28 height 14
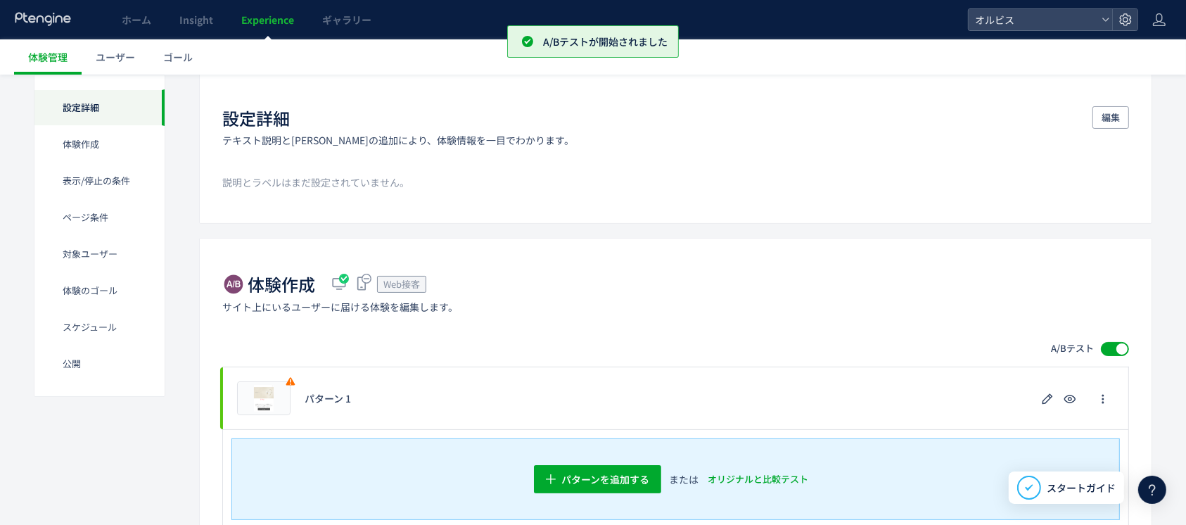
click at [1119, 352] on div at bounding box center [1121, 348] width 11 height 11
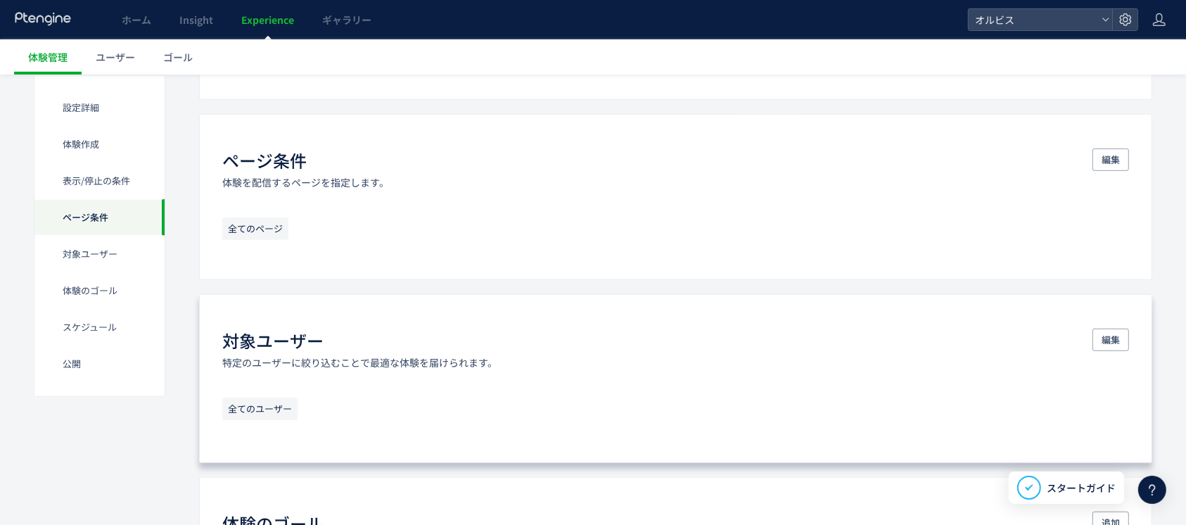
scroll to position [760, 0]
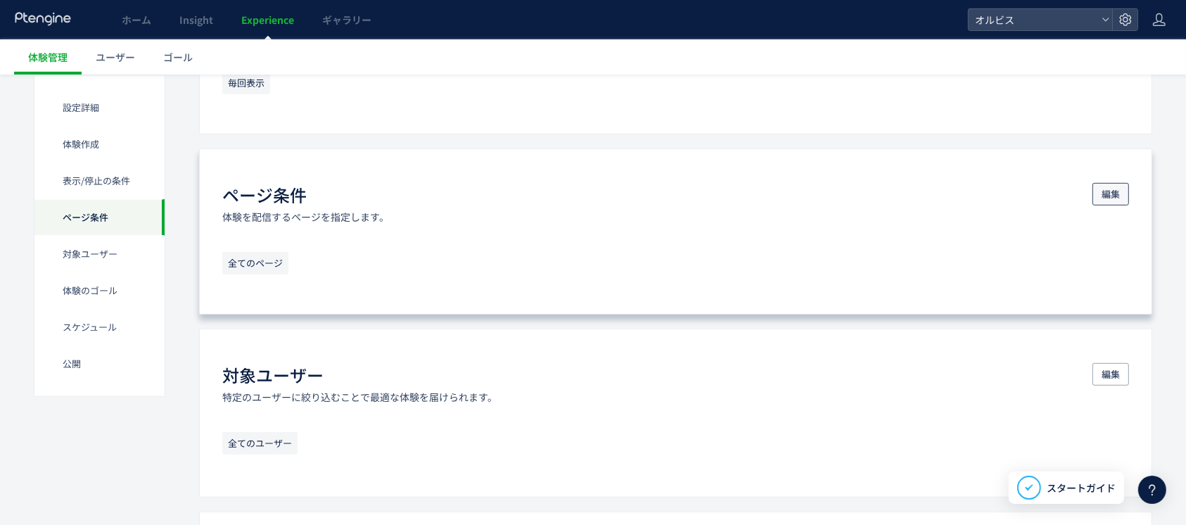
click at [1117, 194] on span "編集" at bounding box center [1110, 194] width 18 height 23
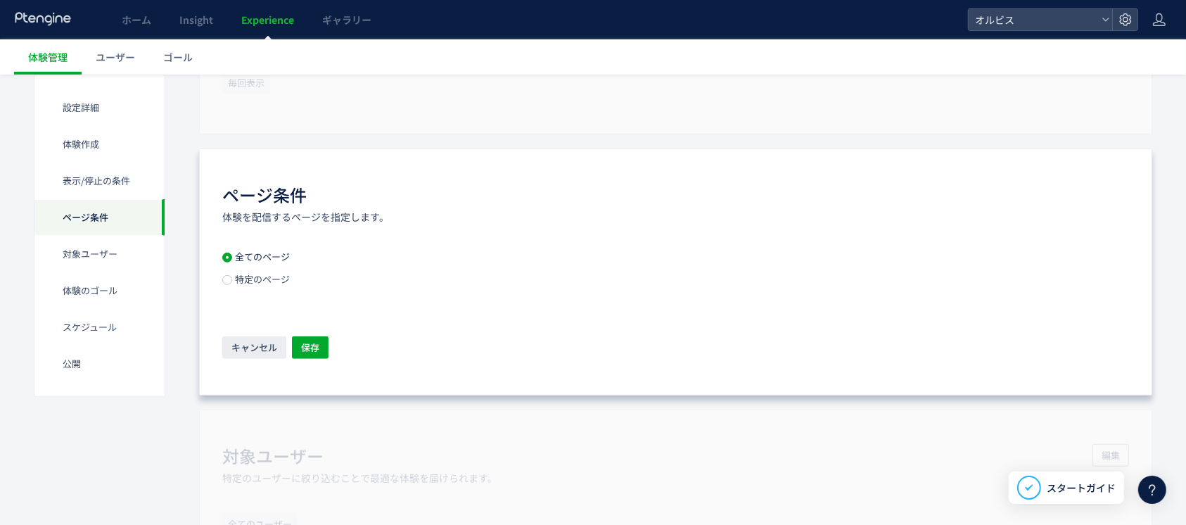
click at [259, 278] on span "特定のページ" at bounding box center [261, 278] width 58 height 13
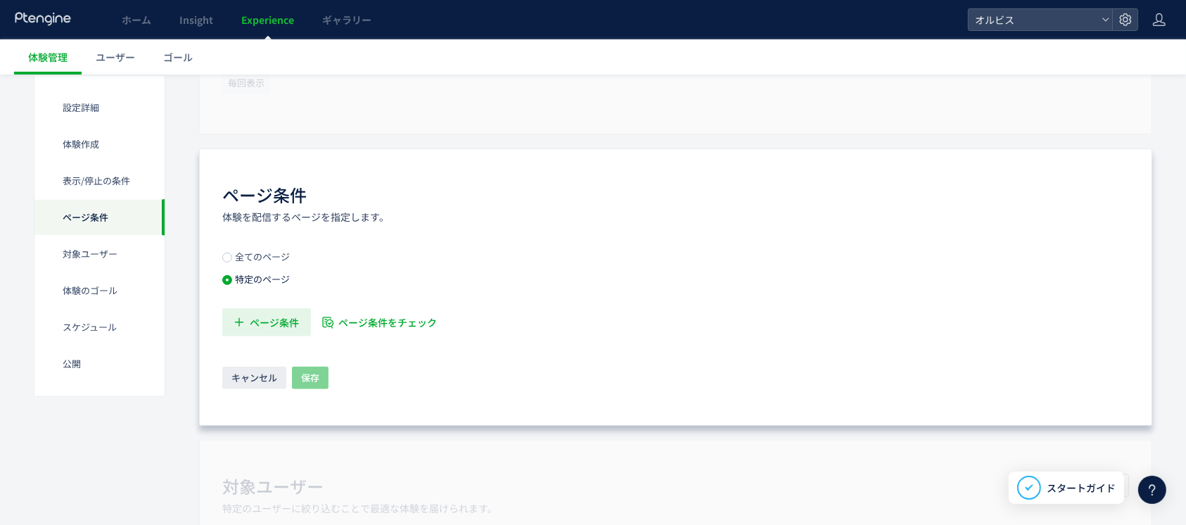
click at [291, 326] on span "ページ条件" at bounding box center [274, 322] width 49 height 28
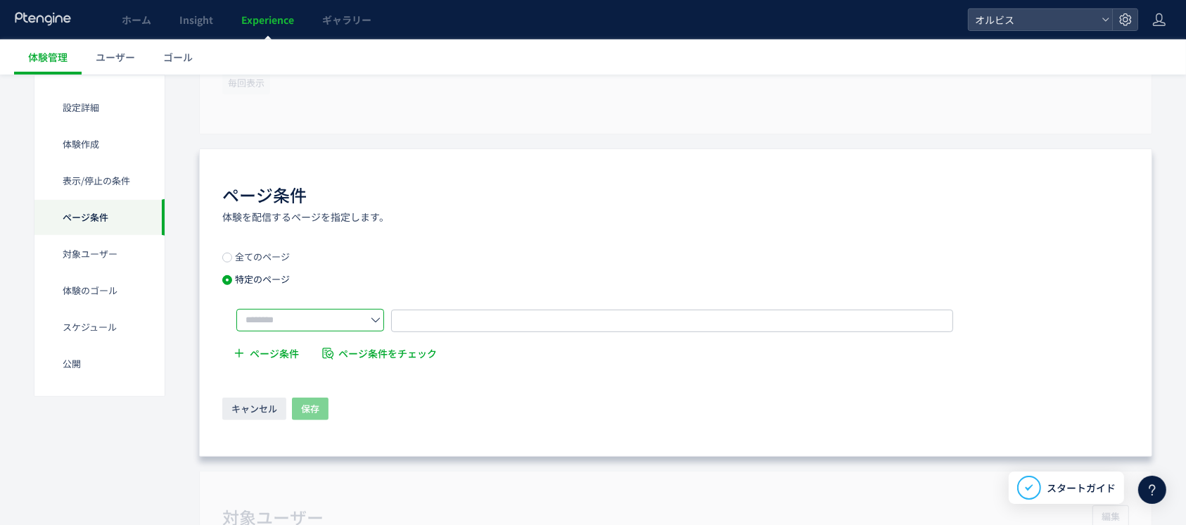
click at [308, 319] on input "text" at bounding box center [310, 320] width 148 height 23
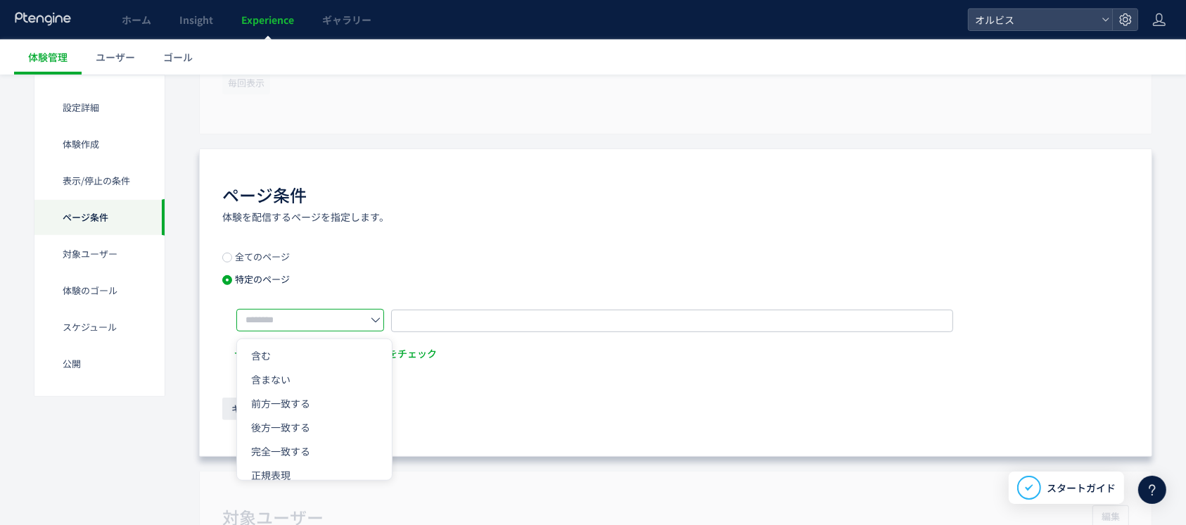
drag, startPoint x: 286, startPoint y: 466, endPoint x: 292, endPoint y: 461, distance: 7.5
click at [285, 468] on span "正規表現" at bounding box center [270, 475] width 39 height 14
type input "****"
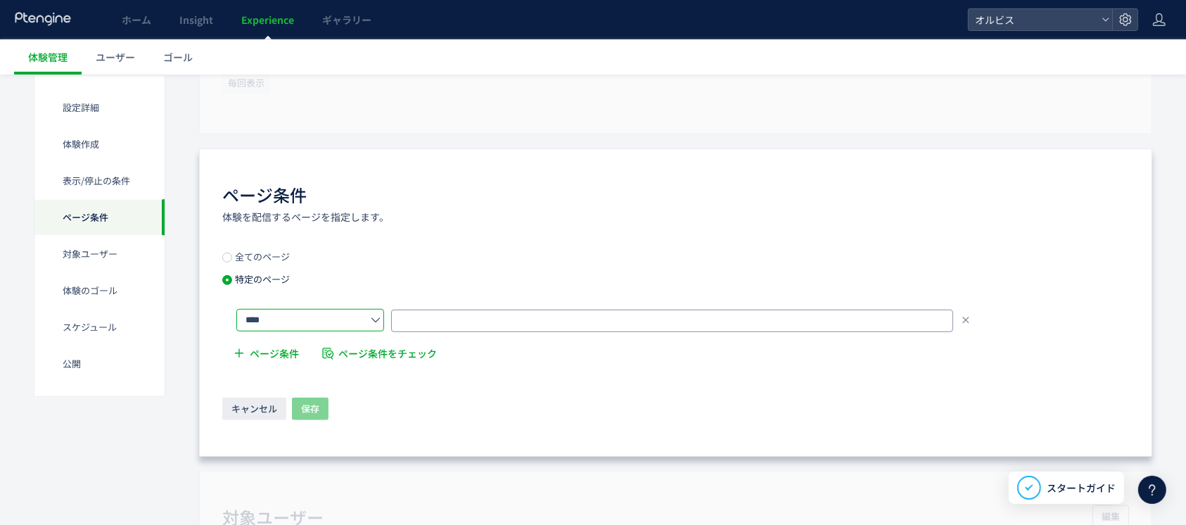
click at [451, 321] on input "text" at bounding box center [672, 320] width 562 height 23
paste input "**********"
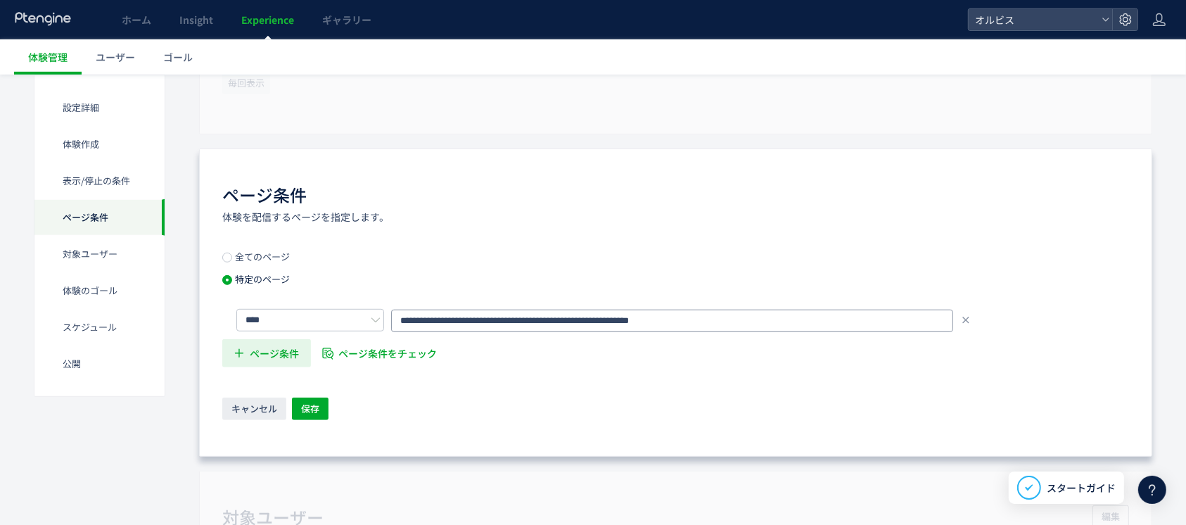
type input "**********"
click at [285, 346] on span "ページ条件" at bounding box center [274, 353] width 49 height 28
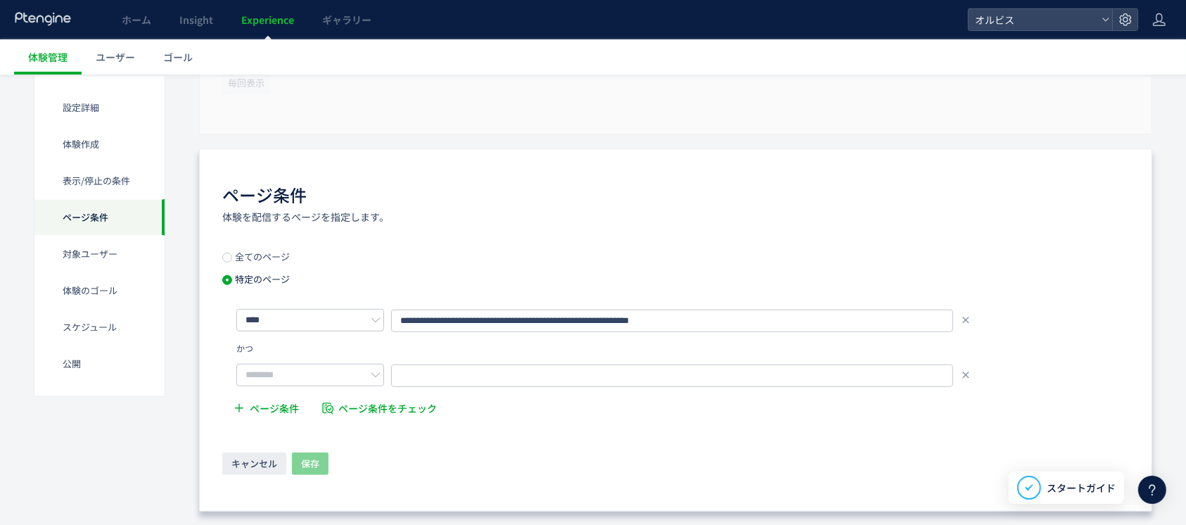
click at [245, 346] on span "かつ" at bounding box center [244, 347] width 31 height 17
click at [320, 373] on input "text" at bounding box center [310, 375] width 148 height 23
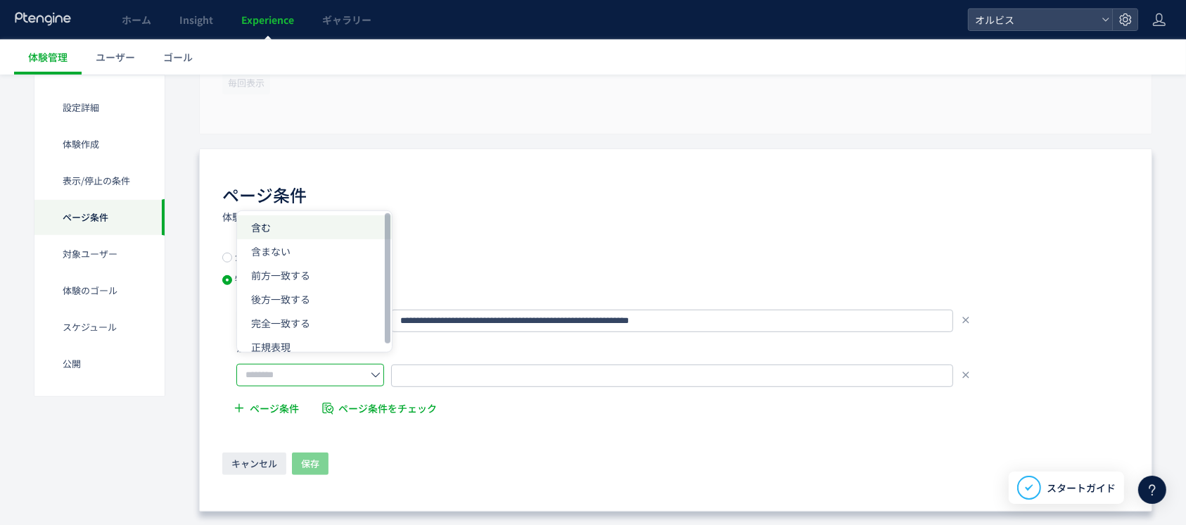
click at [276, 229] on li "含む" at bounding box center [314, 227] width 155 height 24
type input "**"
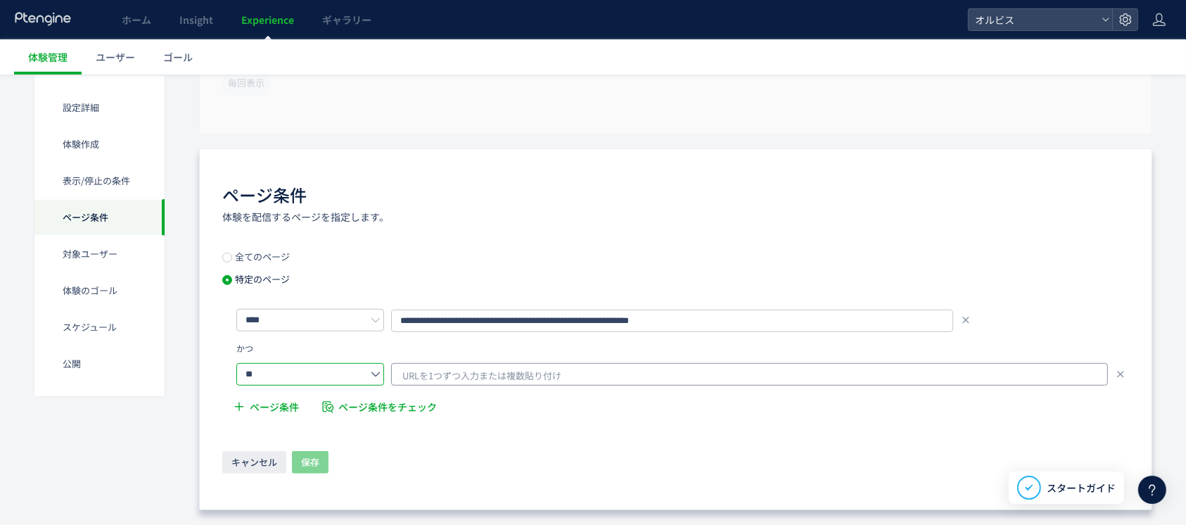
click at [440, 376] on span "URLを1つずつ入力または複数貼り付け" at bounding box center [481, 375] width 159 height 21
click at [472, 375] on input "**********" at bounding box center [750, 373] width 687 height 17
type input "**********"
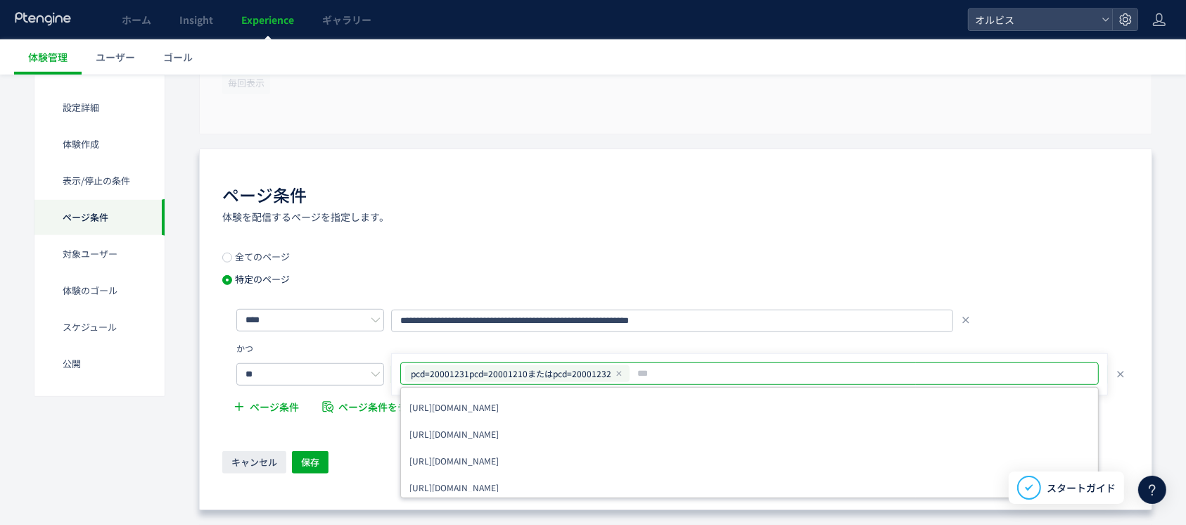
click at [472, 375] on span "pcd=20001231pcd=20001210またはpcd=20001232" at bounding box center [511, 373] width 200 height 15
click at [480, 373] on span "pcd=20001231pcd=20001210またはpcd=20001232" at bounding box center [511, 373] width 200 height 15
drag, startPoint x: 480, startPoint y: 370, endPoint x: 553, endPoint y: 371, distance: 72.4
click at [553, 371] on span "pcd=20001231pcd=20001210またはpcd=20001232" at bounding box center [511, 373] width 200 height 15
click at [584, 373] on span "pcd=20001231pcd=20001210またはpcd=20001232" at bounding box center [511, 373] width 200 height 15
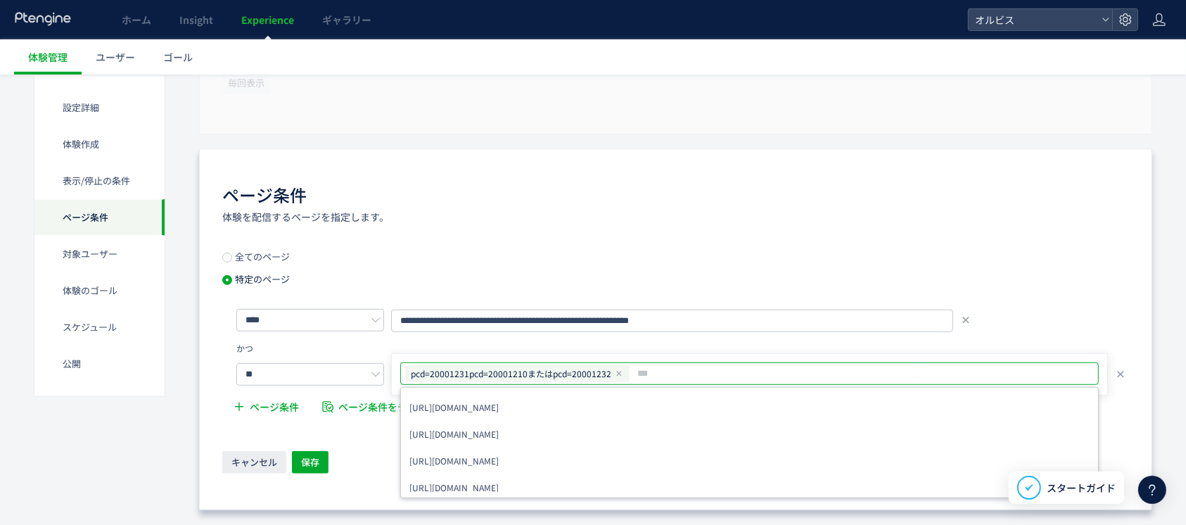
click at [636, 377] on input "text" at bounding box center [865, 373] width 458 height 17
click at [615, 369] on icon at bounding box center [619, 373] width 8 height 8
click at [585, 366] on input "text" at bounding box center [750, 373] width 687 height 17
paste input "**********"
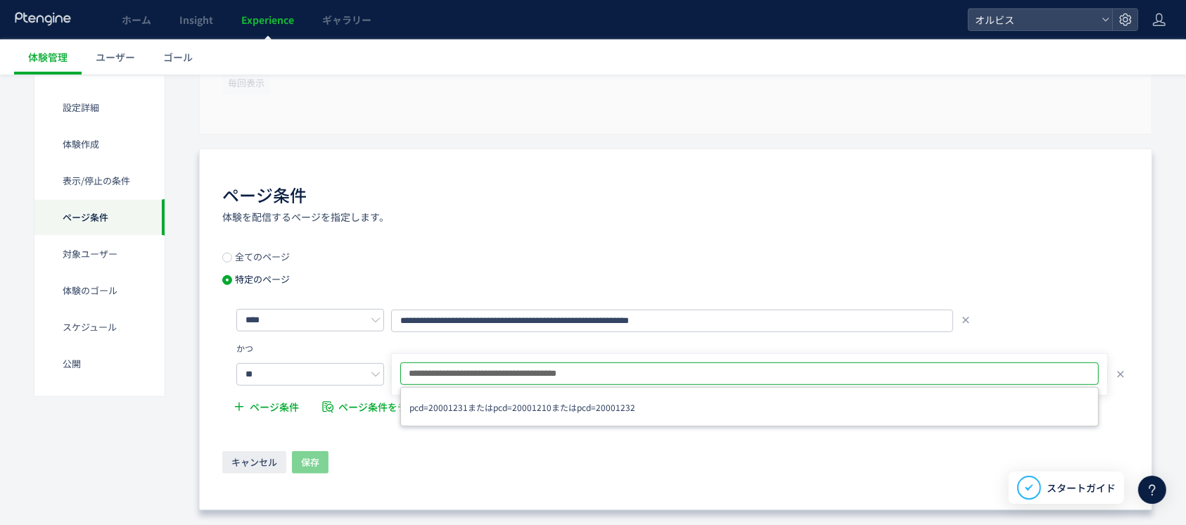
drag, startPoint x: 473, startPoint y: 370, endPoint x: 665, endPoint y: 385, distance: 193.2
click at [664, 385] on div "**********" at bounding box center [749, 374] width 698 height 24
type input "**********"
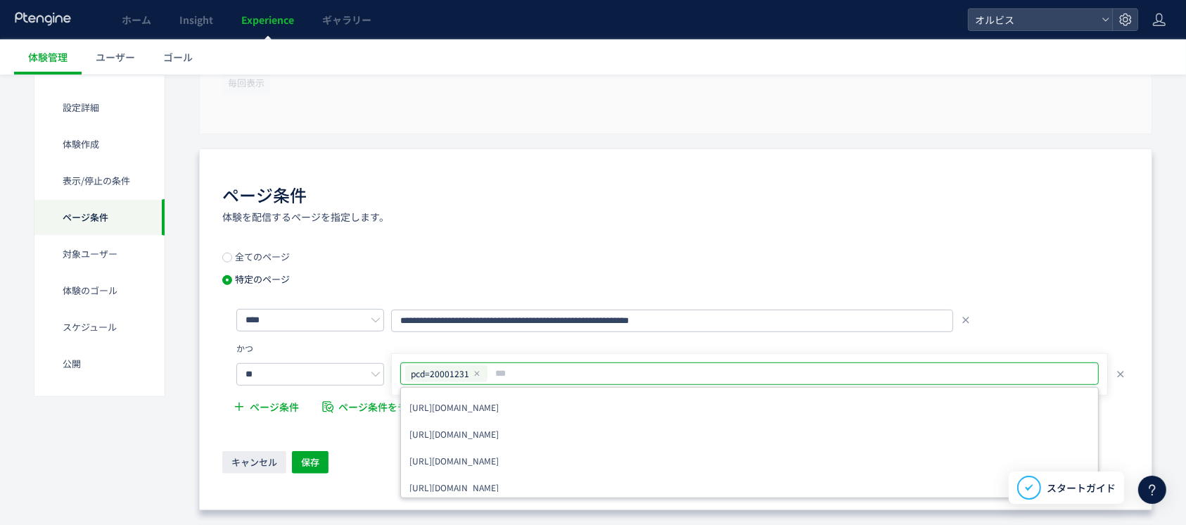
paste input "**********"
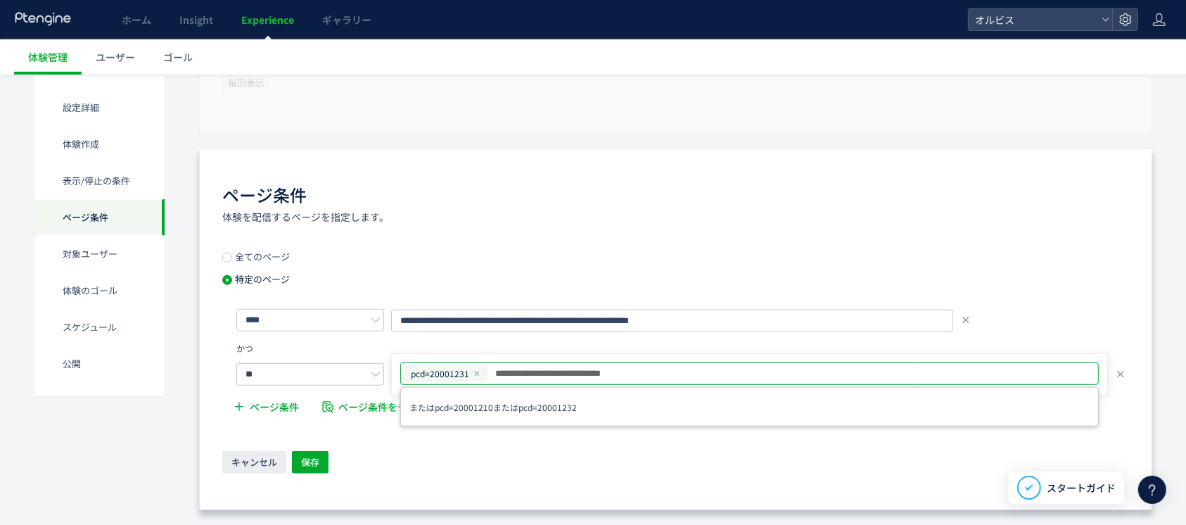
click at [521, 371] on input "**********" at bounding box center [792, 373] width 597 height 17
type input "**********"
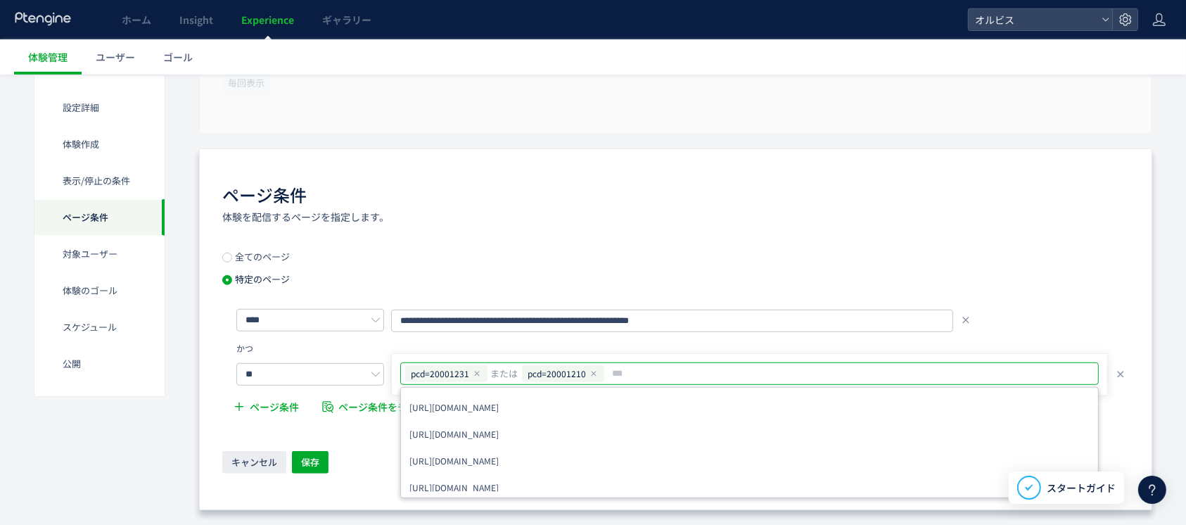
paste input "**********"
click at [634, 368] on input "**********" at bounding box center [851, 373] width 482 height 17
type input "**********"
click at [955, 268] on div "**********" at bounding box center [675, 337] width 906 height 171
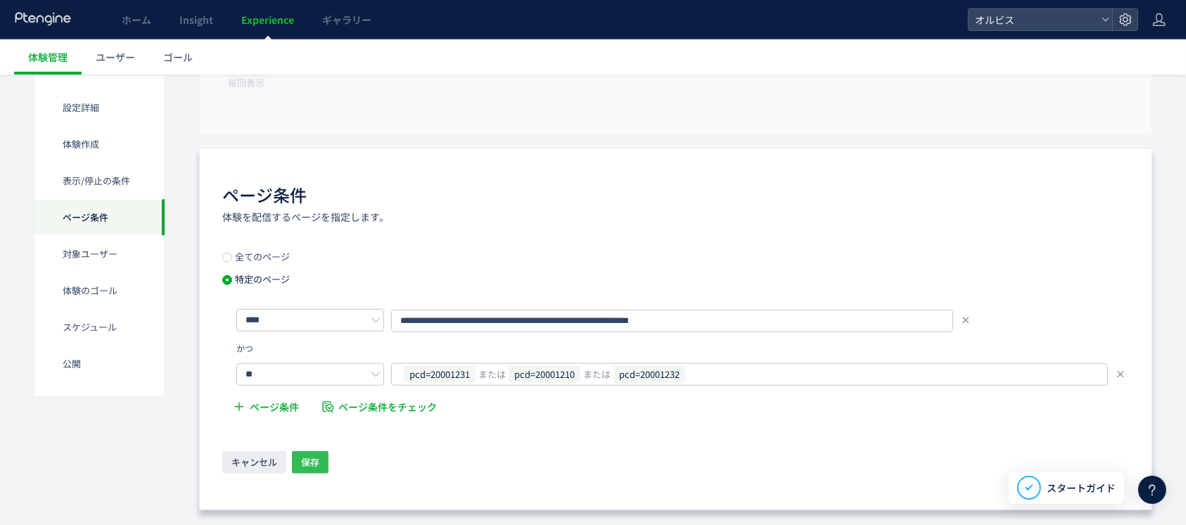
click at [323, 463] on button "保存" at bounding box center [310, 462] width 37 height 23
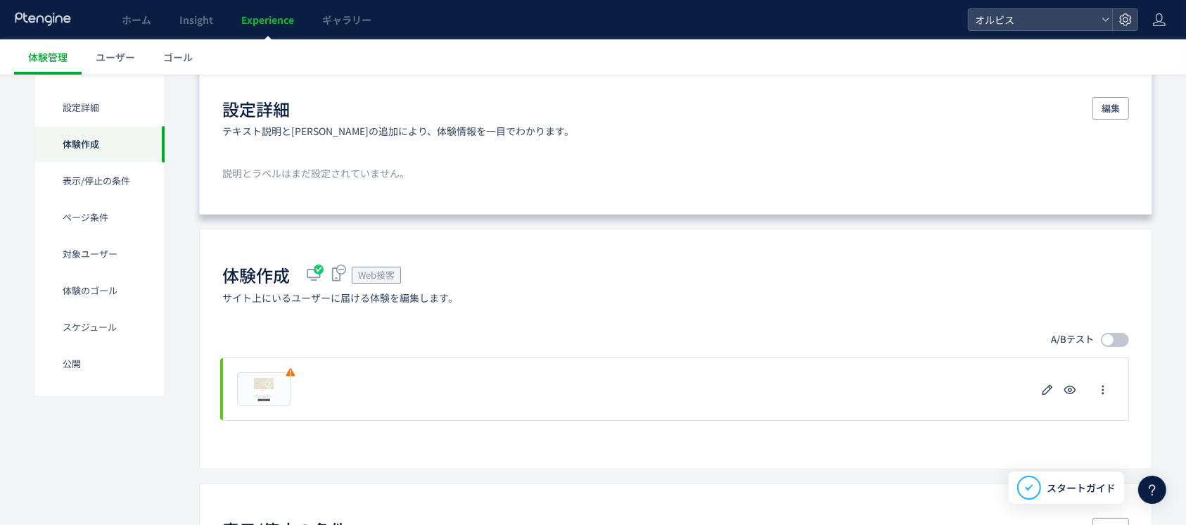
scroll to position [107, 0]
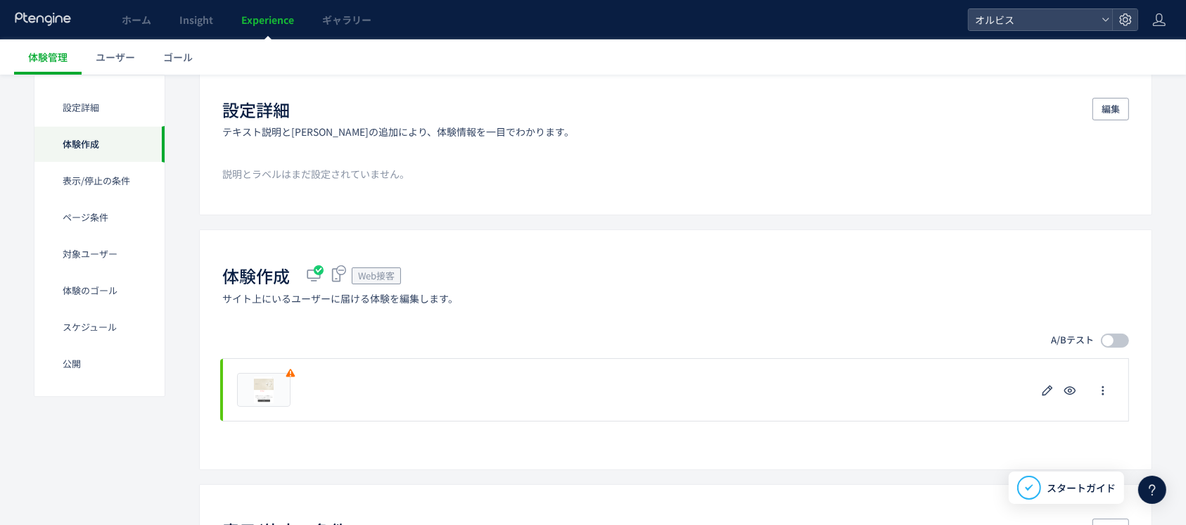
click at [1126, 342] on span at bounding box center [1114, 340] width 28 height 14
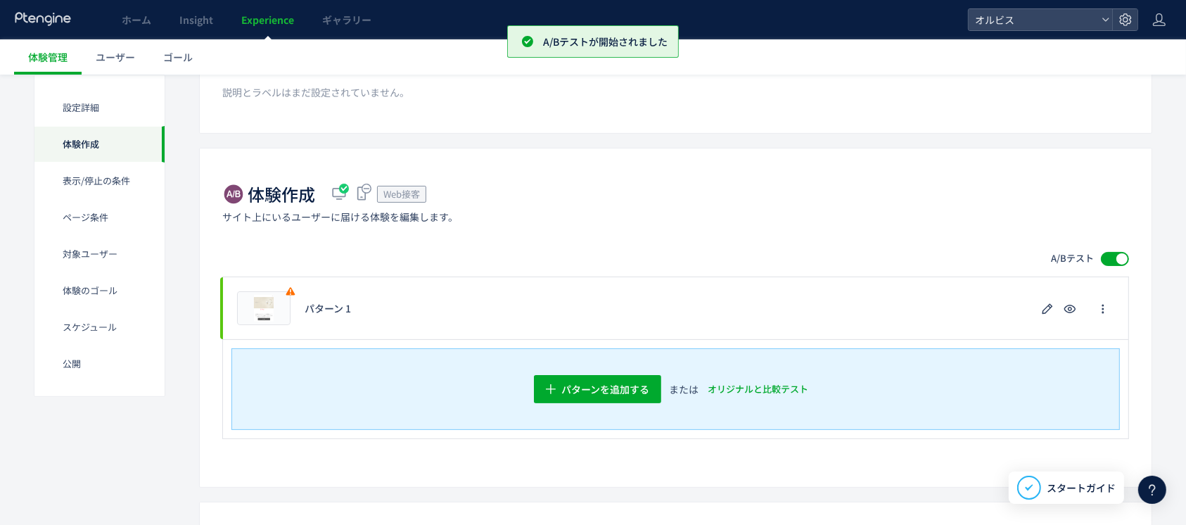
scroll to position [187, 0]
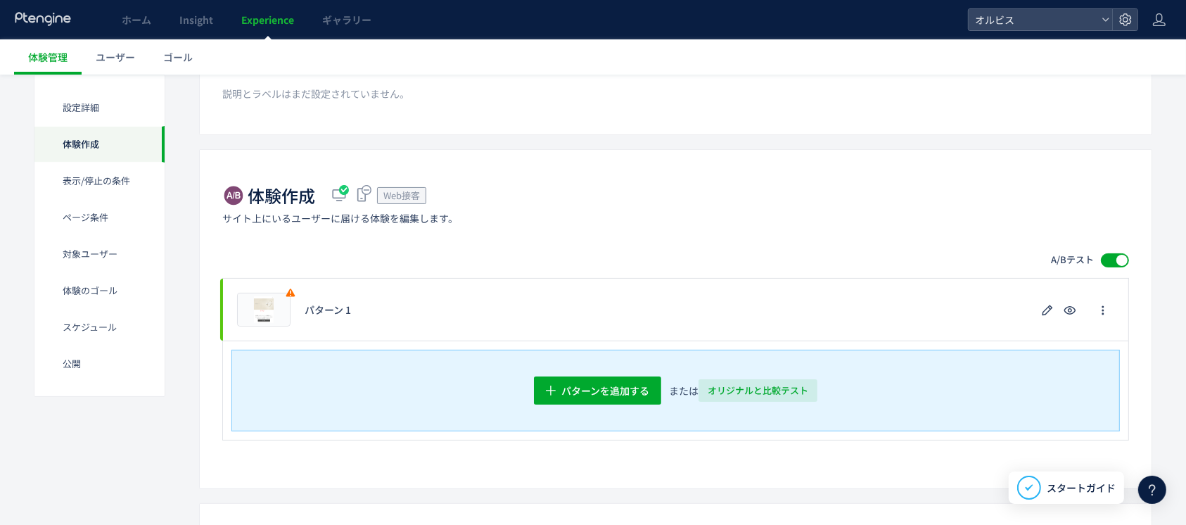
click at [714, 391] on span "オリジナルと比較テスト" at bounding box center [757, 390] width 101 height 23
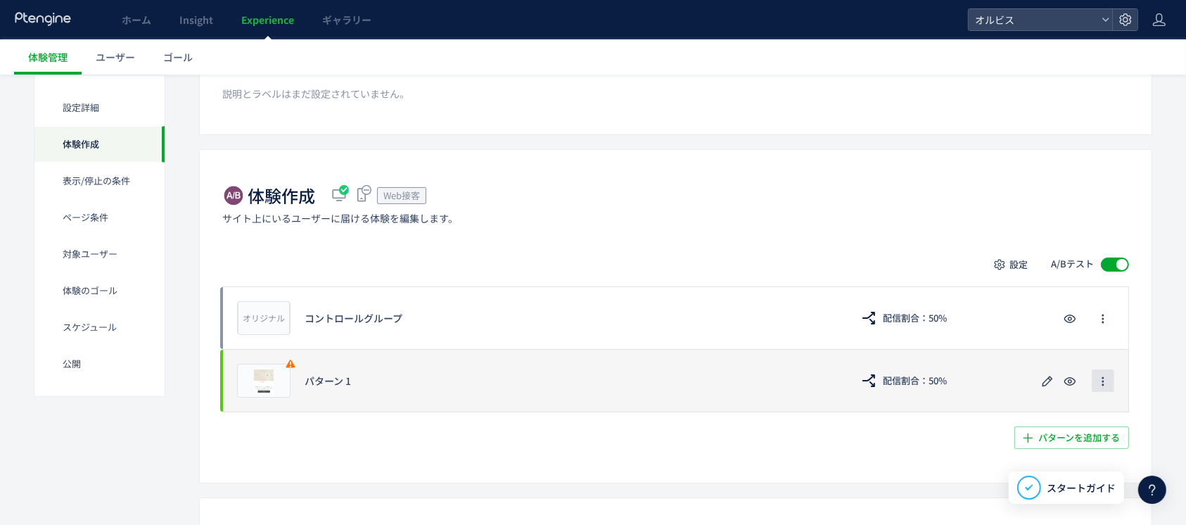
click at [1104, 386] on span "button" at bounding box center [1102, 380] width 11 height 23
click at [1044, 380] on icon "button" at bounding box center [1047, 381] width 17 height 17
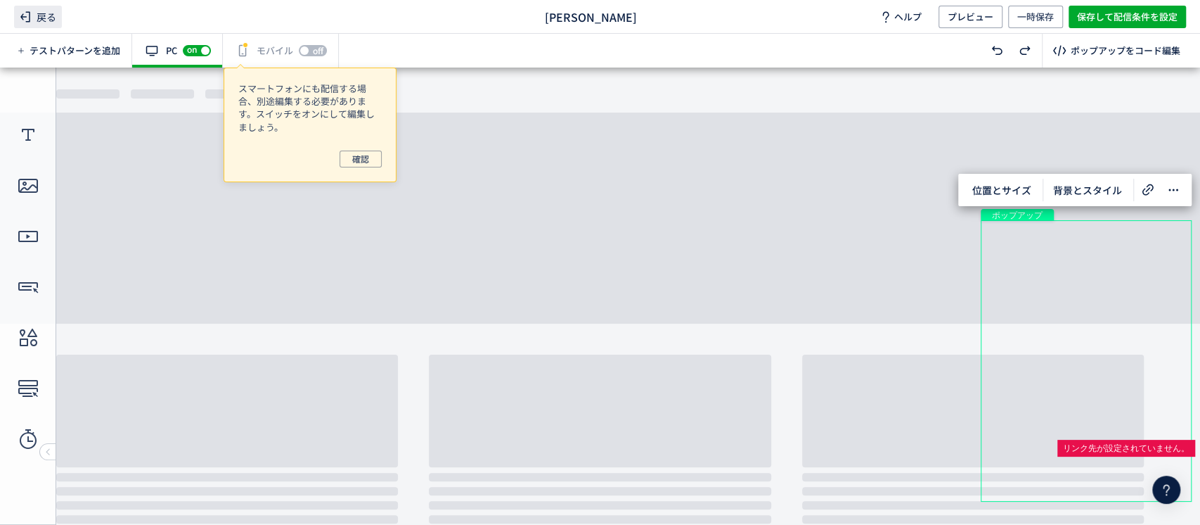
click at [45, 14] on span "戻る" at bounding box center [38, 17] width 48 height 23
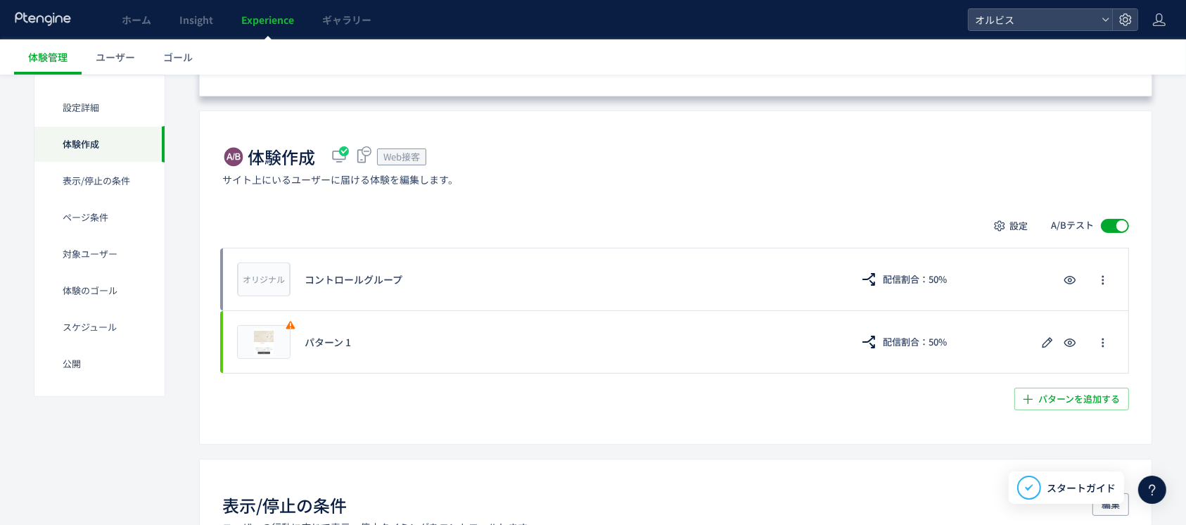
scroll to position [242, 0]
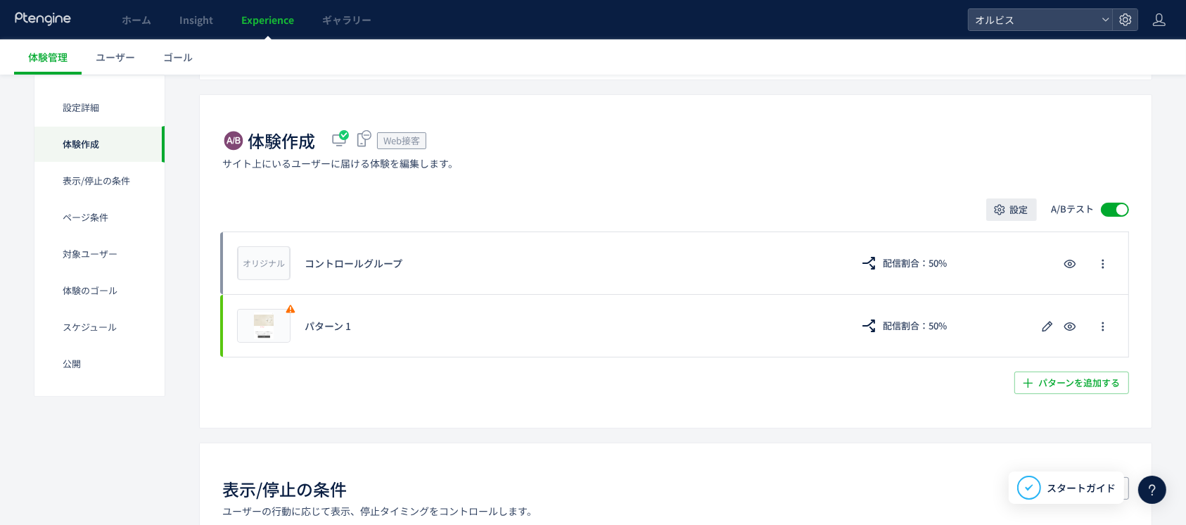
click at [1007, 205] on button "設定" at bounding box center [1011, 209] width 51 height 23
click at [996, 273] on span "テストの設定" at bounding box center [1022, 275] width 59 height 14
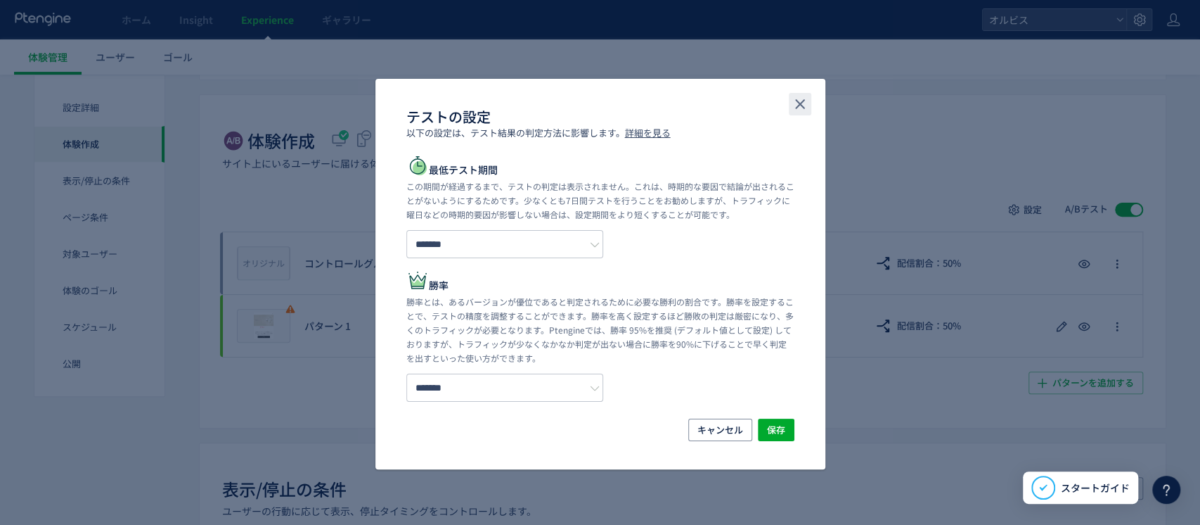
click at [803, 103] on icon "close" at bounding box center [800, 104] width 17 height 17
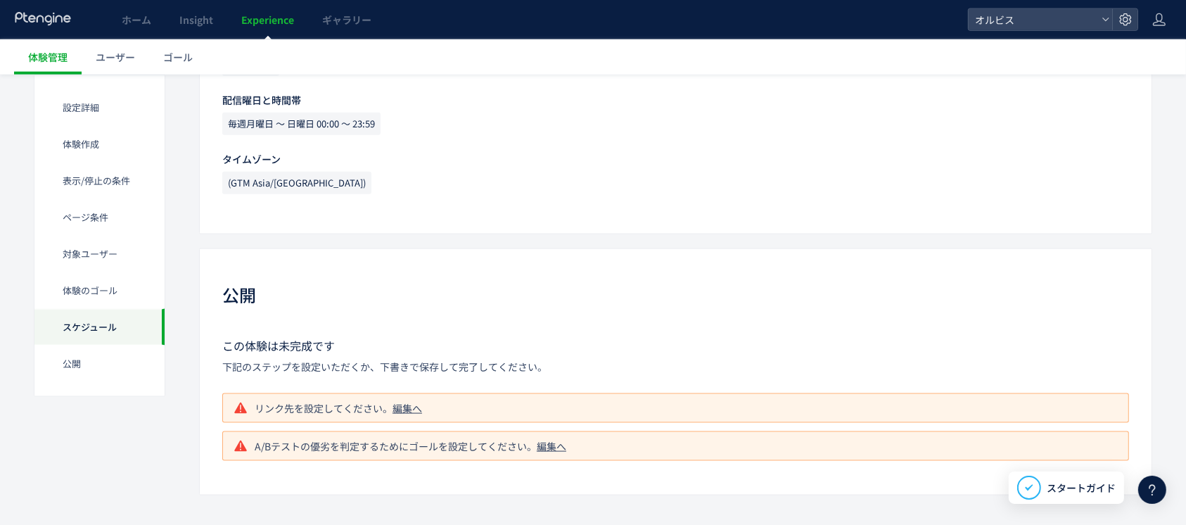
scroll to position [1761, 0]
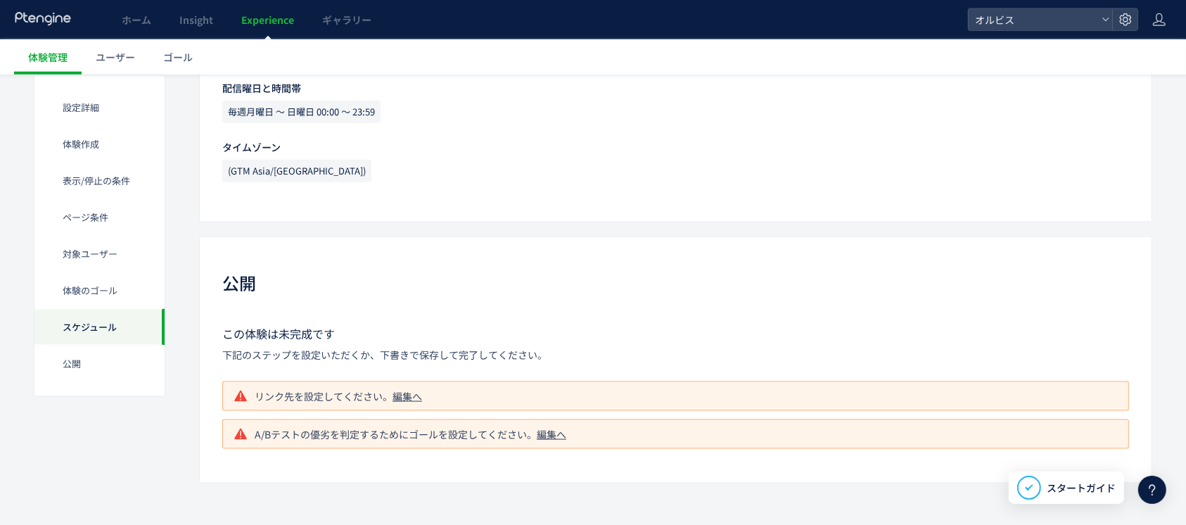
click at [404, 397] on div "編集へ" at bounding box center [407, 396] width 30 height 14
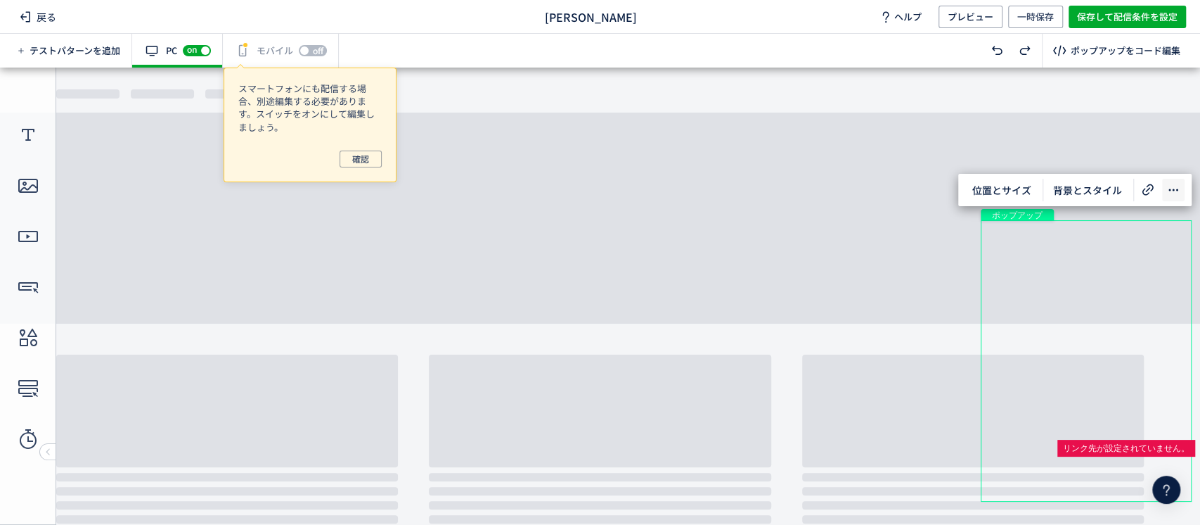
click at [1169, 193] on icon at bounding box center [1173, 189] width 17 height 17
click at [1114, 285] on div "画像" at bounding box center [1086, 303] width 211 height 118
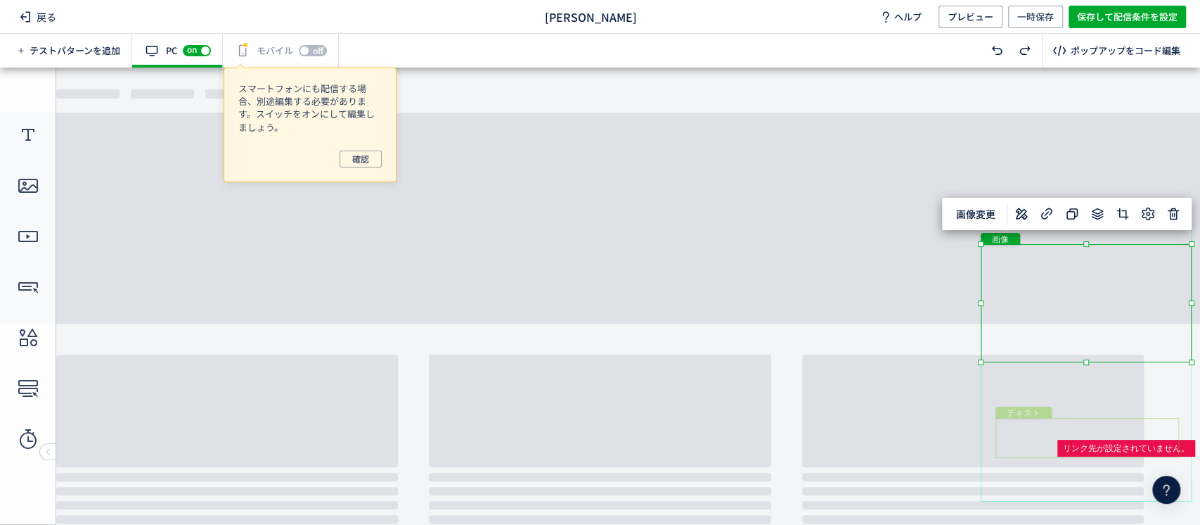
click at [1084, 451] on div "テキスト" at bounding box center [1088, 438] width 184 height 40
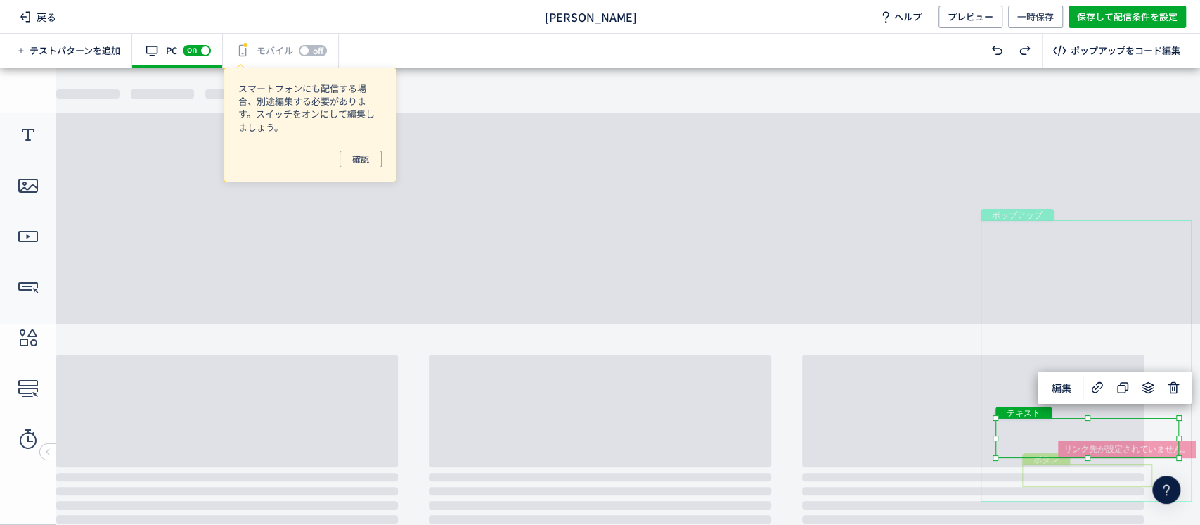
click at [1187, 453] on div at bounding box center [1127, 448] width 138 height 17
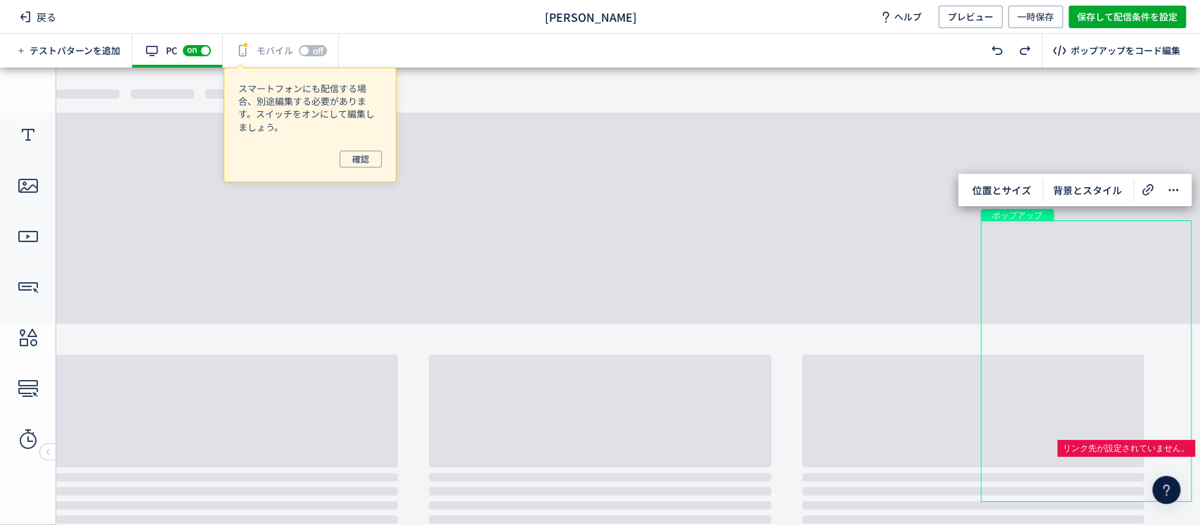
click at [1159, 375] on div "ポップアップ" at bounding box center [1086, 360] width 211 height 281
click at [1150, 340] on div "画像" at bounding box center [1086, 303] width 211 height 118
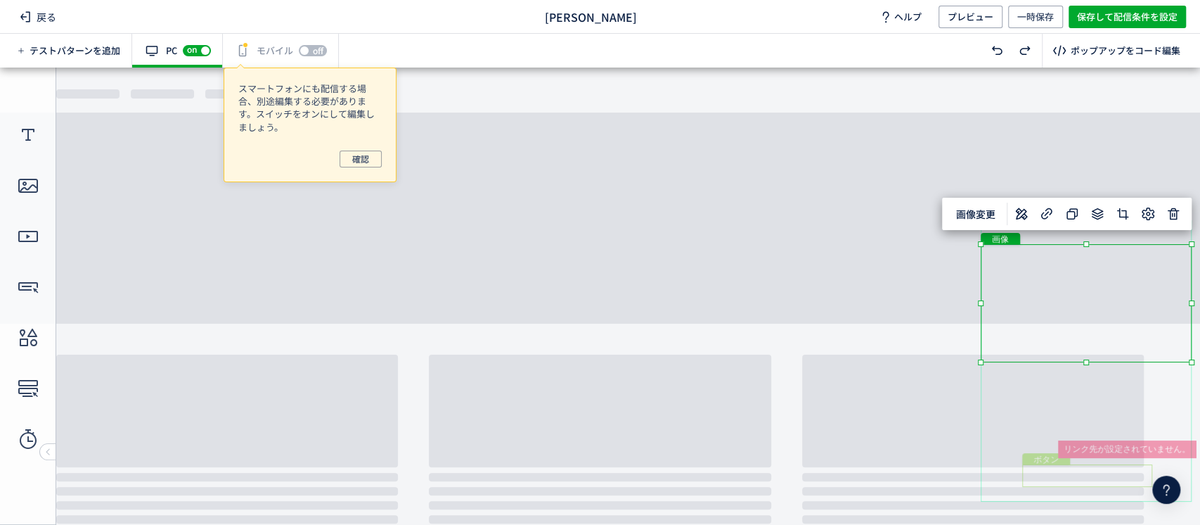
click at [1082, 479] on div "ボタン" at bounding box center [1087, 475] width 130 height 23
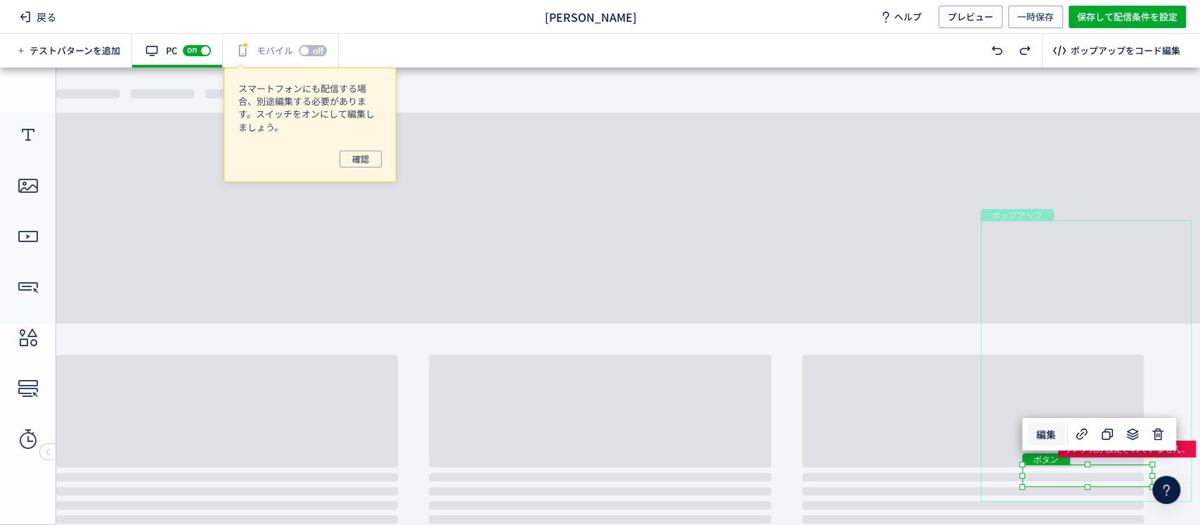
click at [1046, 430] on span "編集" at bounding box center [1046, 434] width 37 height 23
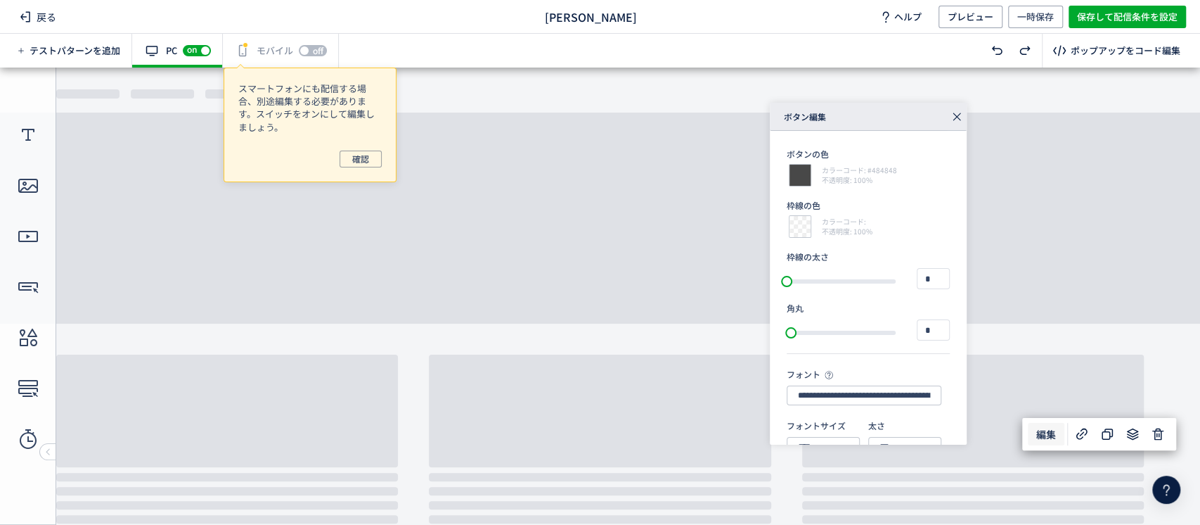
scroll to position [194, 0]
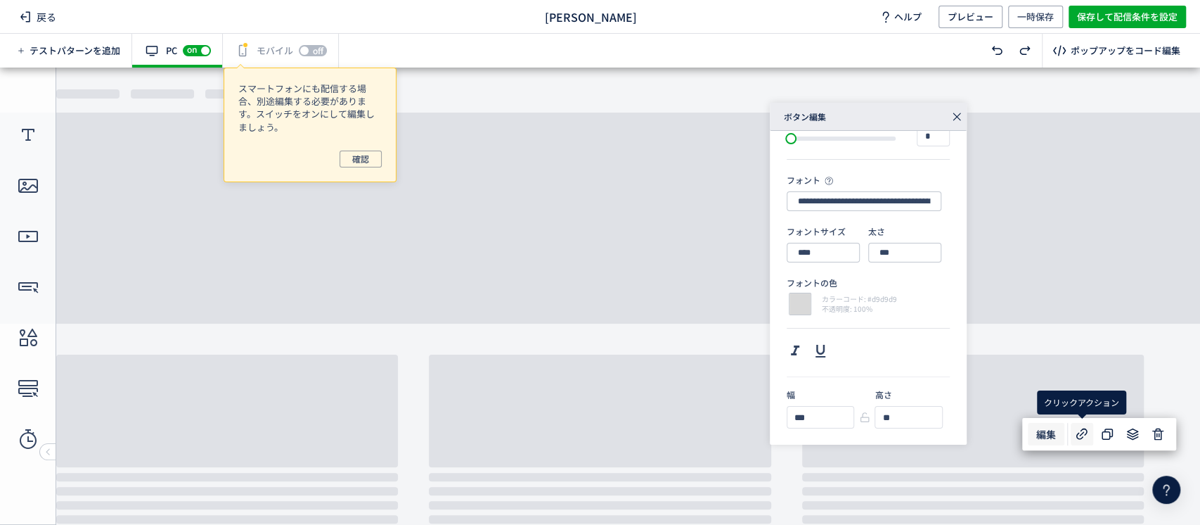
click at [1075, 436] on icon at bounding box center [1082, 433] width 17 height 17
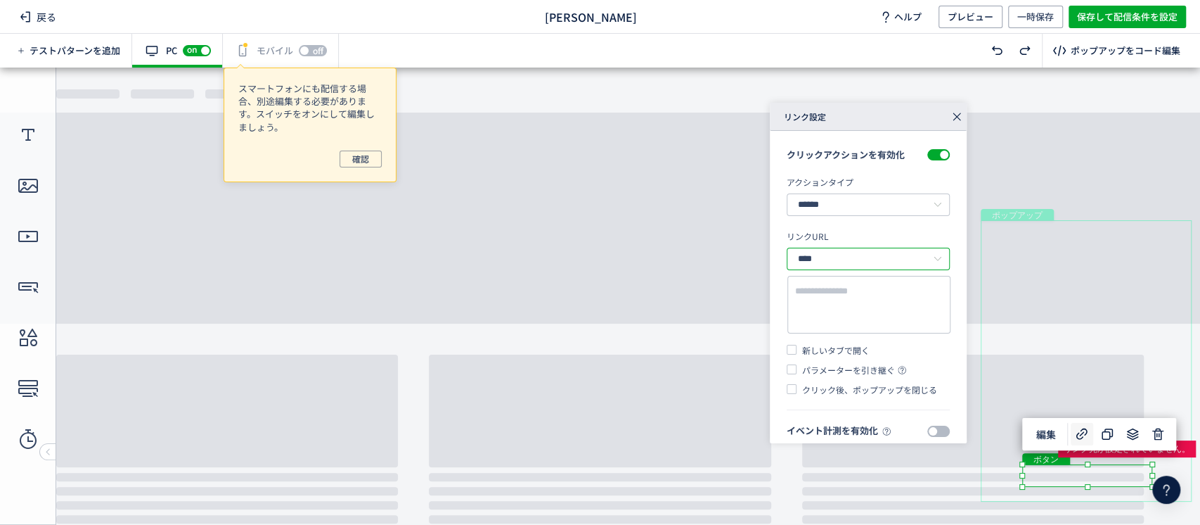
click at [880, 259] on input "****" at bounding box center [868, 259] width 163 height 23
click at [770, 284] on div "クリックアクションを有効化 アクションタイプ ****** リンクへ遷移 LINE公式アカウントを開く 電話をかける ポップアップを閉じる テキストやURLの…" at bounding box center [868, 293] width 197 height 324
click at [807, 300] on textarea at bounding box center [869, 304] width 148 height 41
click at [879, 309] on textarea at bounding box center [869, 304] width 148 height 41
paste textarea "**********"
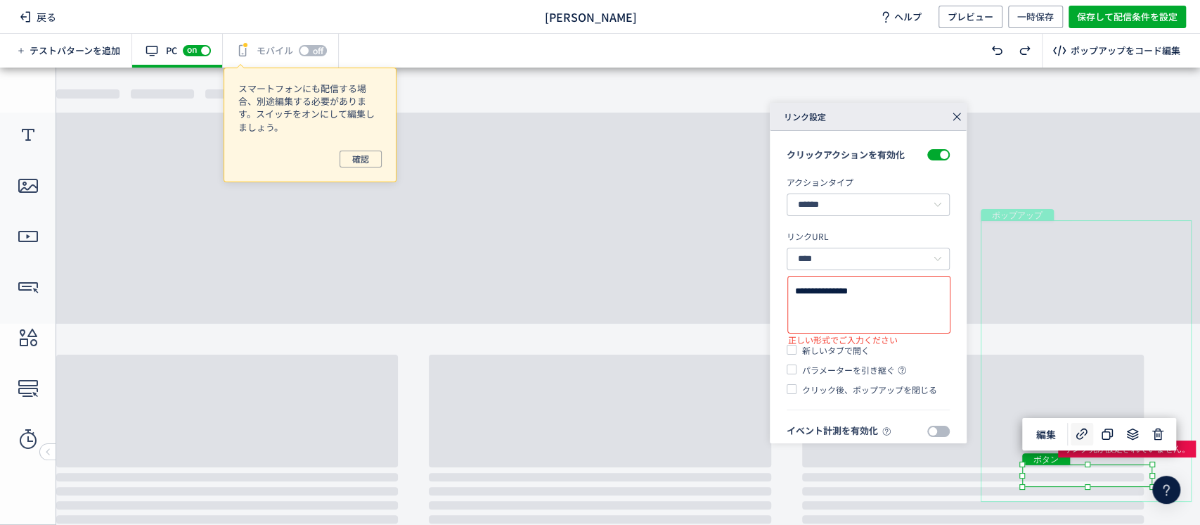
type textarea "**********"
click at [862, 297] on textarea "**********" at bounding box center [869, 304] width 148 height 41
paste textarea "**********"
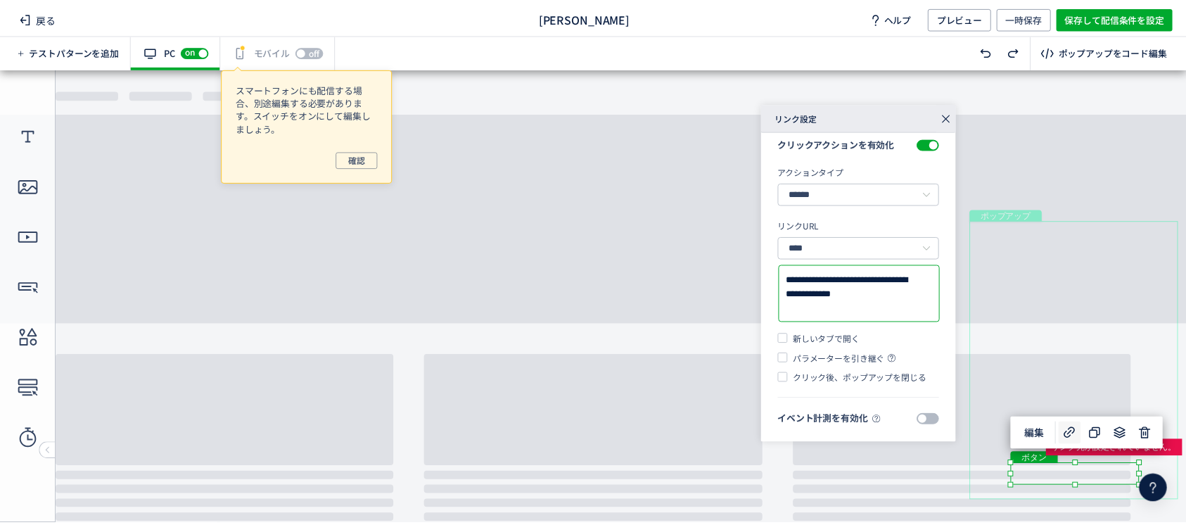
scroll to position [11, 0]
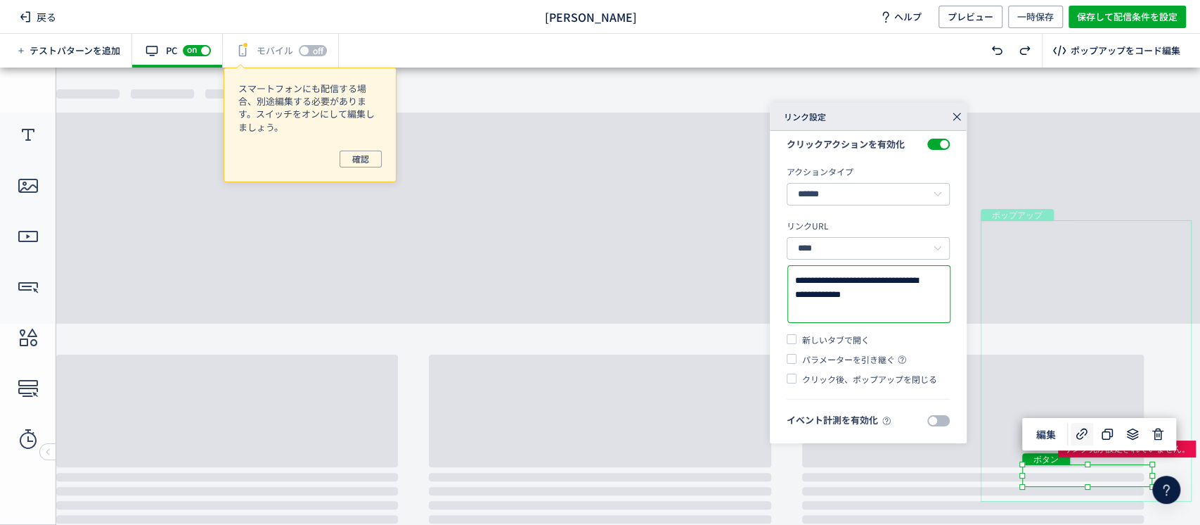
type textarea "**********"
click at [952, 113] on icon at bounding box center [957, 117] width 20 height 20
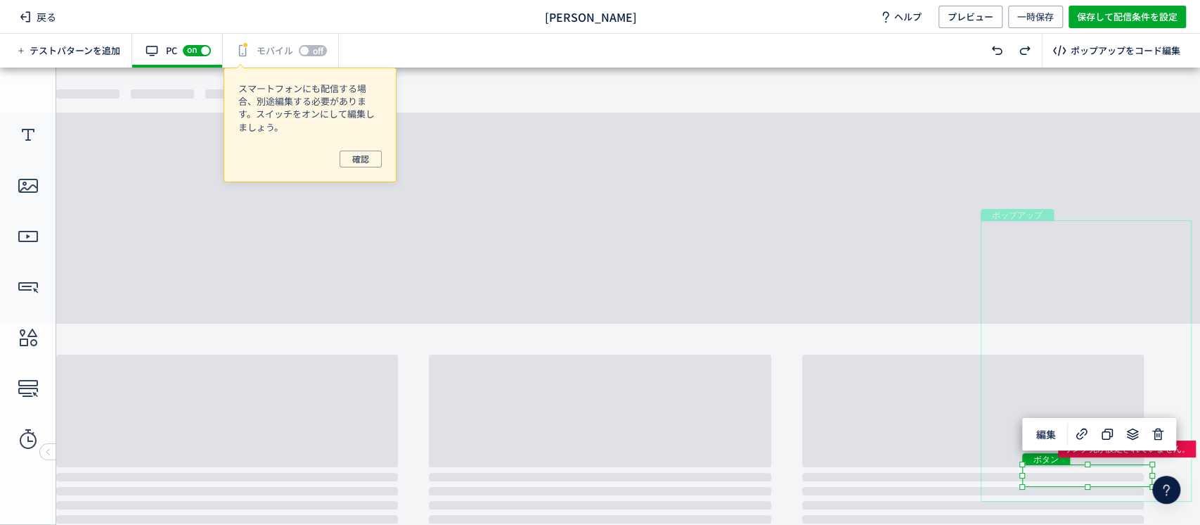
click at [901, 215] on body "undefined ポップアップ undefined ポップアップ クローズボタン ボタン 画像 テキスト テキスト" at bounding box center [600, 289] width 1200 height 442
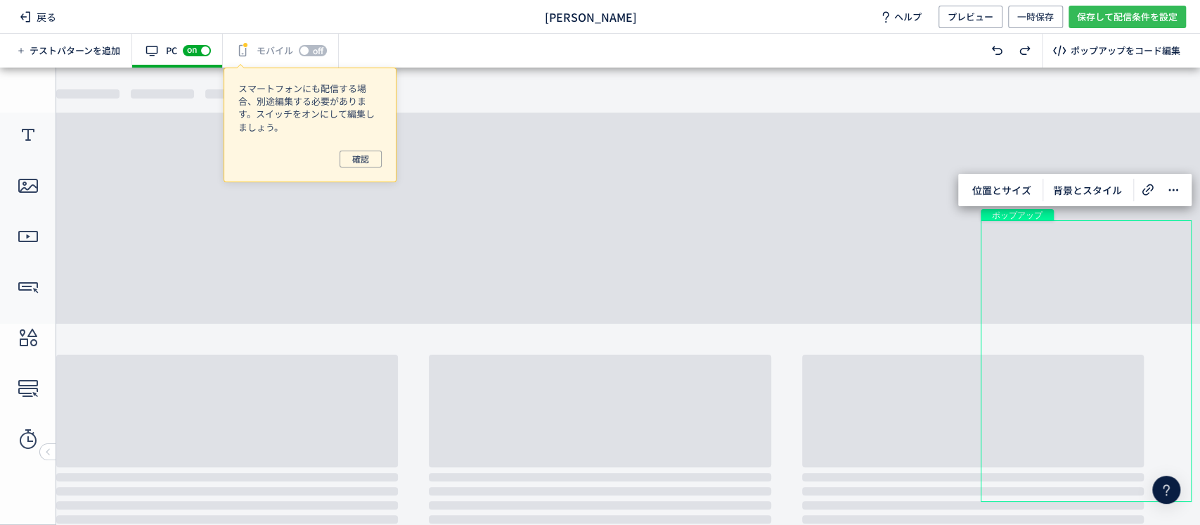
click at [1136, 19] on span "保存して配信条件を設定" at bounding box center [1127, 17] width 101 height 23
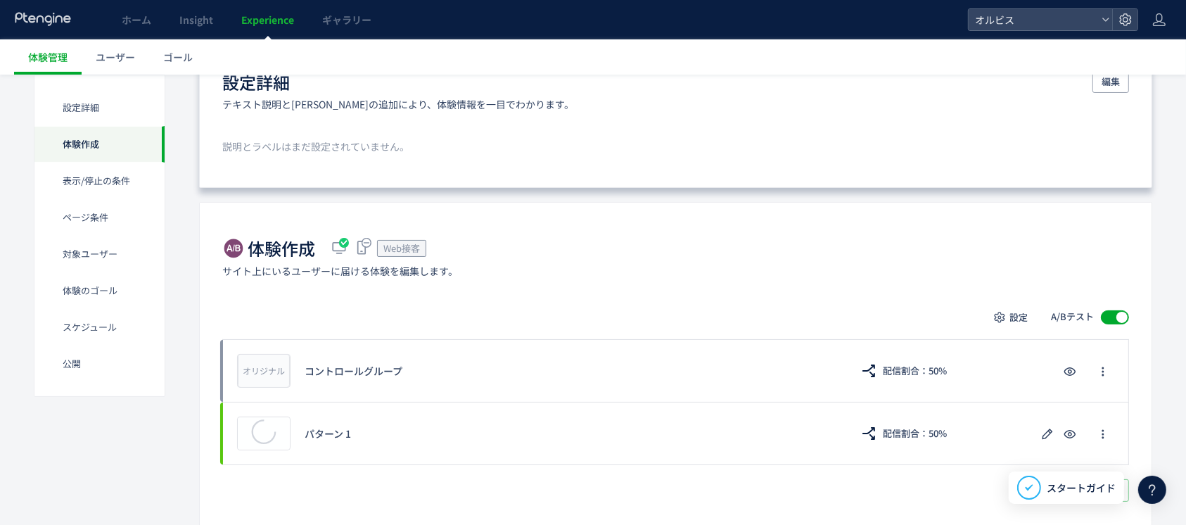
scroll to position [153, 0]
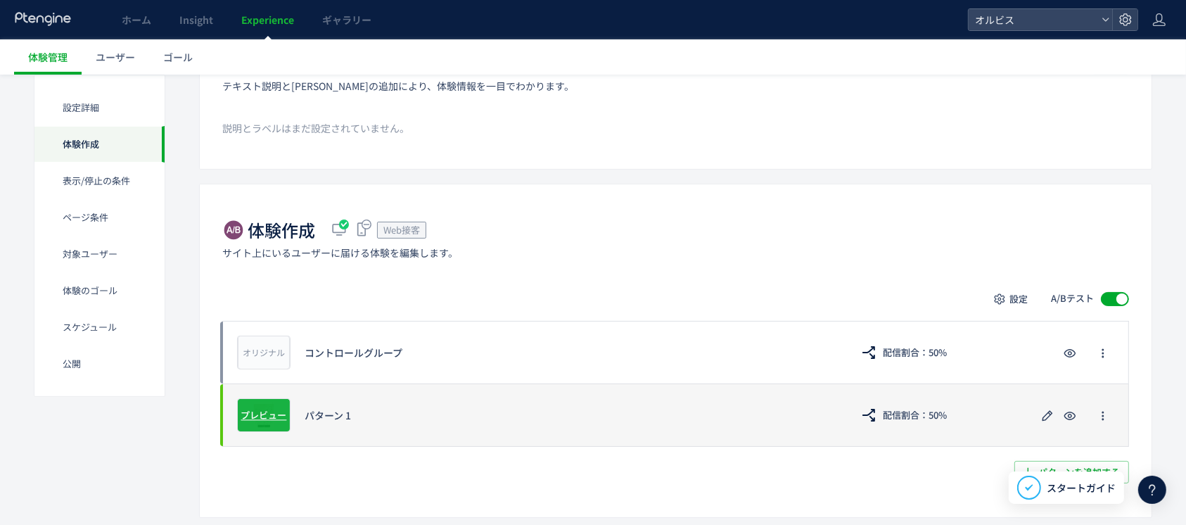
click at [267, 409] on span "プレビュー" at bounding box center [264, 414] width 46 height 13
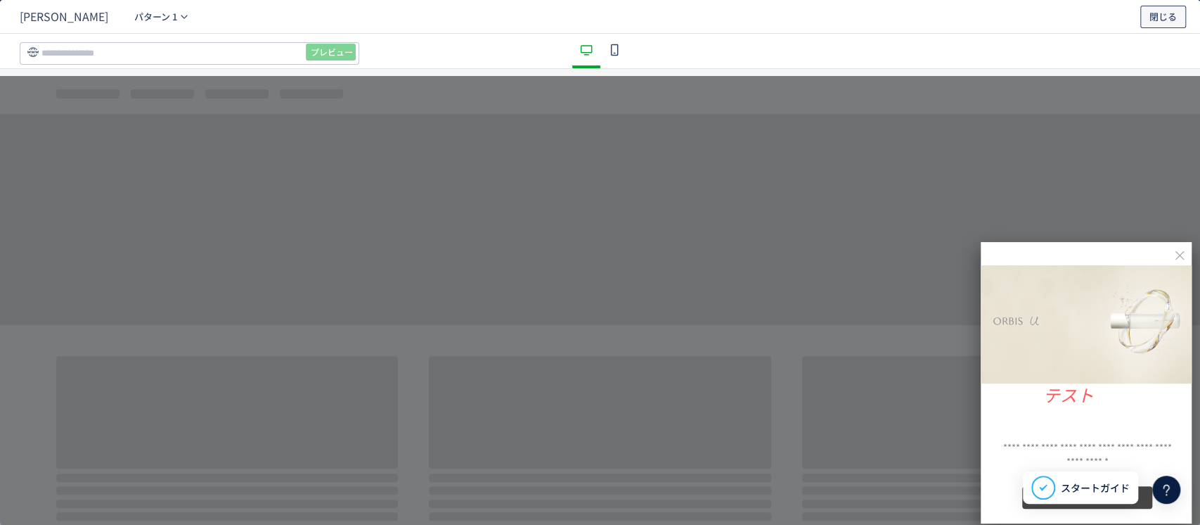
click at [1150, 18] on span "閉じる" at bounding box center [1163, 17] width 27 height 23
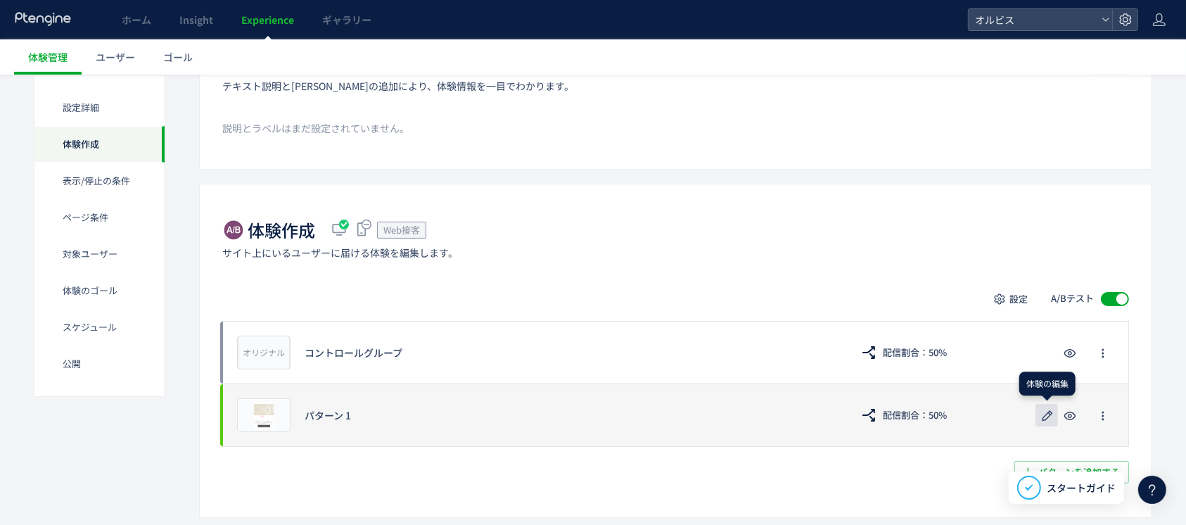
click at [1046, 413] on icon "button" at bounding box center [1047, 415] width 17 height 17
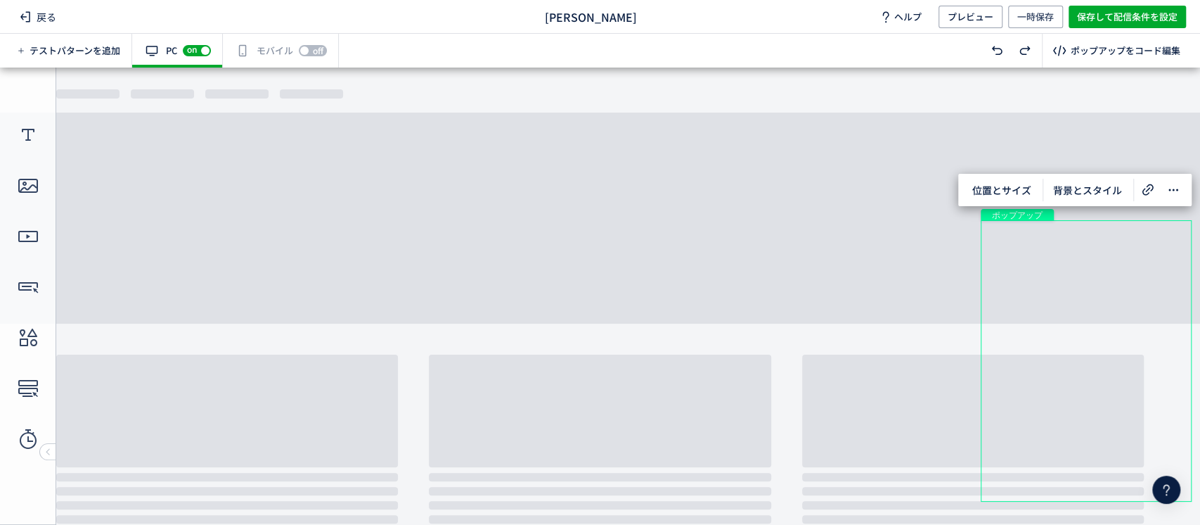
click at [207, 50] on div "off on" at bounding box center [197, 51] width 28 height 14
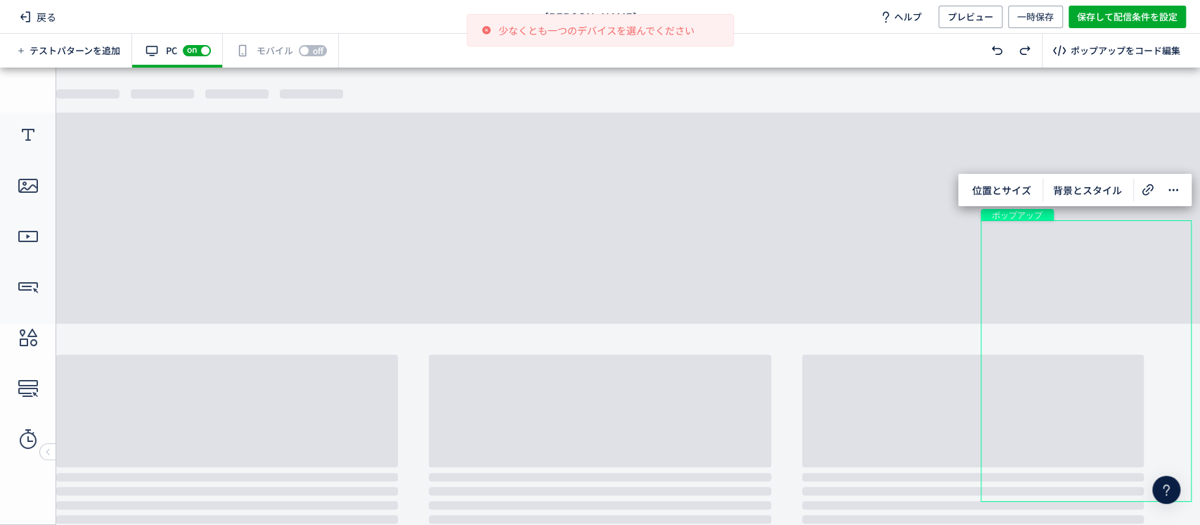
click at [312, 44] on div "off on" at bounding box center [313, 51] width 28 height 14
click at [200, 49] on span "on" at bounding box center [192, 50] width 18 height 11
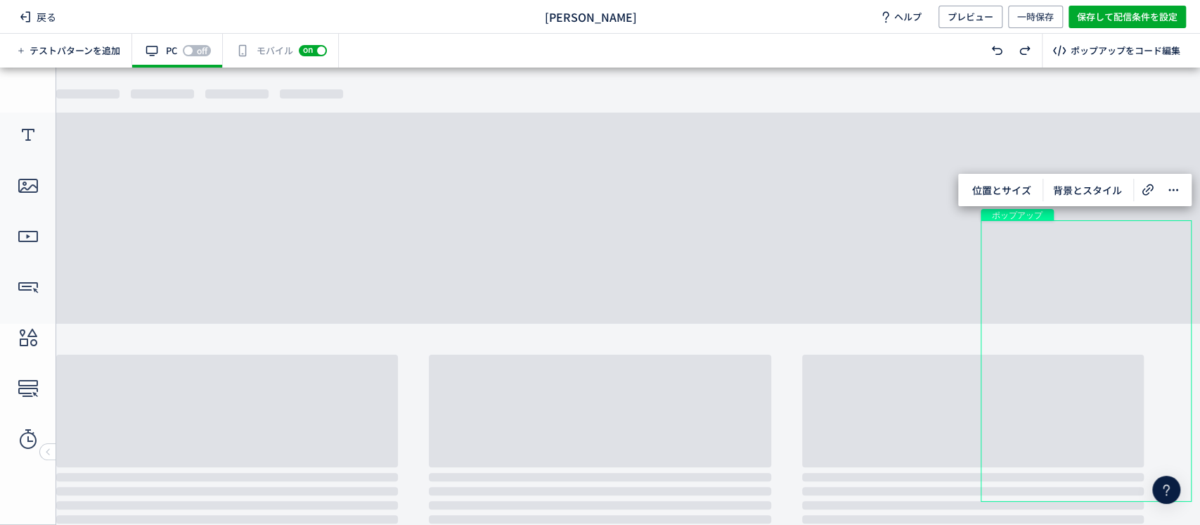
click at [738, 207] on body "undefined ポップアップ undefined ポップアップ クローズボタン ボタン 画像 テキスト テキスト" at bounding box center [600, 289] width 1200 height 442
click at [281, 46] on div "有効な編集箇所が確認されません モバイル off on" at bounding box center [281, 51] width 116 height 34
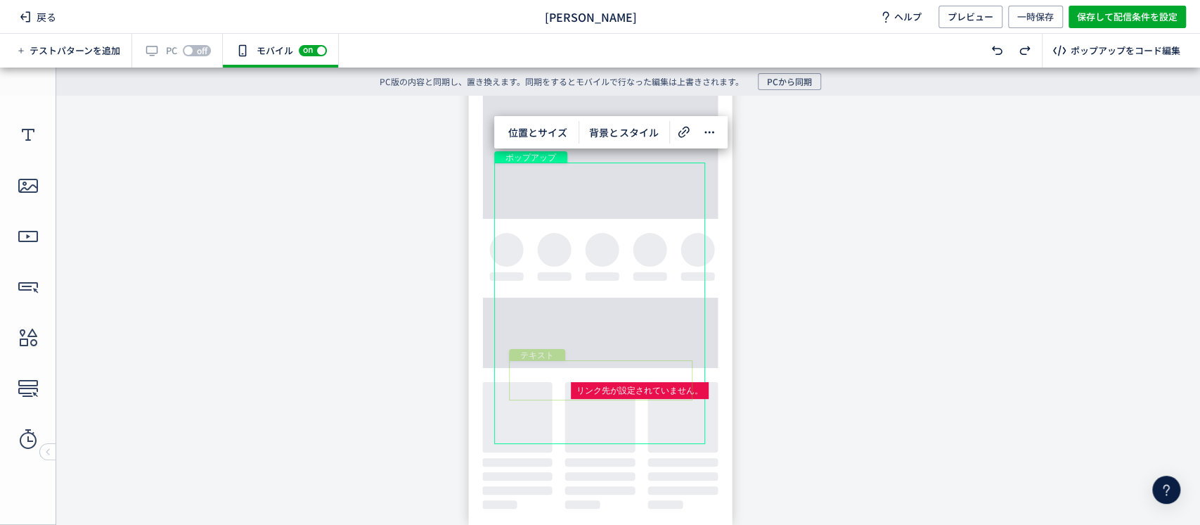
click at [657, 386] on div "テキスト" at bounding box center [601, 380] width 184 height 40
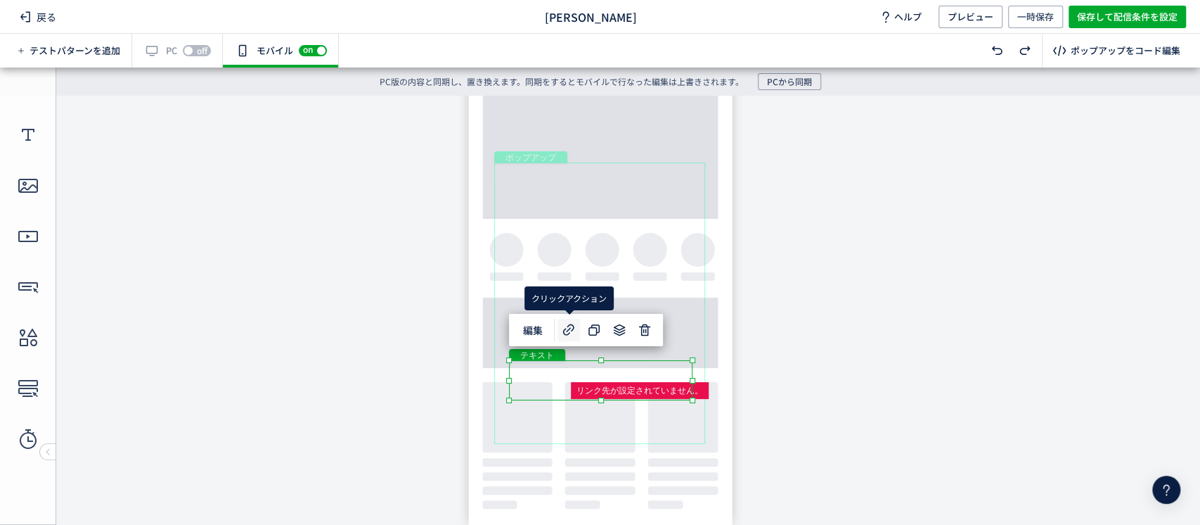
click at [573, 324] on icon at bounding box center [568, 329] width 17 height 17
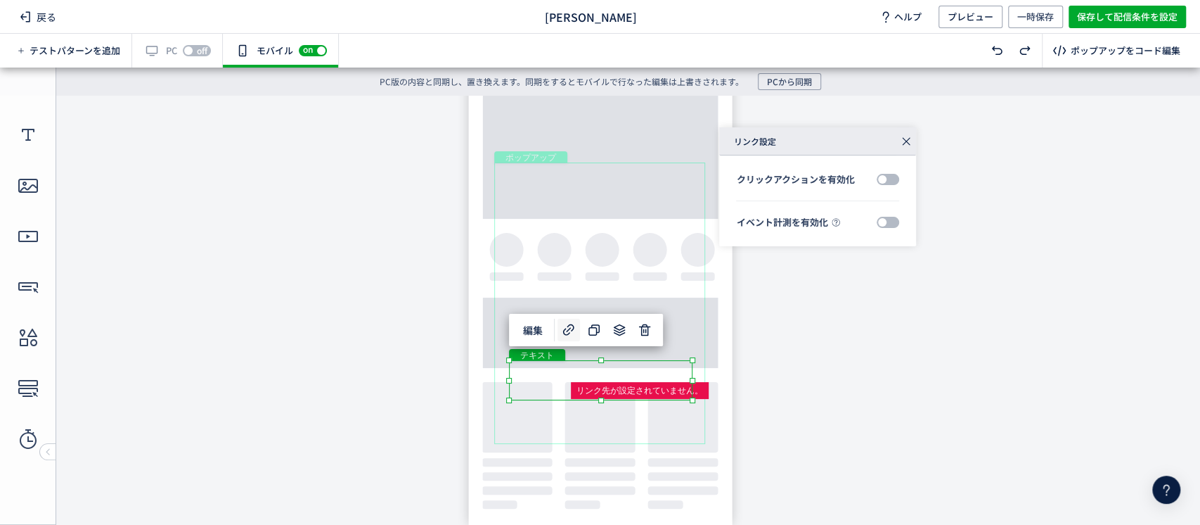
click at [906, 144] on icon at bounding box center [907, 141] width 20 height 20
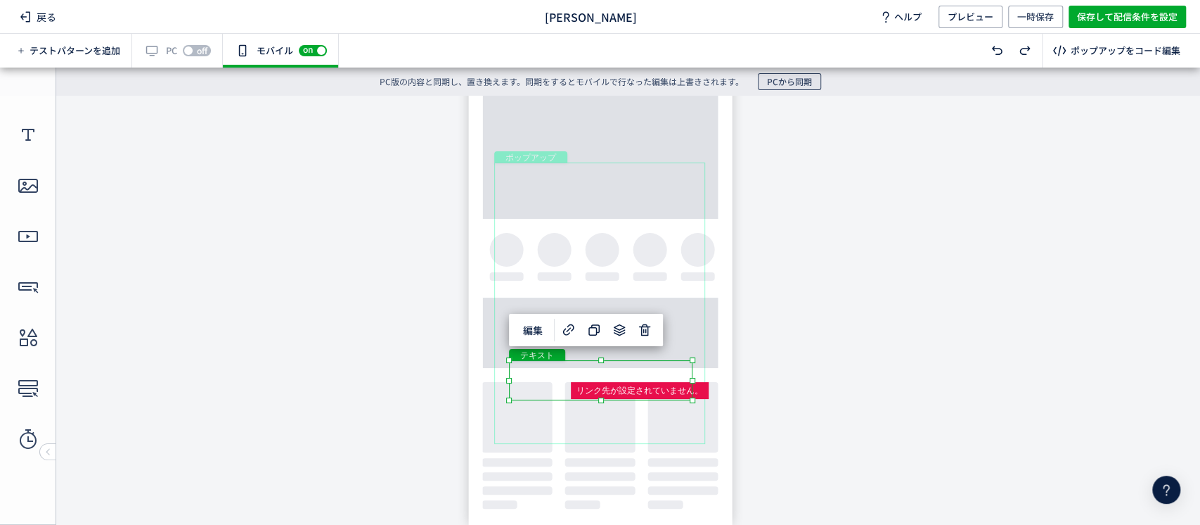
click at [790, 79] on span "PCから同期" at bounding box center [789, 81] width 45 height 17
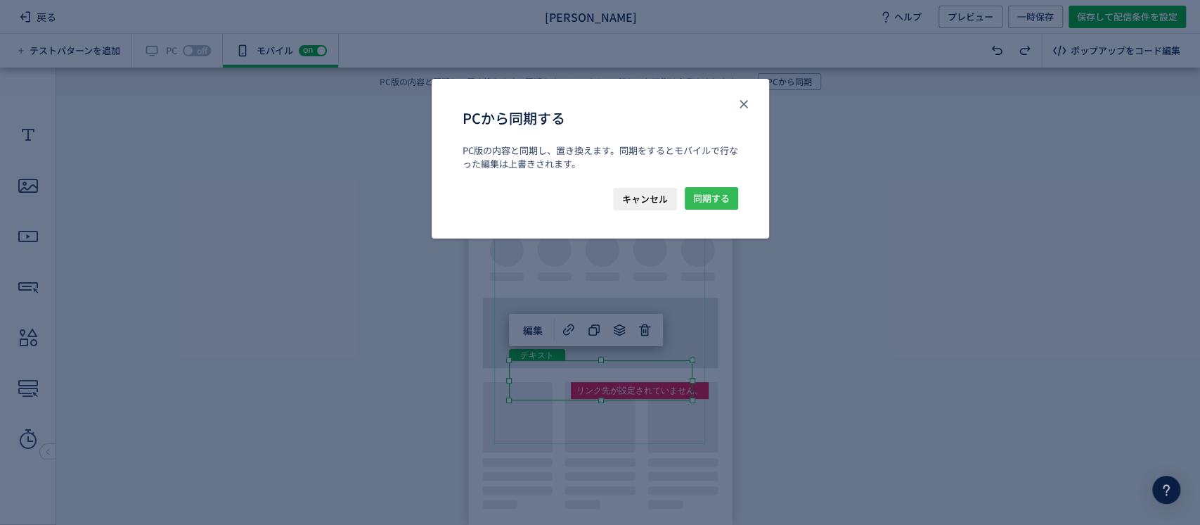
click at [702, 196] on span "同期する" at bounding box center [711, 198] width 37 height 23
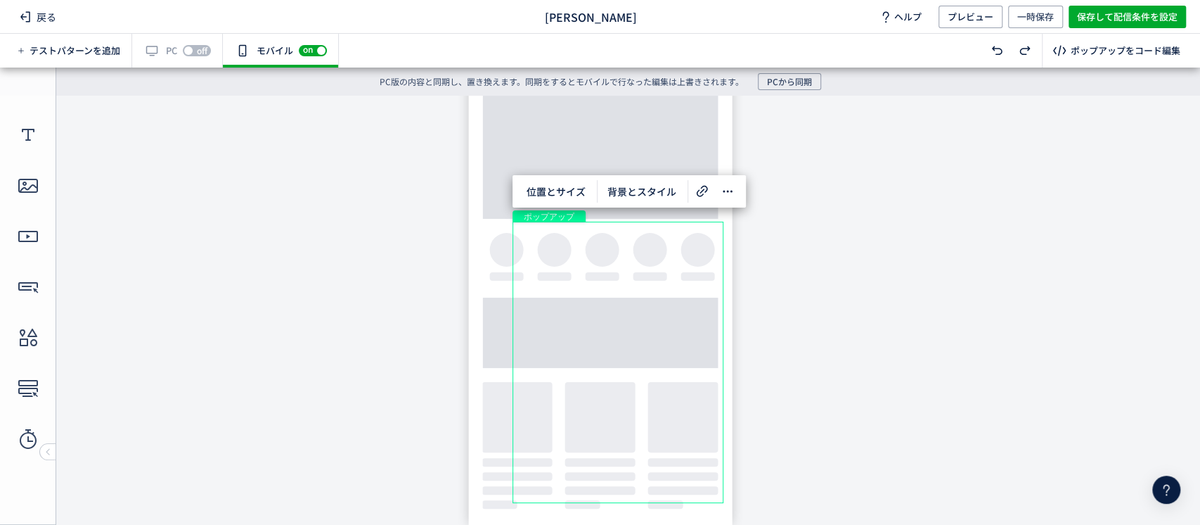
click at [763, 324] on body "undefined ポップアップ undefined ポップアップ クローズボタン ボタン 画像 テキスト テキスト" at bounding box center [600, 303] width 1200 height 414
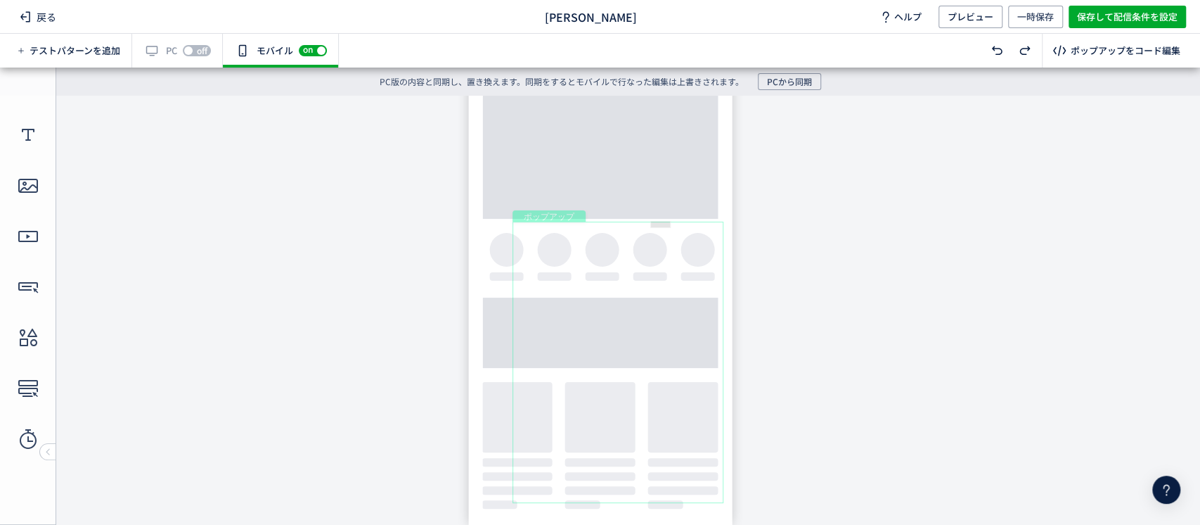
drag, startPoint x: 672, startPoint y: 227, endPoint x: 649, endPoint y: 221, distance: 23.4
click at [574, 209] on body "undefined ポップアップ undefined ポップアップ クローズボタン ボタン 画像 テキスト テキスト" at bounding box center [600, 303] width 1200 height 414
click at [657, 229] on div "ポップアップ" at bounding box center [618, 362] width 211 height 281
click at [559, 194] on span "位置とサイズ" at bounding box center [556, 191] width 76 height 23
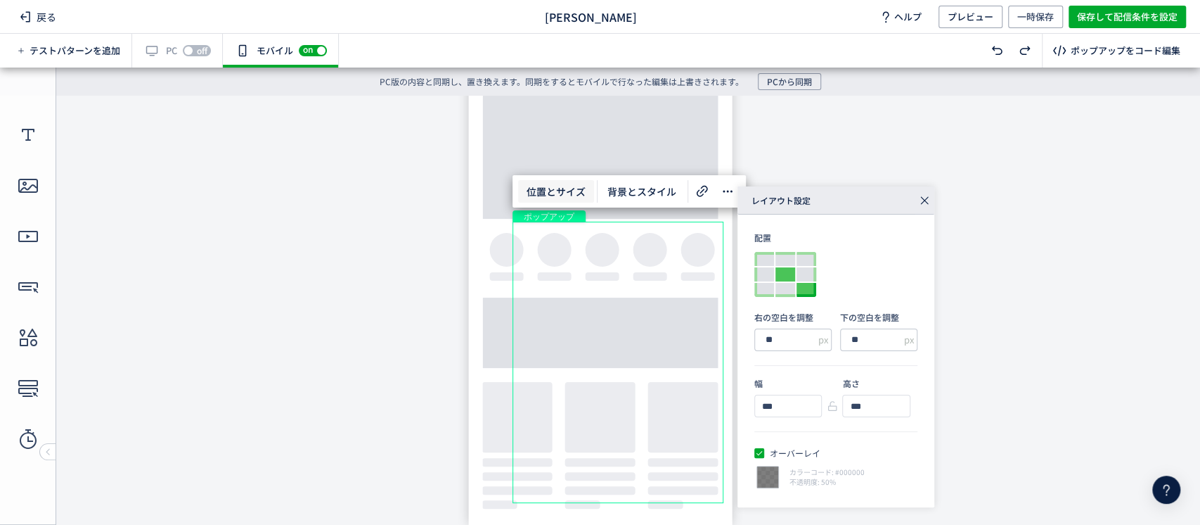
click at [785, 278] on div at bounding box center [786, 274] width 20 height 14
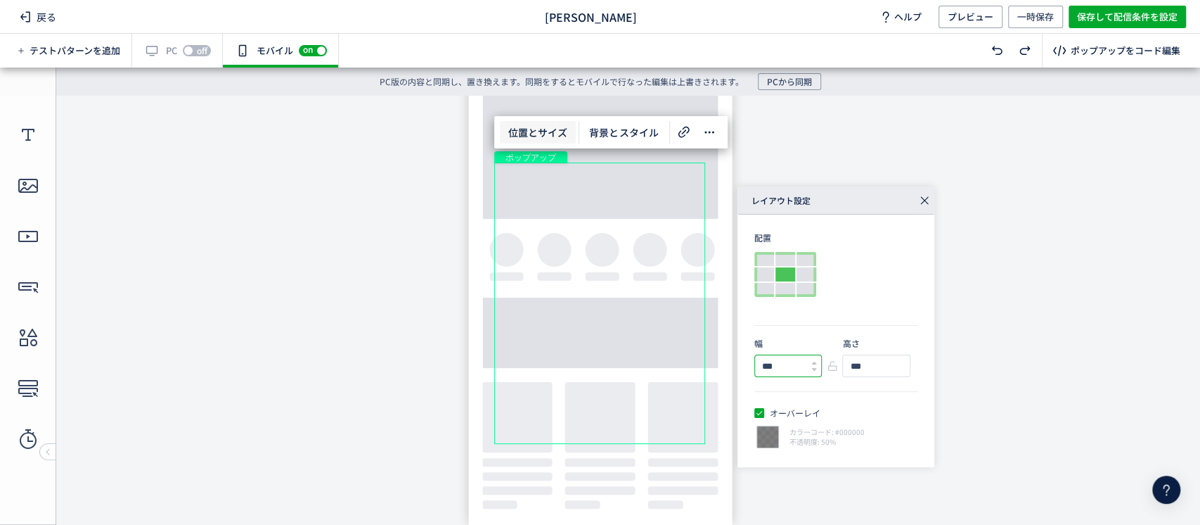
click at [791, 371] on input "***" at bounding box center [783, 365] width 56 height 21
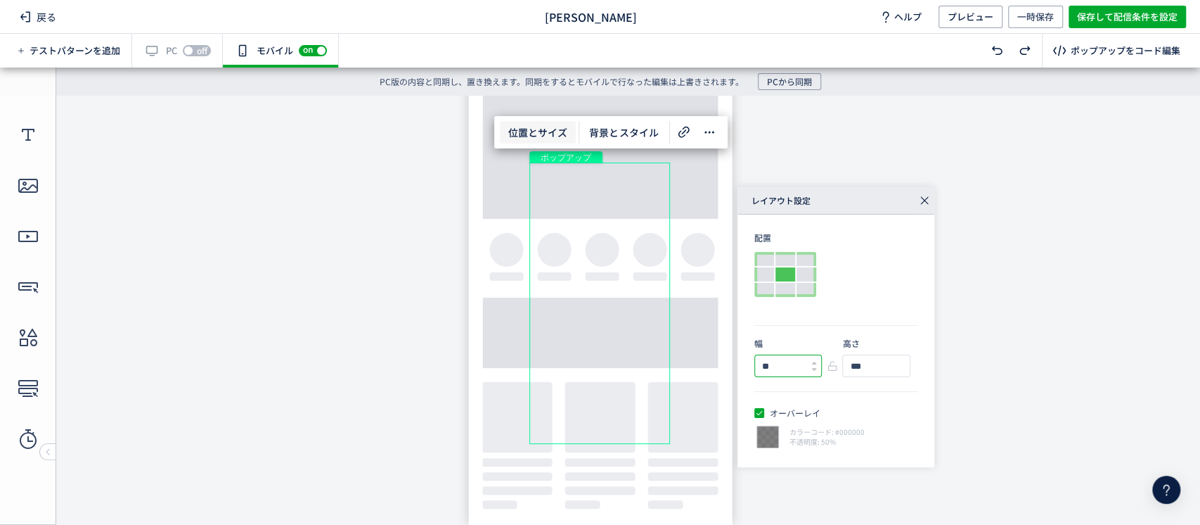
type input "***"
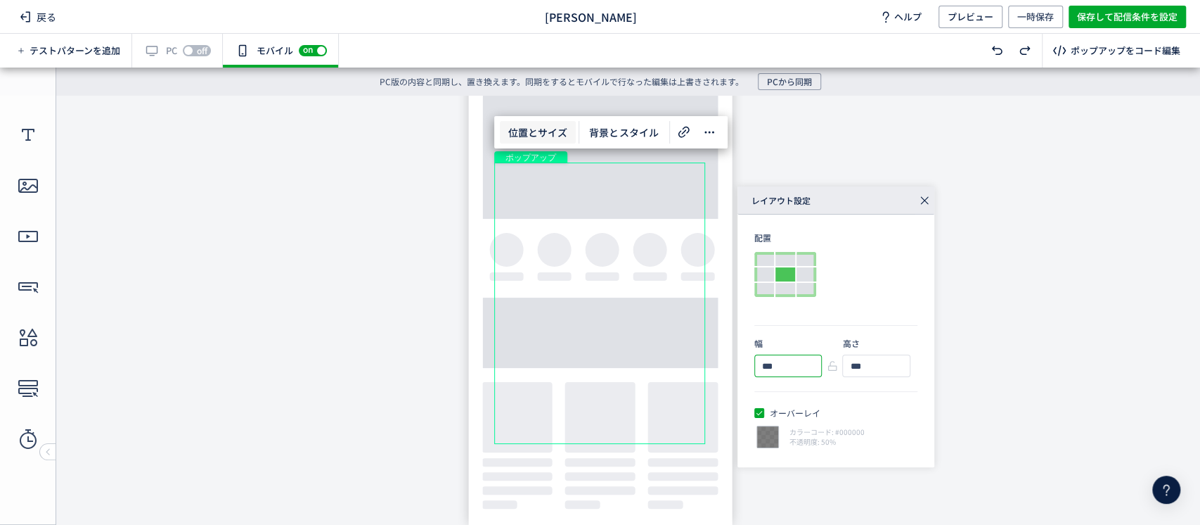
click at [922, 205] on icon at bounding box center [925, 201] width 20 height 20
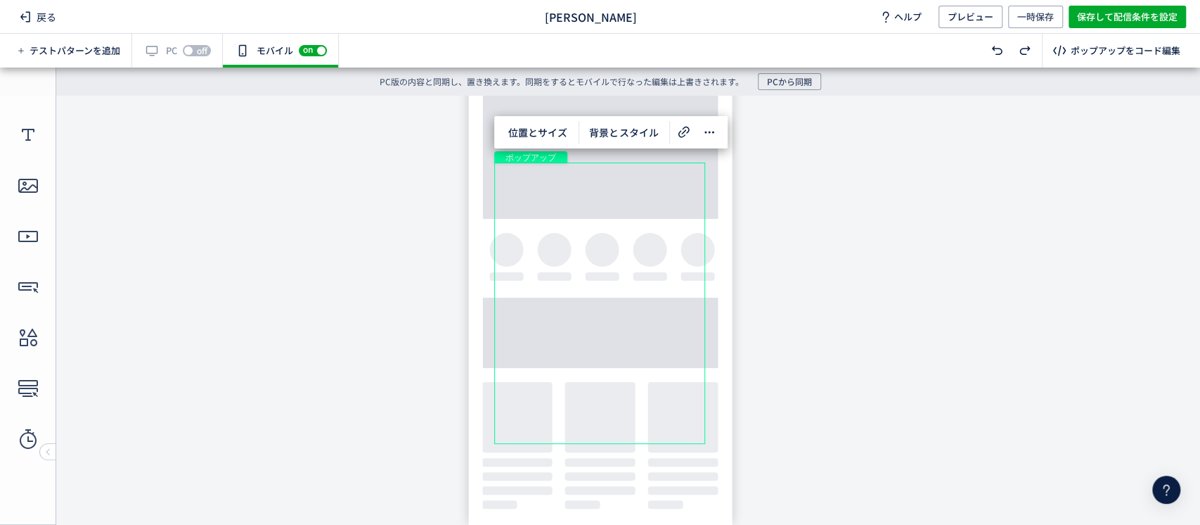
click at [849, 276] on body "undefined ポップアップ undefined ポップアップ クローズボタン ボタン 画像 テキスト テキスト" at bounding box center [600, 303] width 1200 height 414
click at [30, 336] on use at bounding box center [29, 337] width 18 height 18
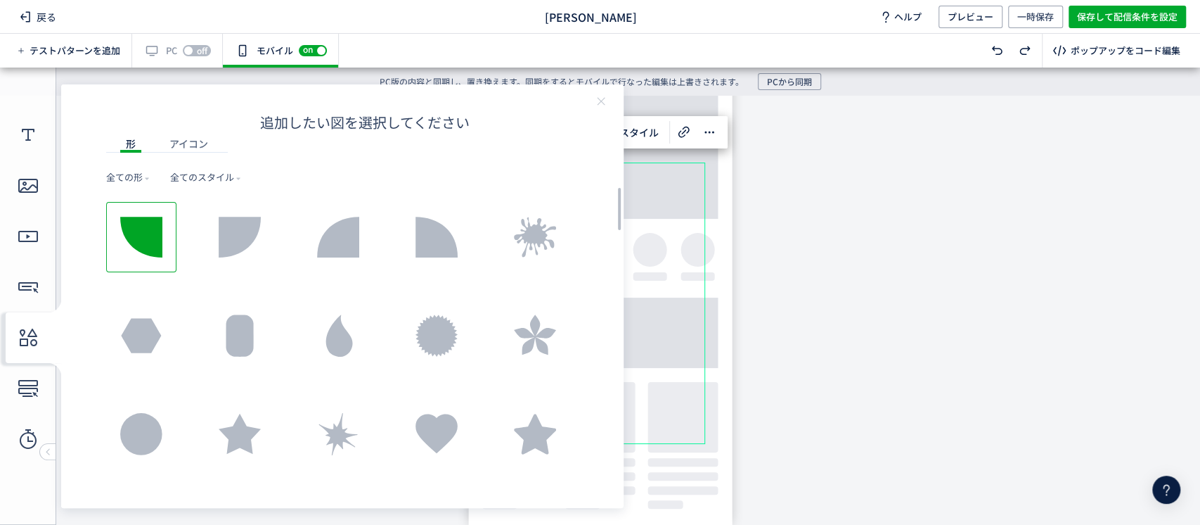
click at [150, 245] on icon at bounding box center [141, 237] width 42 height 41
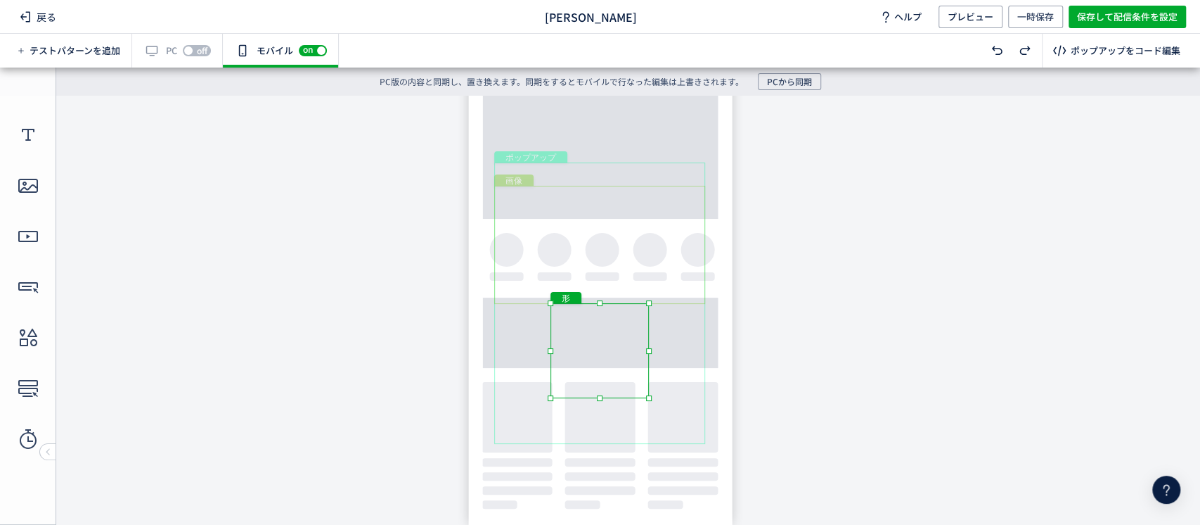
click at [621, 301] on body "undefined ポップアップ undefined ポップアップ クローズボタン ボタン 画像 テキスト テキスト 形" at bounding box center [600, 303] width 1200 height 414
click at [559, 301] on span "形" at bounding box center [566, 298] width 20 height 10
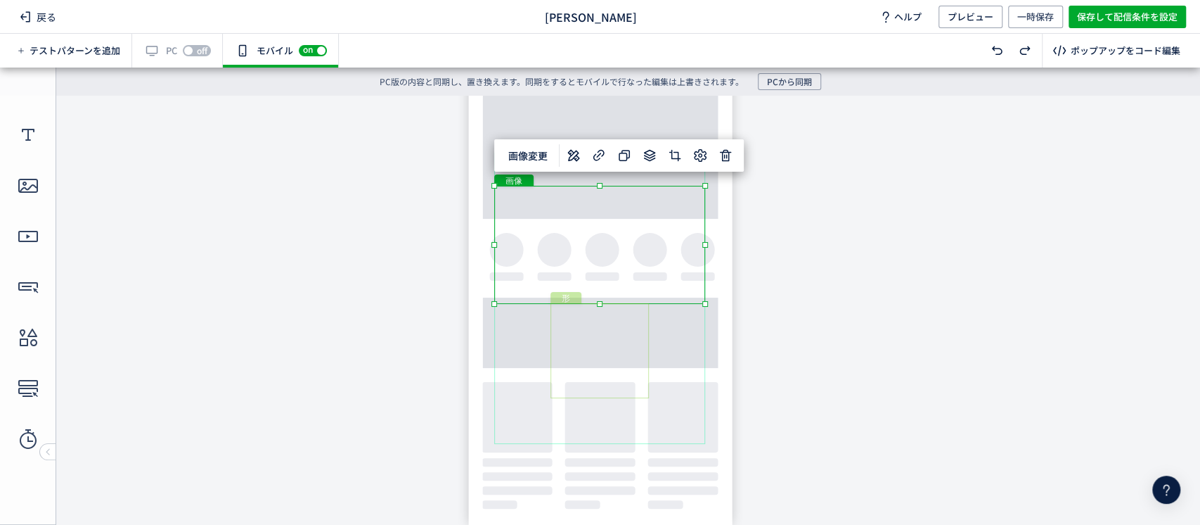
click at [584, 323] on div "形" at bounding box center [600, 350] width 98 height 95
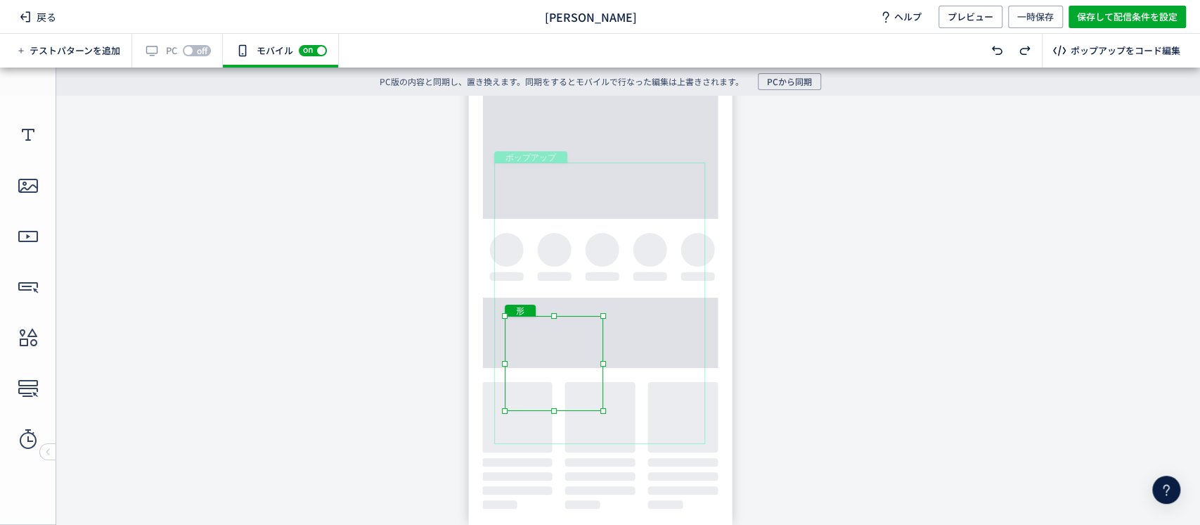
drag, startPoint x: 617, startPoint y: 333, endPoint x: 570, endPoint y: 346, distance: 48.8
click at [570, 346] on div "形" at bounding box center [554, 363] width 98 height 95
click at [563, 290] on icon at bounding box center [564, 285] width 17 height 17
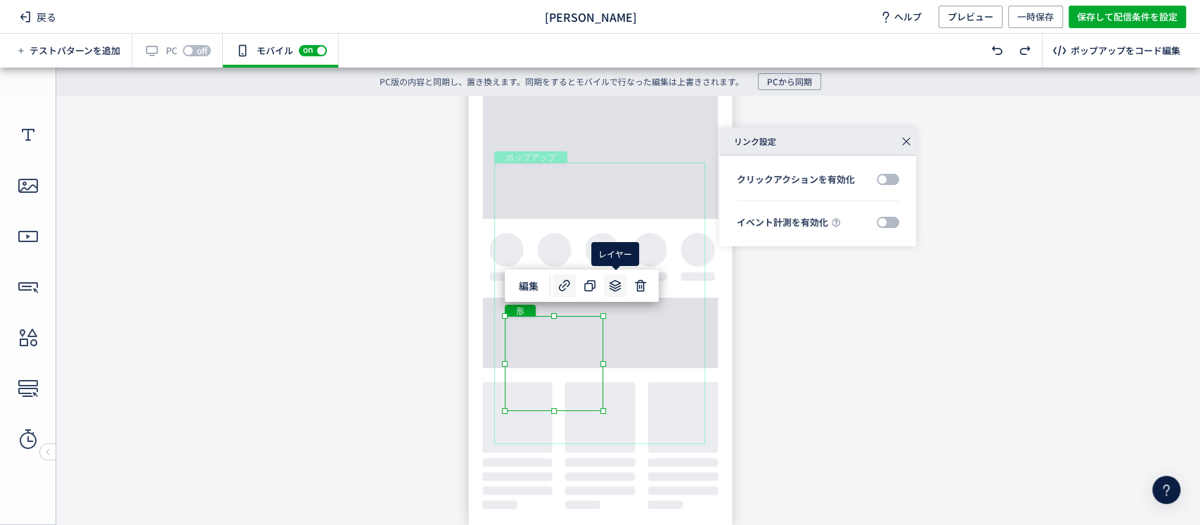
click at [608, 284] on icon at bounding box center [615, 285] width 17 height 17
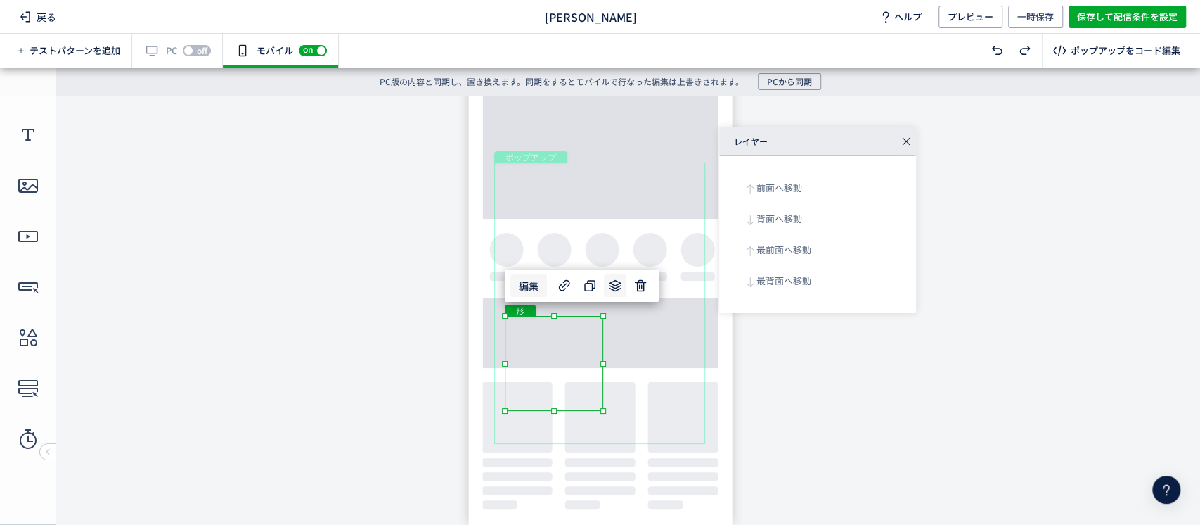
click at [523, 283] on span "編集" at bounding box center [529, 285] width 37 height 23
click at [550, 337] on div "形" at bounding box center [554, 363] width 98 height 95
click at [894, 143] on div "図の編集" at bounding box center [817, 141] width 197 height 28
click at [641, 288] on use at bounding box center [640, 285] width 11 height 11
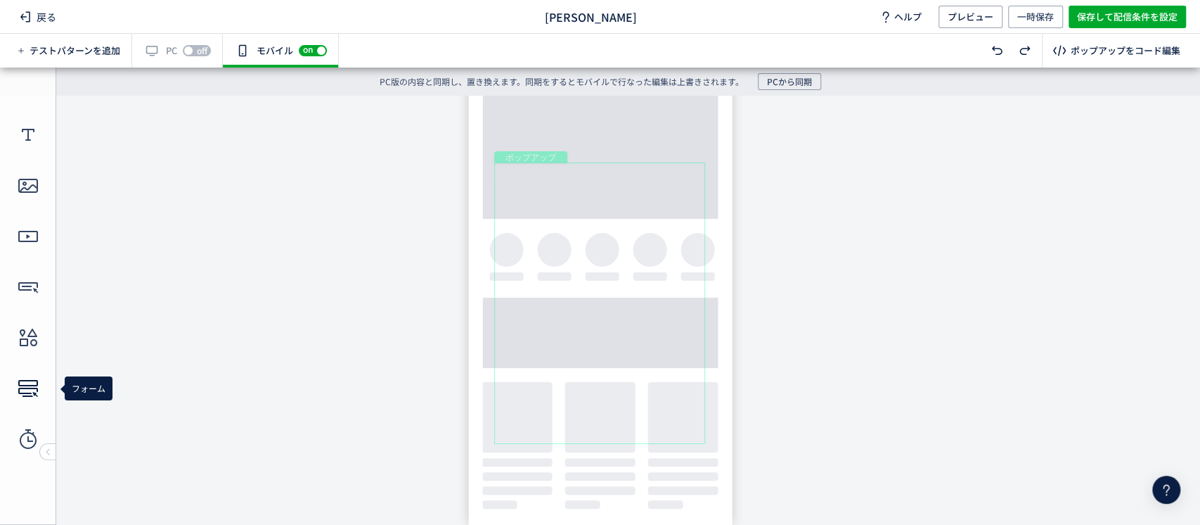
click at [26, 379] on icon at bounding box center [28, 388] width 23 height 23
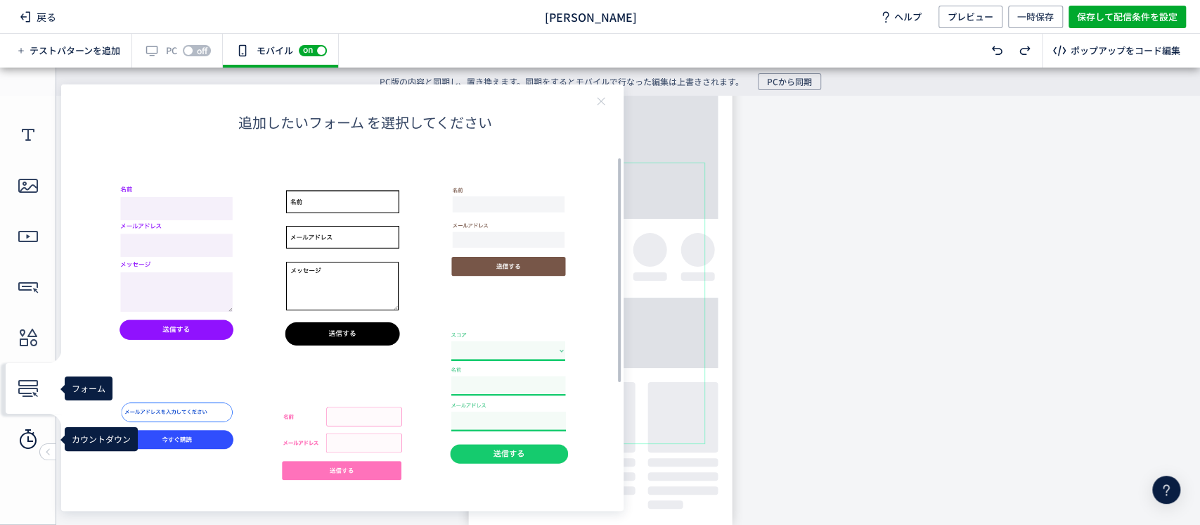
click at [22, 439] on icon at bounding box center [28, 439] width 23 height 23
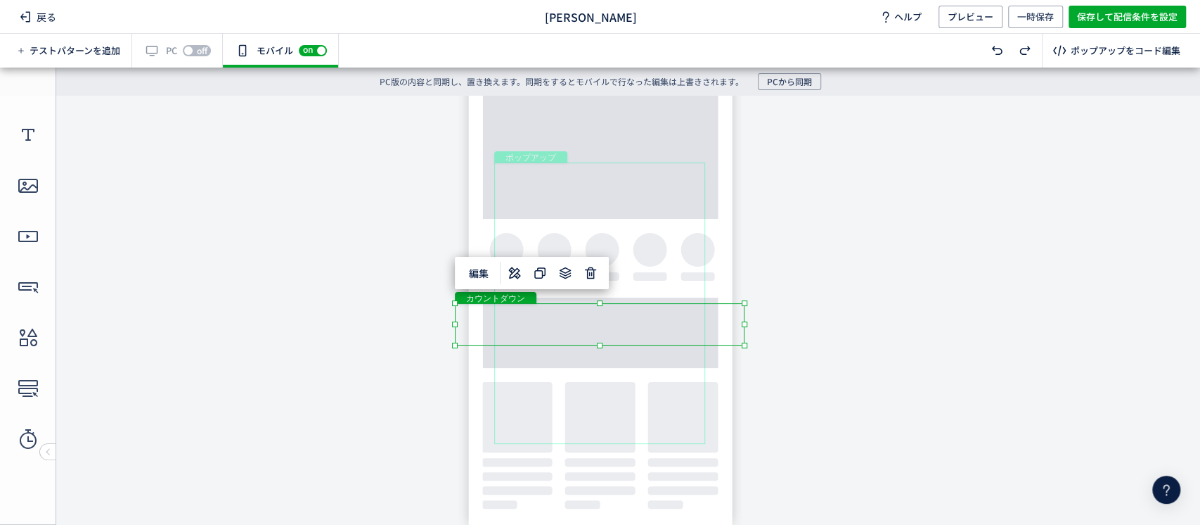
click at [492, 318] on div "カウントダウン" at bounding box center [600, 324] width 290 height 42
click at [518, 327] on div "カウントダウン" at bounding box center [600, 324] width 290 height 42
click at [574, 347] on div "ポップアップ" at bounding box center [599, 302] width 211 height 281
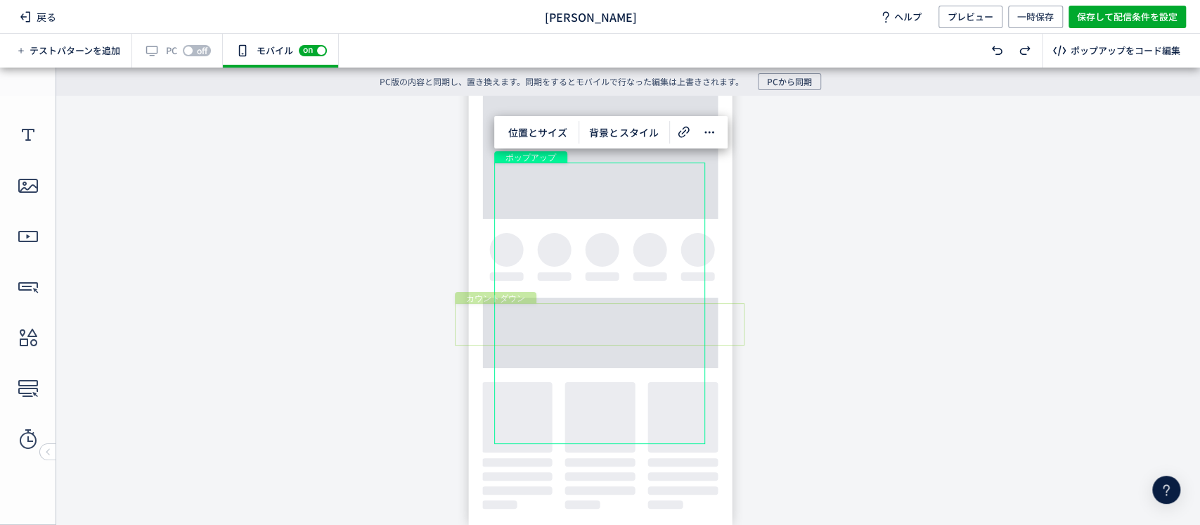
click at [577, 329] on div "カウントダウン" at bounding box center [600, 324] width 290 height 42
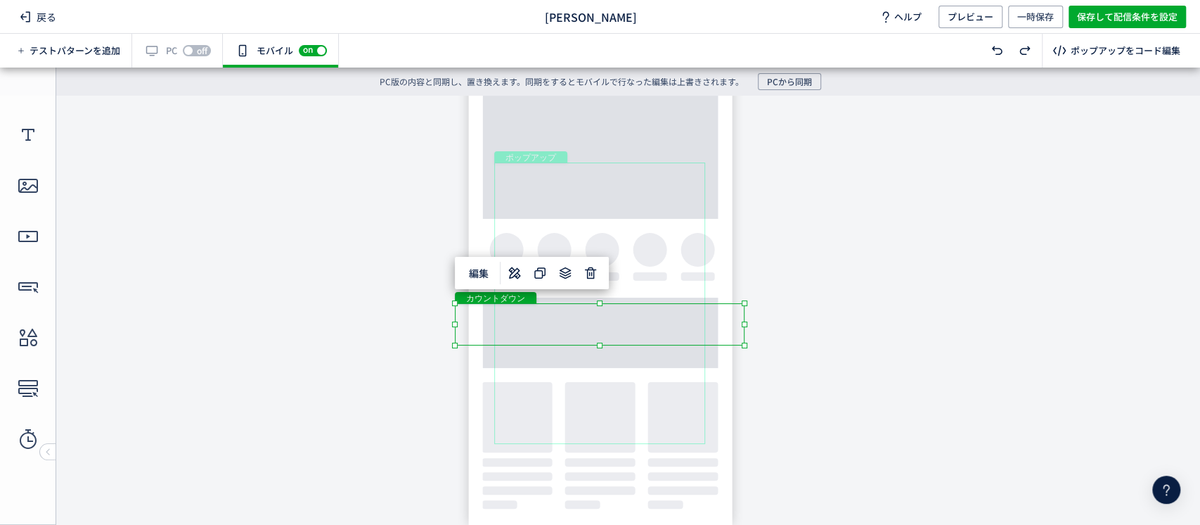
click at [574, 319] on div "カウントダウン" at bounding box center [600, 324] width 290 height 42
click at [480, 274] on span "編集" at bounding box center [479, 273] width 37 height 23
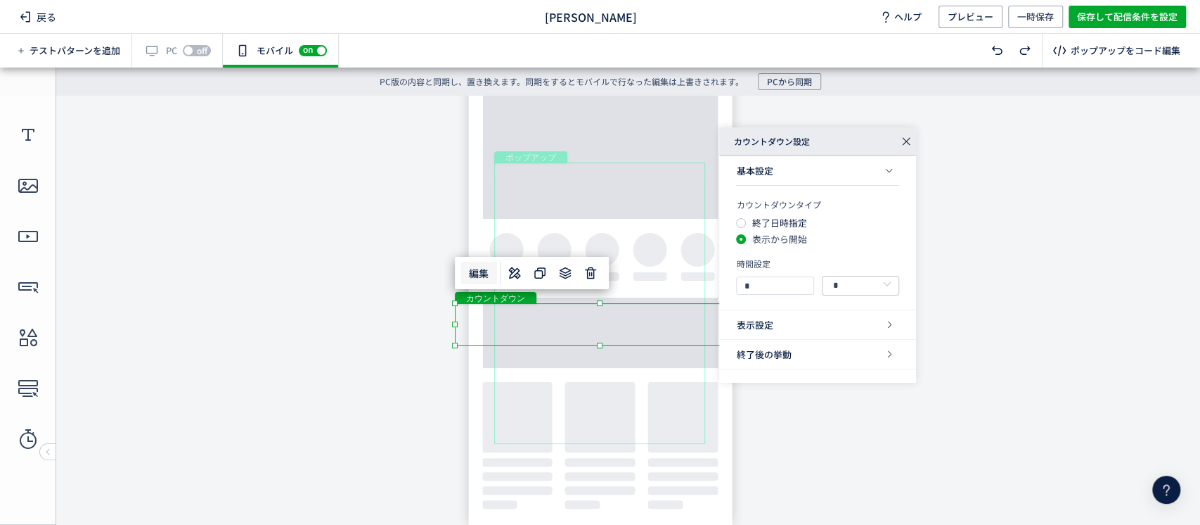
click at [803, 324] on div "表示設定" at bounding box center [817, 325] width 197 height 30
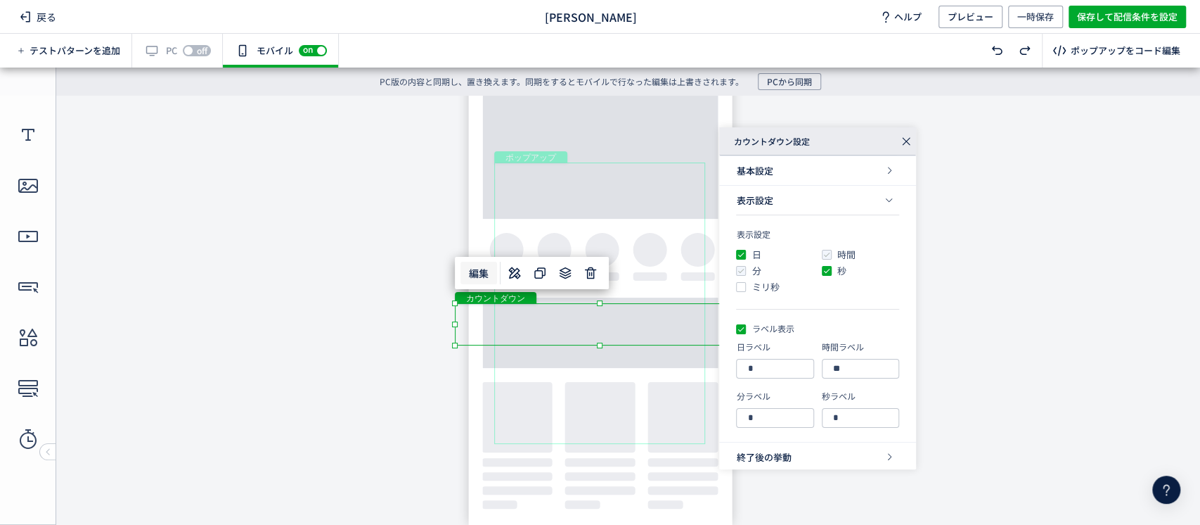
click at [828, 191] on div "表示設定" at bounding box center [817, 201] width 163 height 30
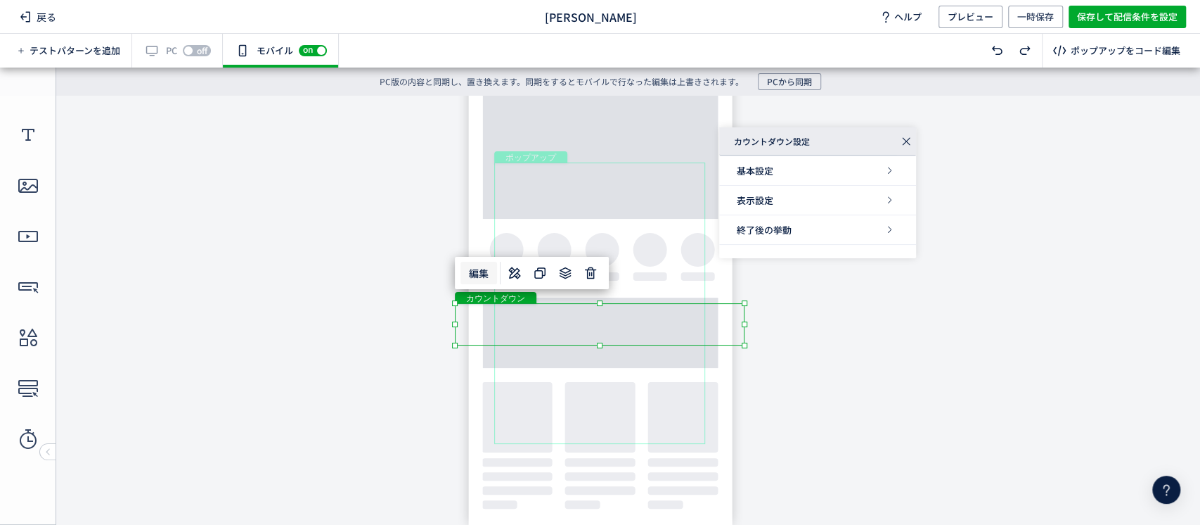
click at [827, 230] on div "終了後の挙動" at bounding box center [817, 230] width 197 height 30
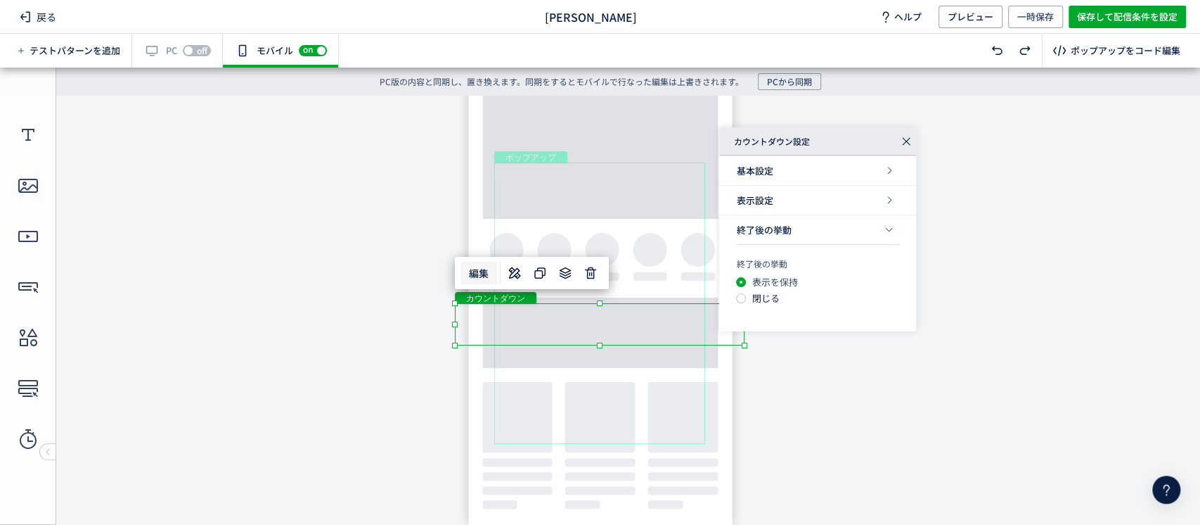
click at [828, 200] on div "表示設定" at bounding box center [817, 201] width 197 height 30
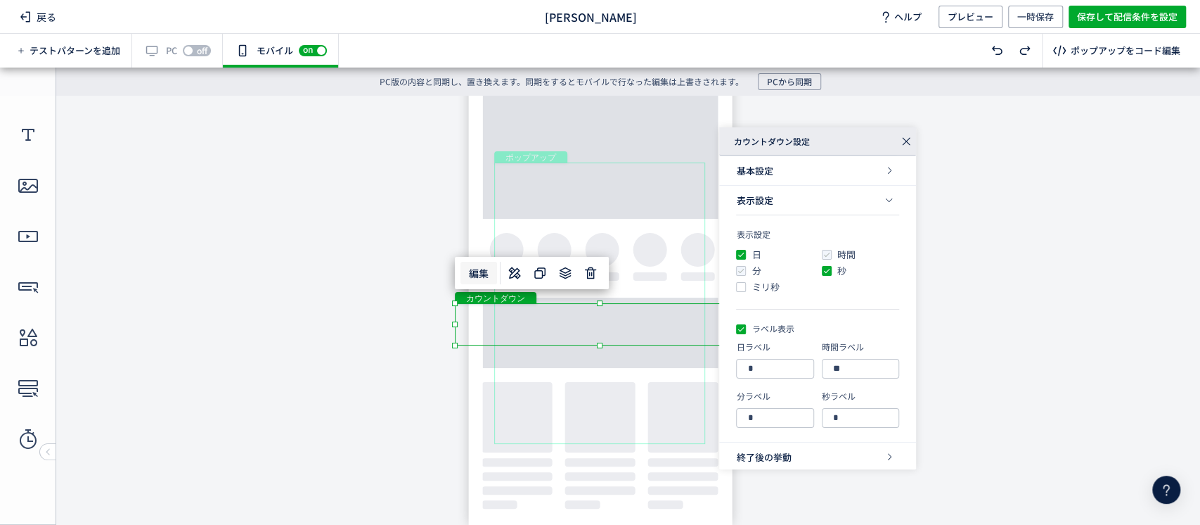
click at [800, 210] on div "表示設定" at bounding box center [817, 201] width 163 height 30
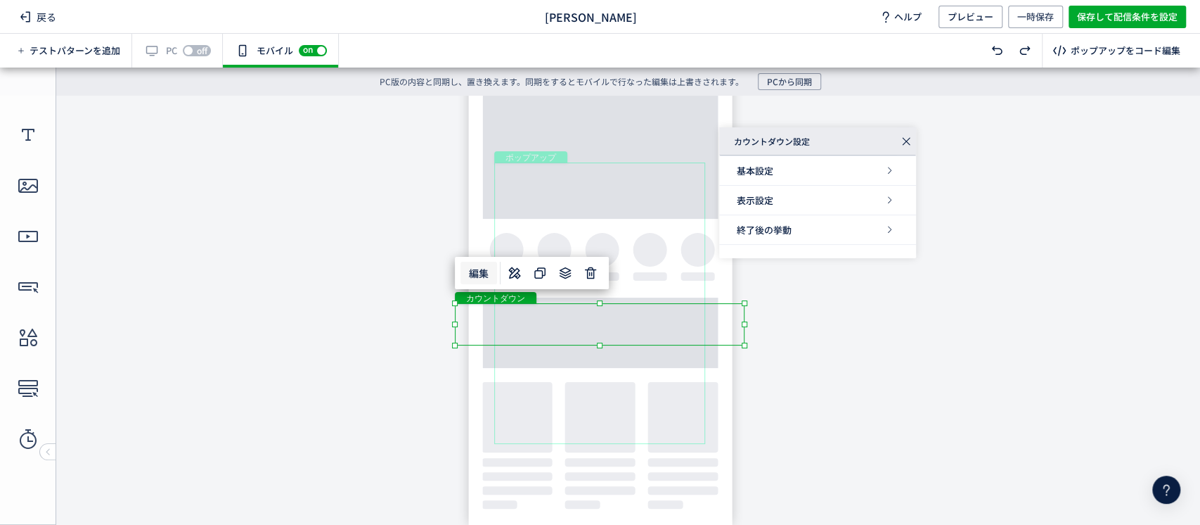
click at [789, 172] on div "基本設定" at bounding box center [817, 171] width 197 height 30
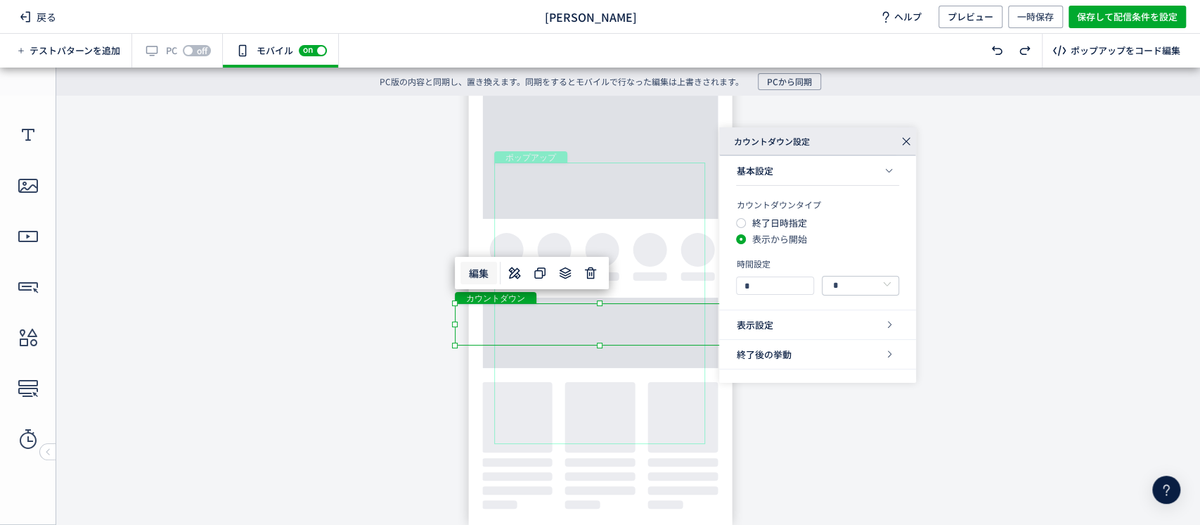
click at [789, 178] on div "基本設定" at bounding box center [817, 171] width 163 height 30
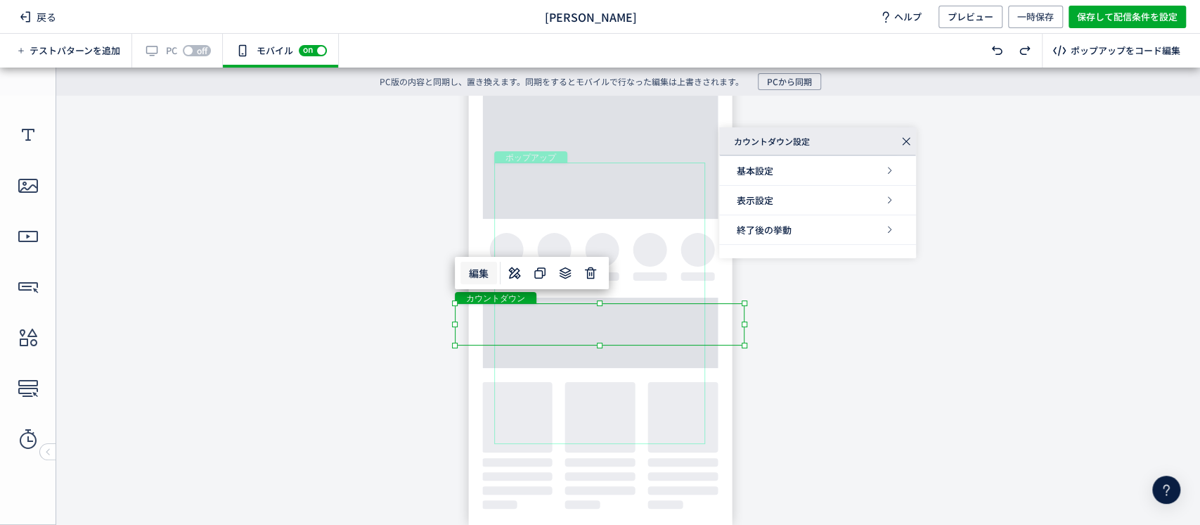
click at [912, 141] on icon at bounding box center [907, 141] width 20 height 20
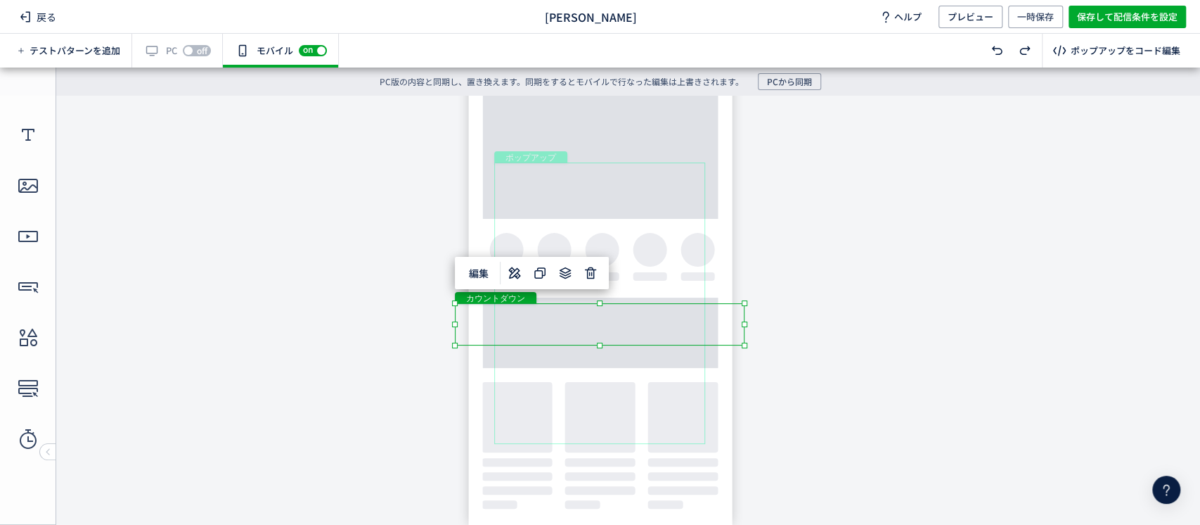
click at [672, 303] on div "カウントダウン" at bounding box center [600, 324] width 290 height 42
click at [461, 346] on body "undefined ポップアップ undefined ポップアップ クローズボタン ボタン 画像 テキスト テキスト [GEOGRAPHIC_DATA]" at bounding box center [600, 303] width 1200 height 414
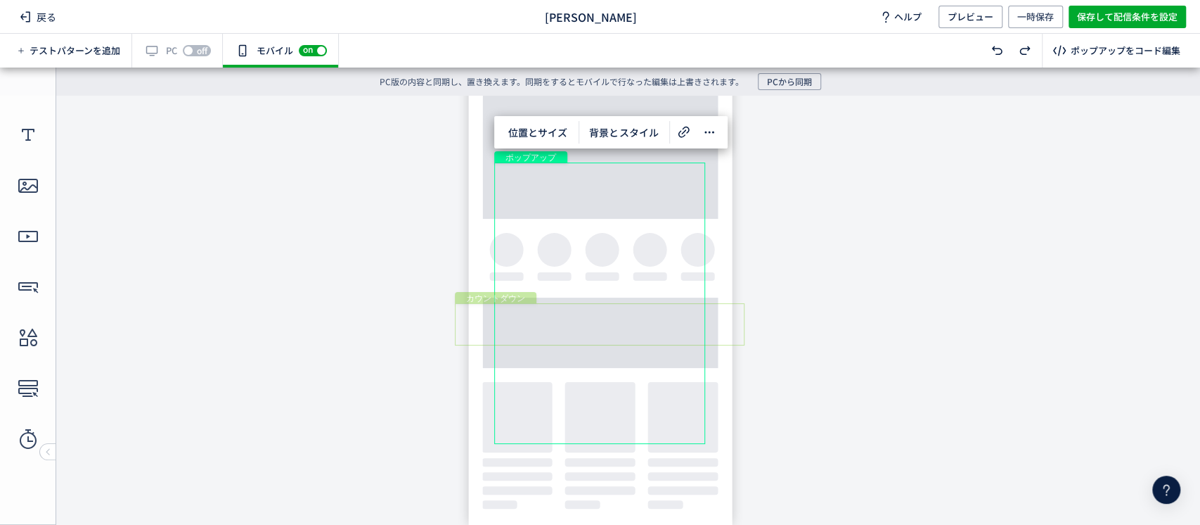
click at [459, 327] on div "カウントダウン" at bounding box center [600, 324] width 290 height 42
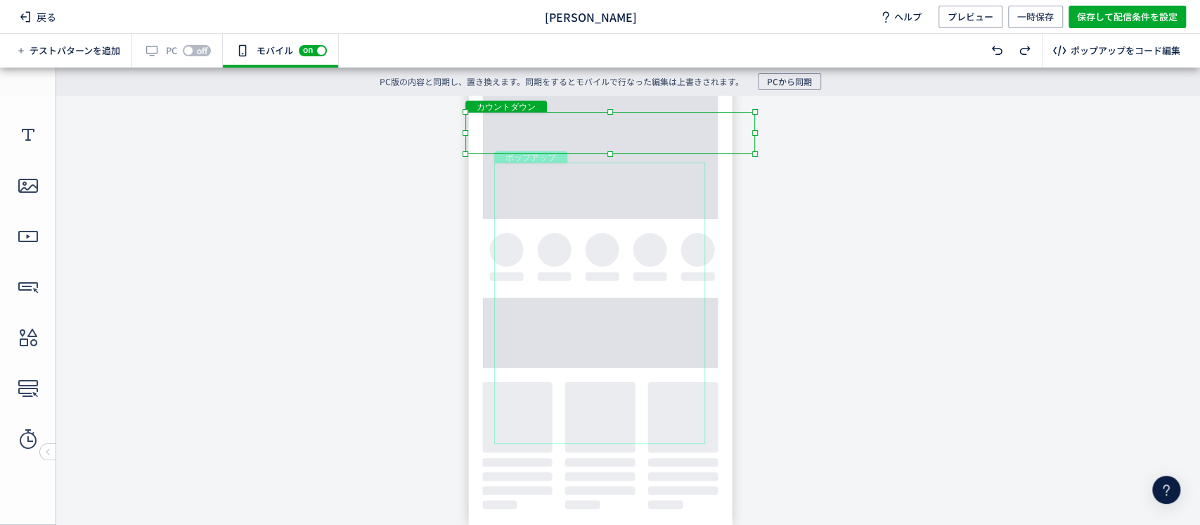
drag, startPoint x: 464, startPoint y: 340, endPoint x: 475, endPoint y: 149, distance: 191.6
click at [475, 148] on div "カウントダウン" at bounding box center [611, 133] width 290 height 42
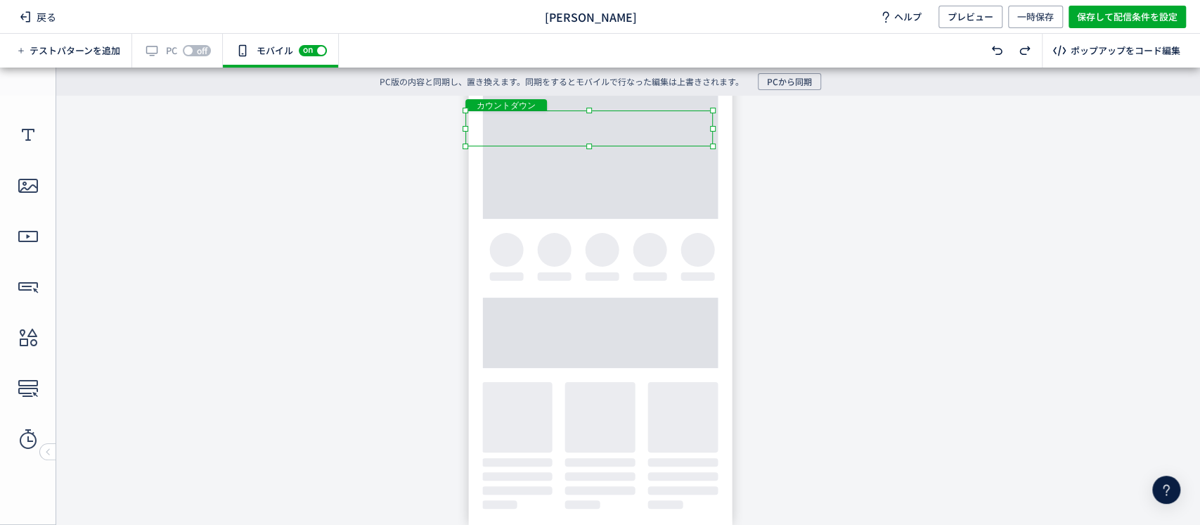
drag, startPoint x: 757, startPoint y: 154, endPoint x: 702, endPoint y: 153, distance: 55.6
click at [702, 153] on body "undefined ポップアップ undefined ポップアップ クローズボタン ボタン 画像 テキスト テキスト [GEOGRAPHIC_DATA]" at bounding box center [600, 303] width 1200 height 414
drag, startPoint x: 712, startPoint y: 140, endPoint x: 719, endPoint y: 136, distance: 8.8
click at [719, 136] on div "カウントダウン" at bounding box center [598, 124] width 247 height 36
drag, startPoint x: 677, startPoint y: 142, endPoint x: 693, endPoint y: 146, distance: 15.9
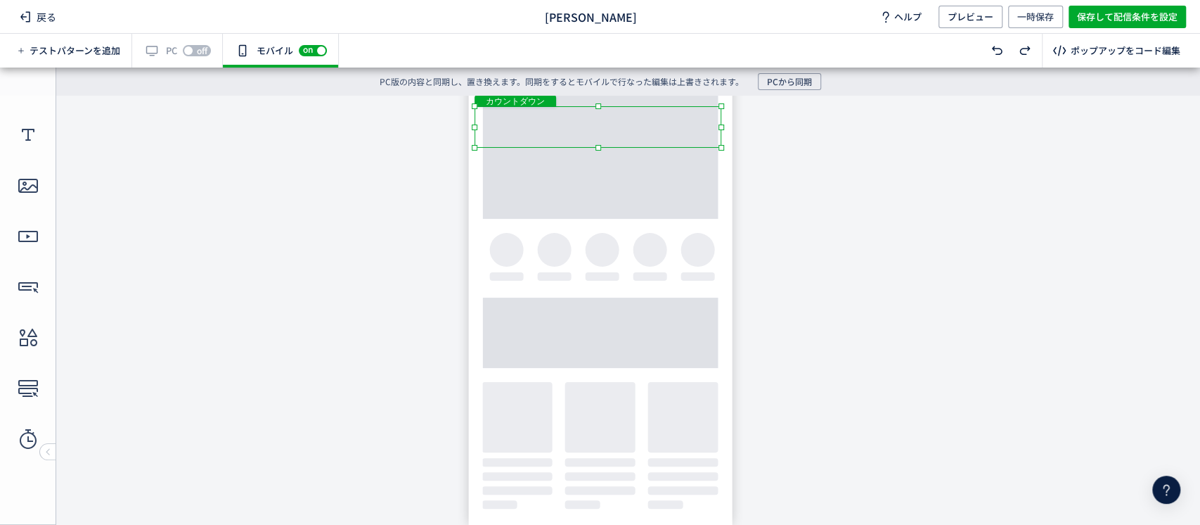
click at [693, 149] on body "undefined ポップアップ undefined ポップアップ クローズボタン ボタン 画像 テキスト テキスト [GEOGRAPHIC_DATA]" at bounding box center [600, 303] width 1200 height 414
click at [723, 139] on div "カウントダウン" at bounding box center [601, 126] width 246 height 41
click at [1044, 16] on span "一時保存" at bounding box center [1036, 17] width 37 height 23
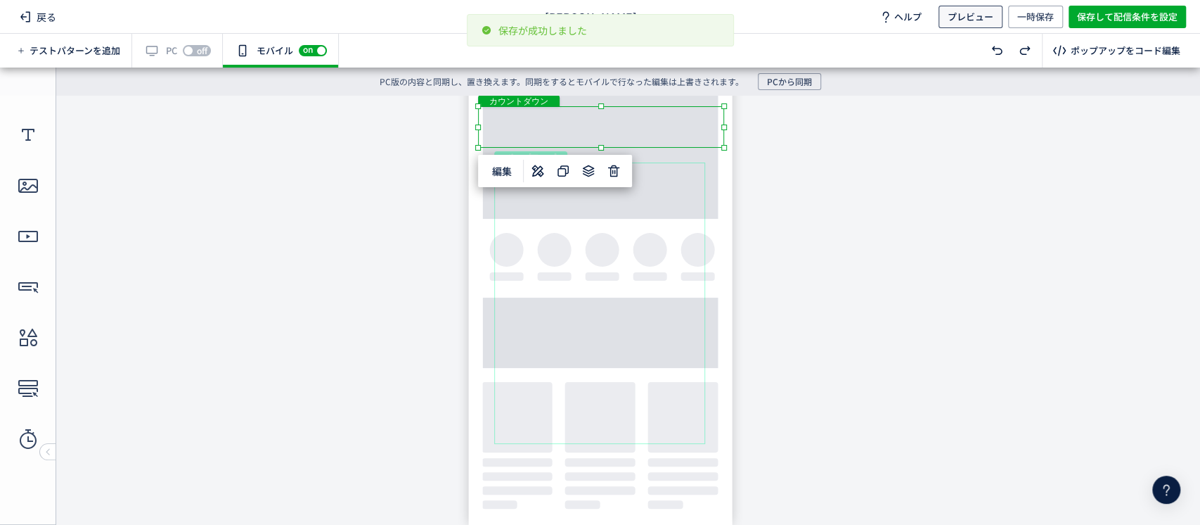
click at [973, 8] on span "プレビュー" at bounding box center [971, 17] width 46 height 23
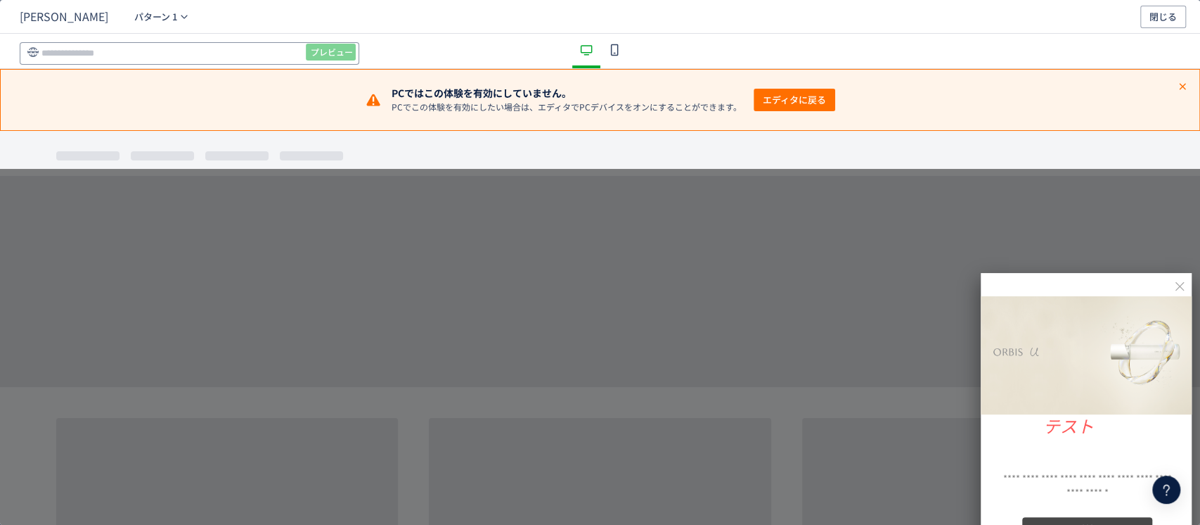
click at [258, 51] on input "dialog" at bounding box center [190, 53] width 340 height 23
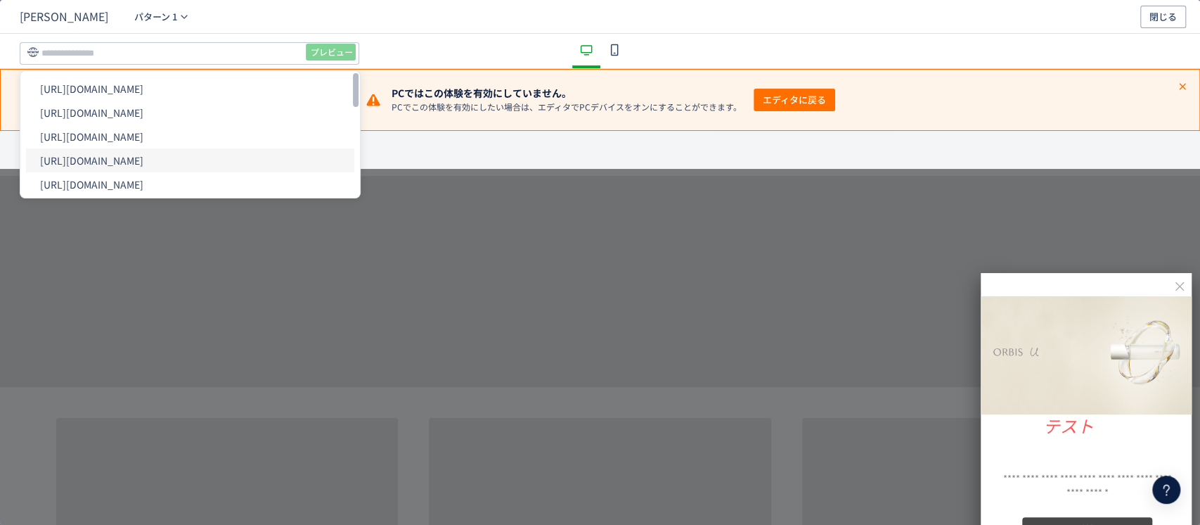
click at [227, 149] on li "[URL][DOMAIN_NAME]" at bounding box center [190, 160] width 328 height 24
type input "**********"
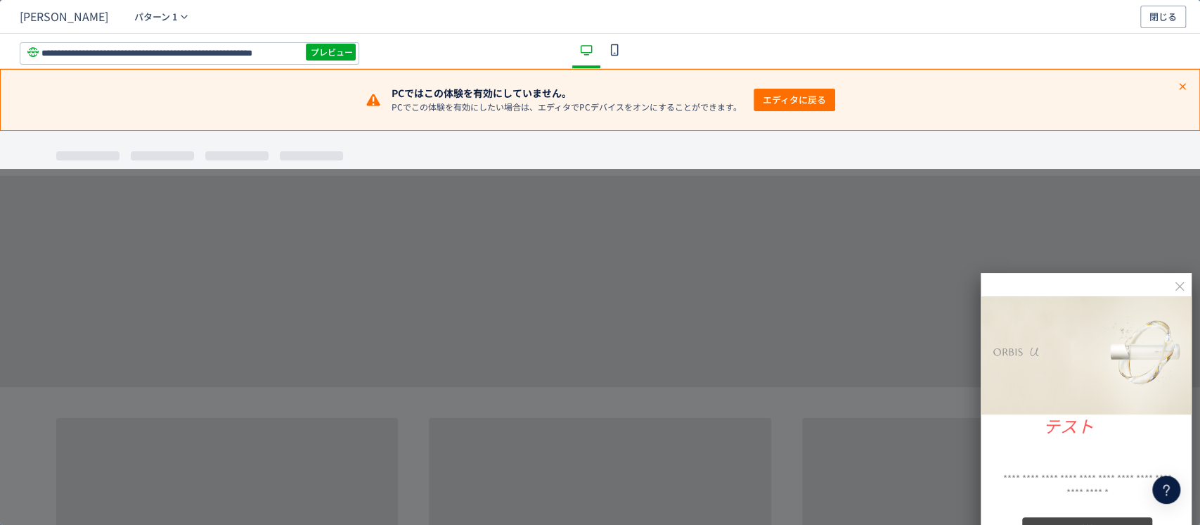
click at [610, 51] on icon "dialog" at bounding box center [614, 49] width 17 height 17
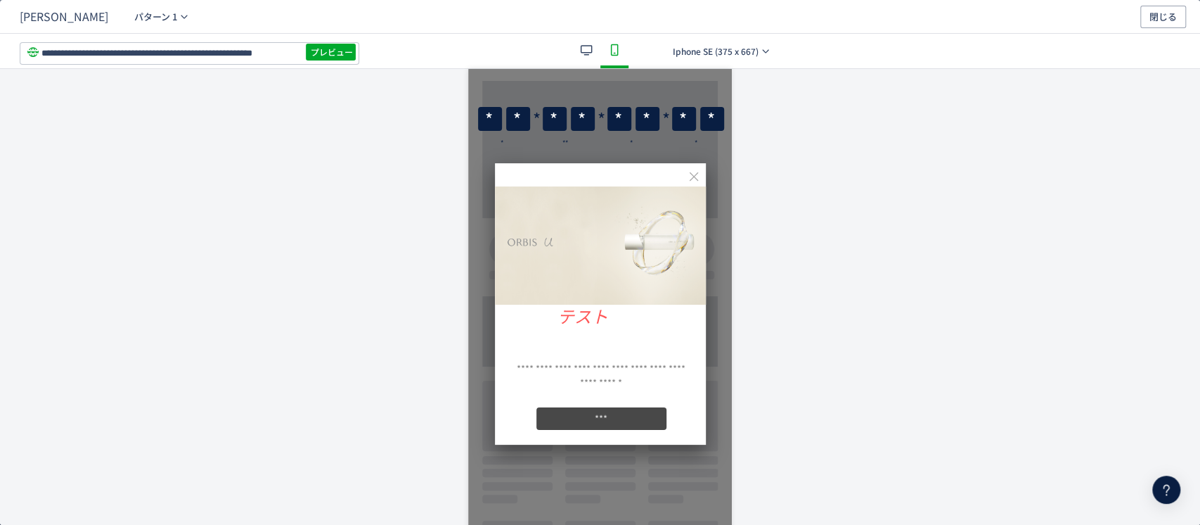
click at [586, 224] on img "dialog" at bounding box center [600, 245] width 211 height 118
click at [578, 110] on span "*" at bounding box center [582, 118] width 9 height 25
click at [332, 53] on span "プレビュー" at bounding box center [332, 52] width 42 height 23
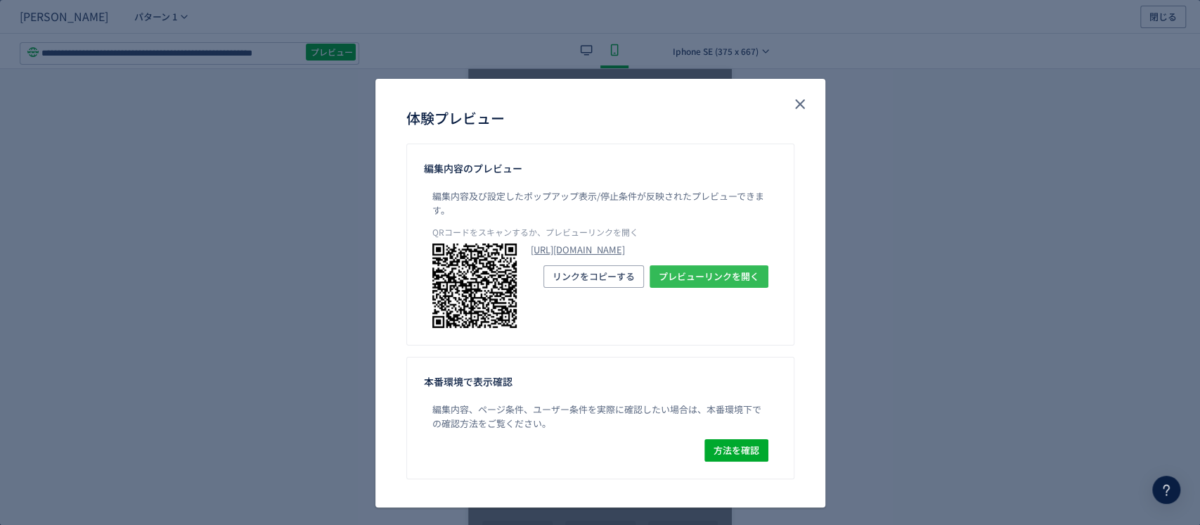
click at [673, 288] on span "プレビューリンクを開く" at bounding box center [709, 276] width 101 height 23
drag, startPoint x: 787, startPoint y: 106, endPoint x: 775, endPoint y: 104, distance: 12.1
click at [792, 106] on icon "close" at bounding box center [800, 104] width 17 height 17
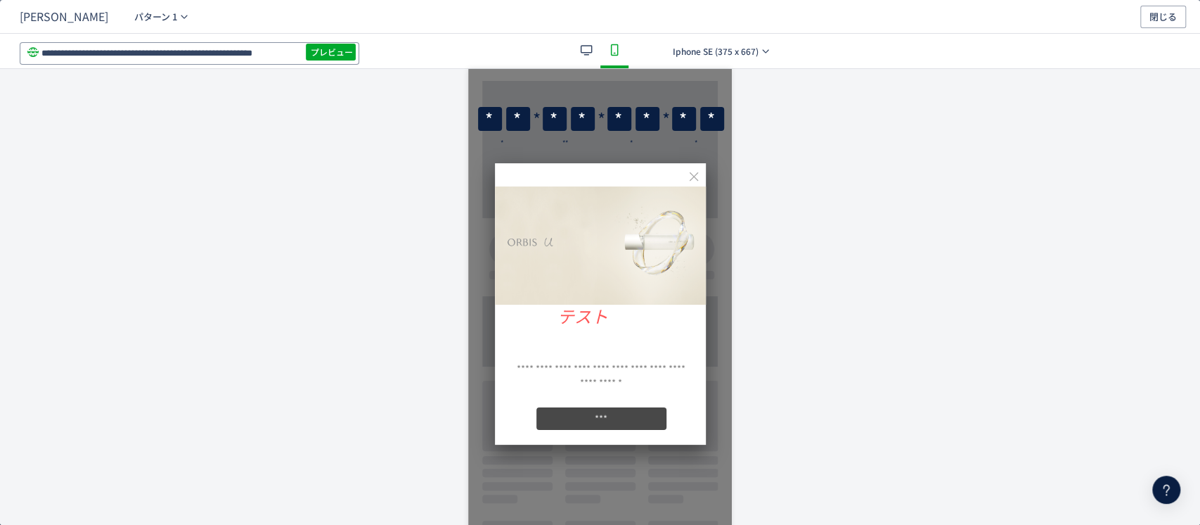
click at [274, 51] on input "**********" at bounding box center [190, 53] width 340 height 23
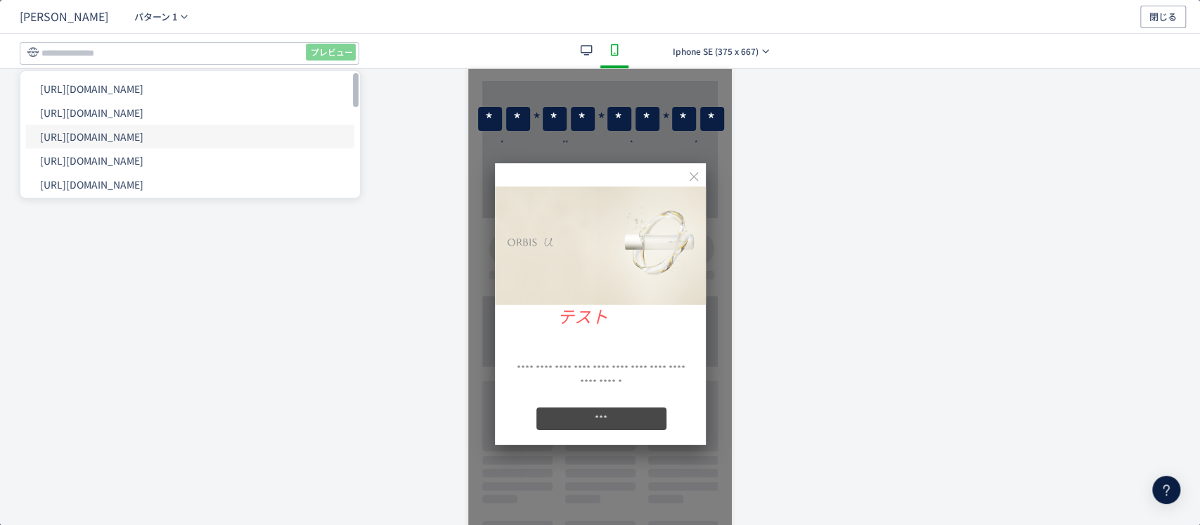
click at [207, 135] on li "[URL][DOMAIN_NAME]" at bounding box center [190, 136] width 328 height 24
type input "**********"
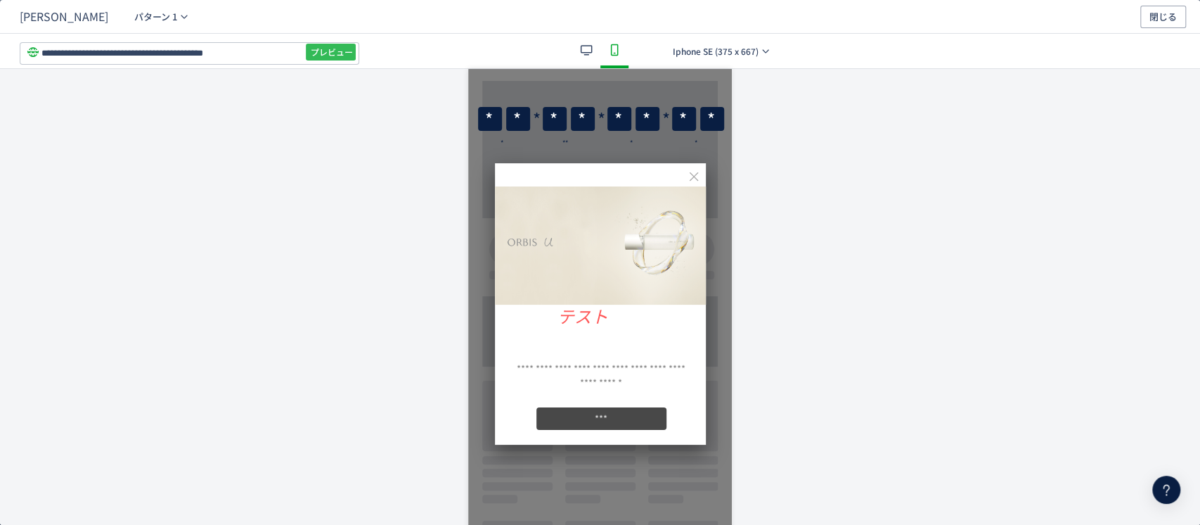
click at [339, 45] on span "プレビュー" at bounding box center [332, 52] width 42 height 23
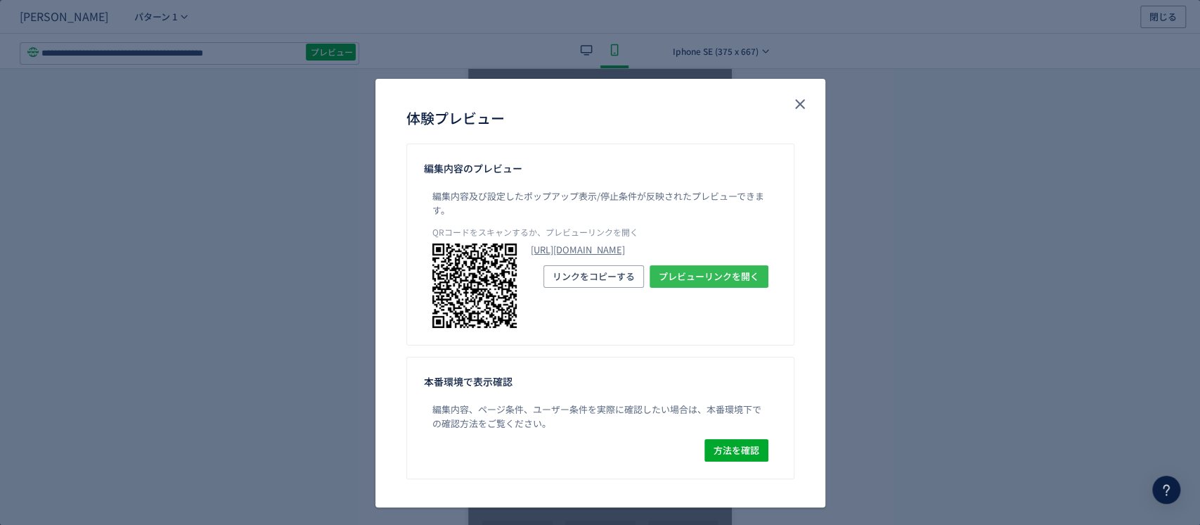
click at [659, 288] on span "プレビューリンクを開く" at bounding box center [709, 276] width 101 height 23
